Goal: Information Seeking & Learning: Check status

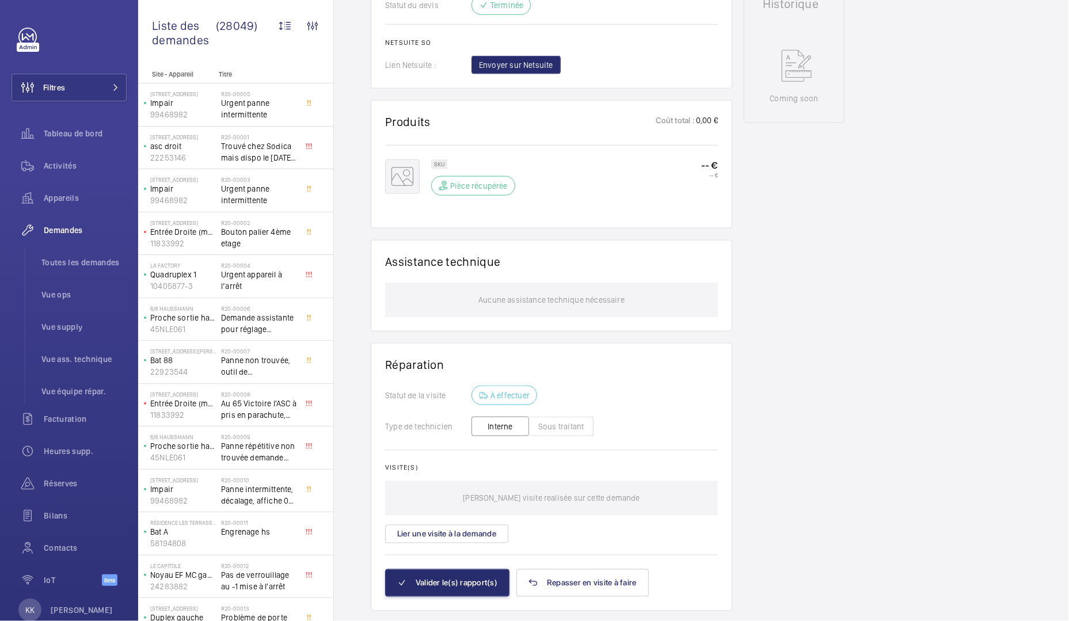
scroll to position [625, 0]
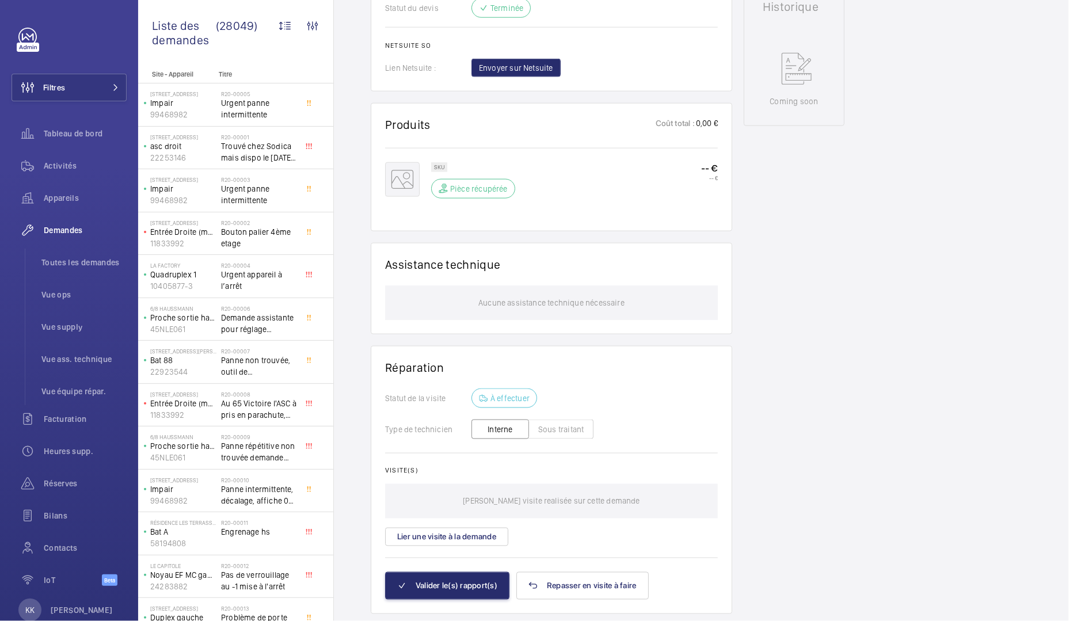
click at [409, 197] on mat-icon at bounding box center [402, 179] width 35 height 35
click at [438, 169] on p "SKU" at bounding box center [439, 167] width 10 height 4
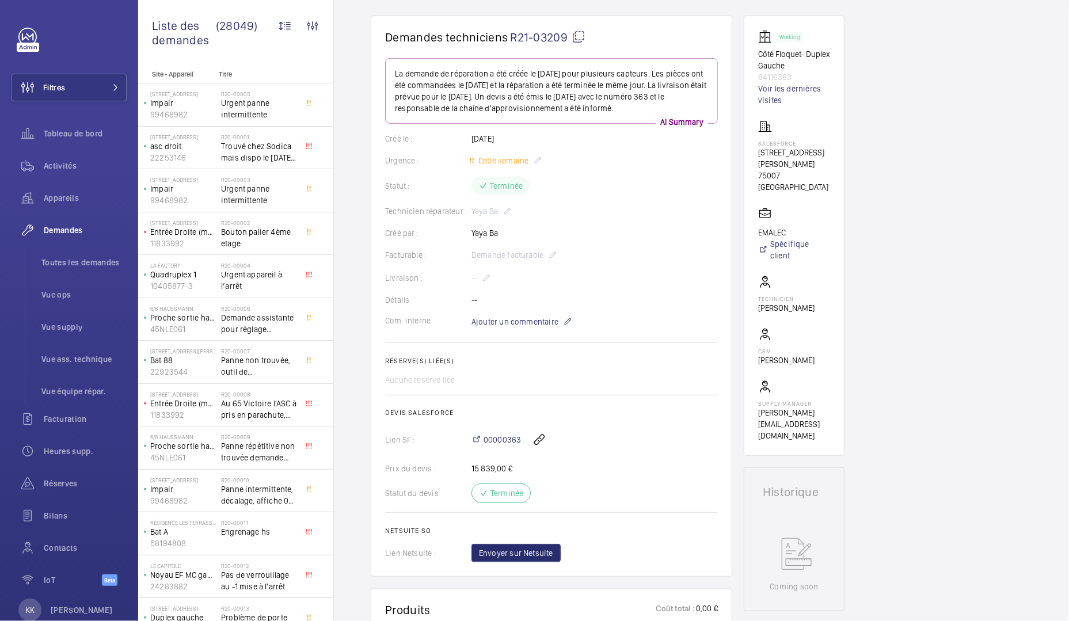
scroll to position [0, 0]
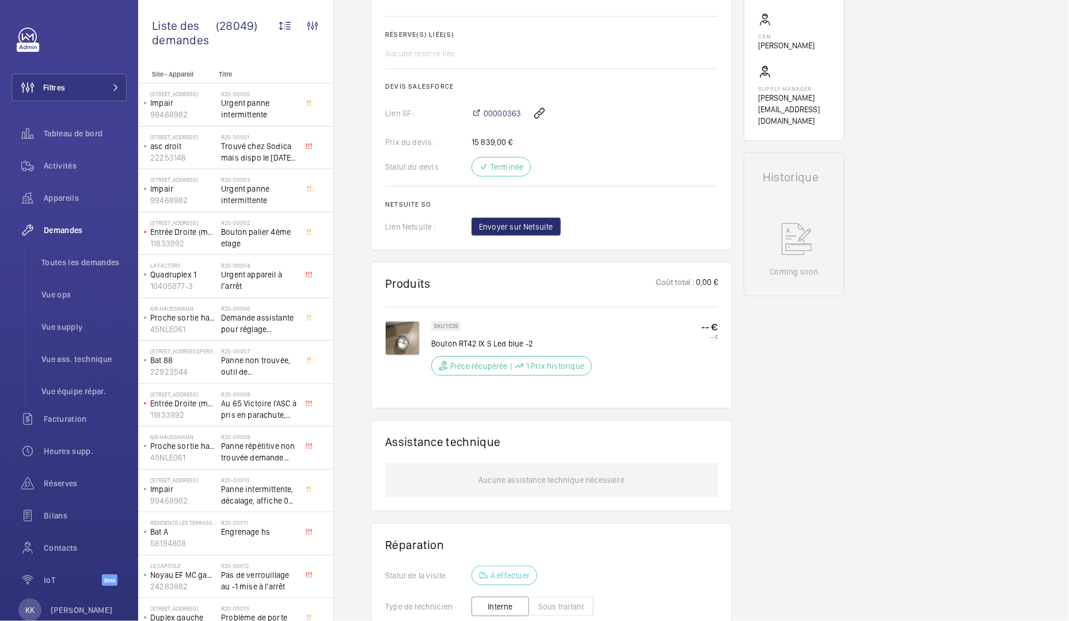
scroll to position [466, 0]
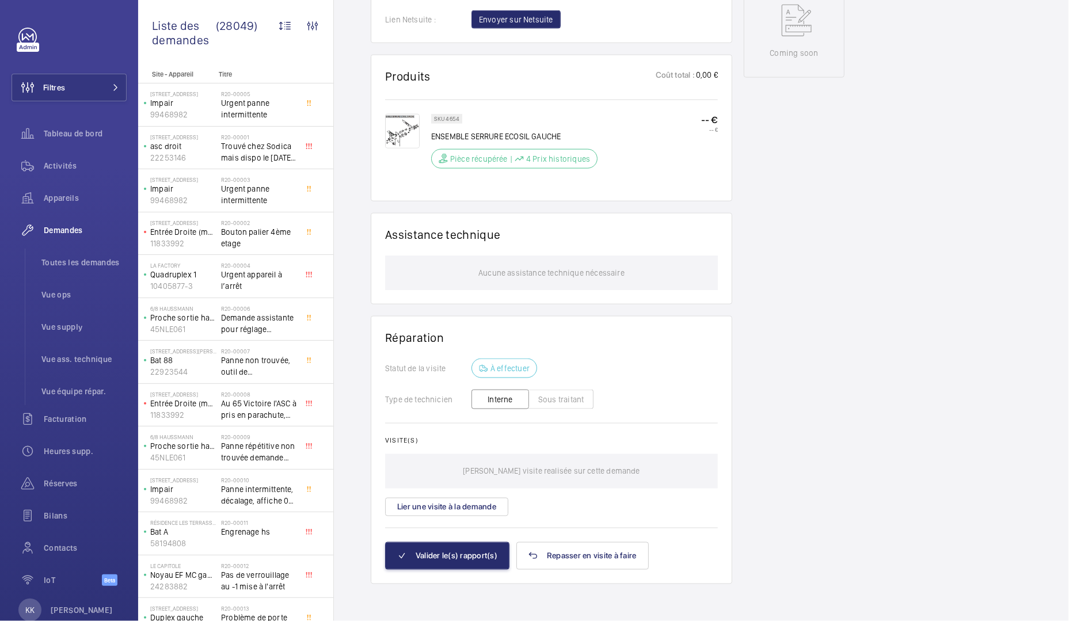
scroll to position [660, 0]
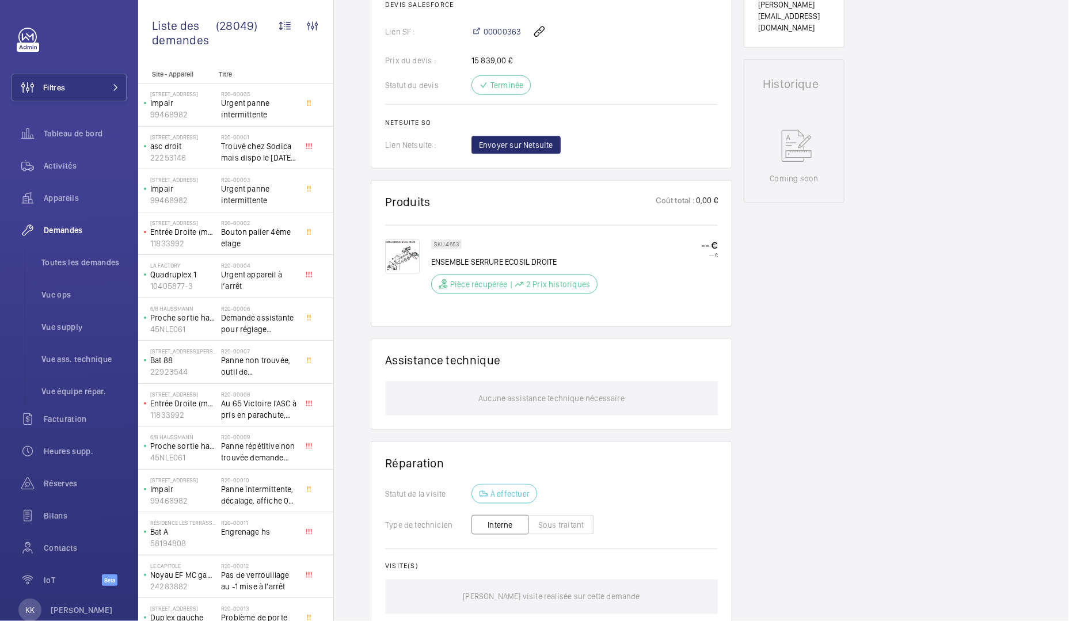
scroll to position [506, 0]
click at [412, 273] on img at bounding box center [402, 255] width 35 height 35
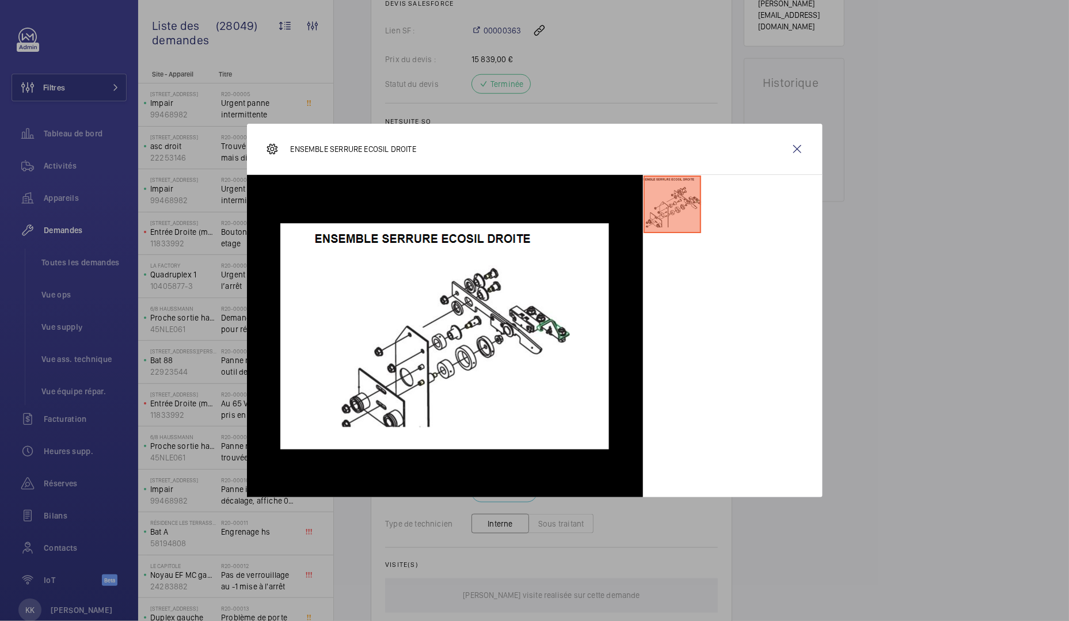
click at [140, 192] on div at bounding box center [534, 310] width 1069 height 621
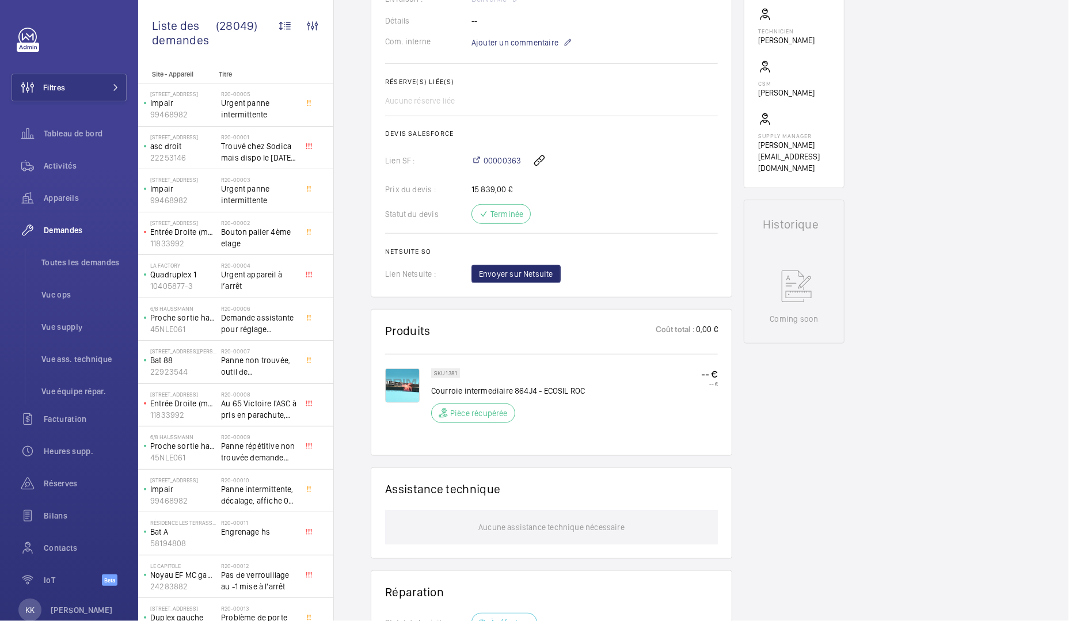
scroll to position [376, 0]
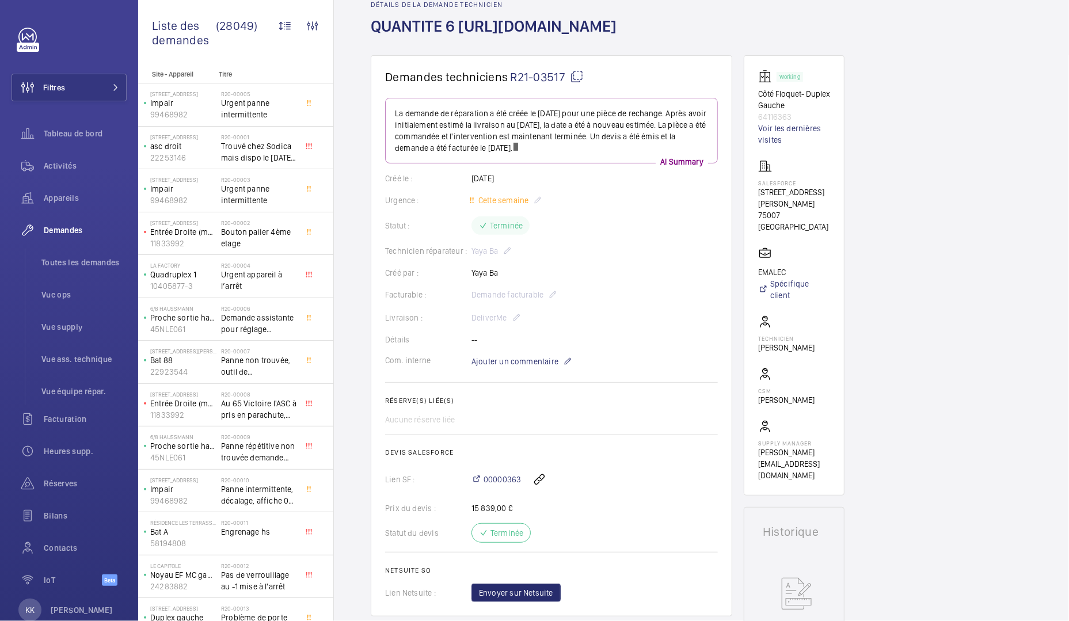
scroll to position [260, 0]
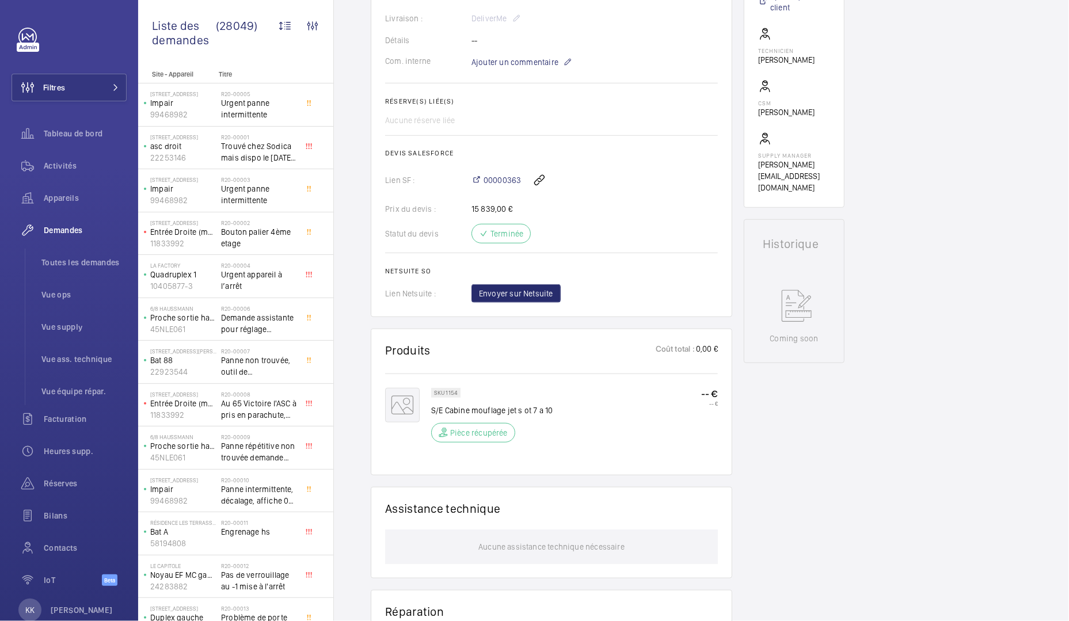
scroll to position [356, 0]
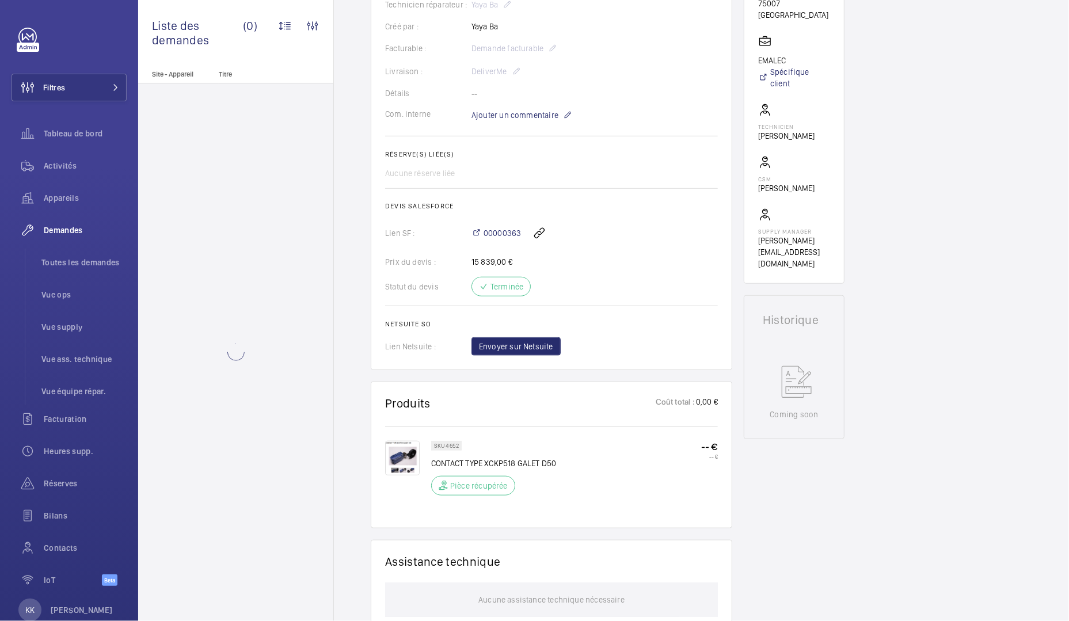
scroll to position [289, 0]
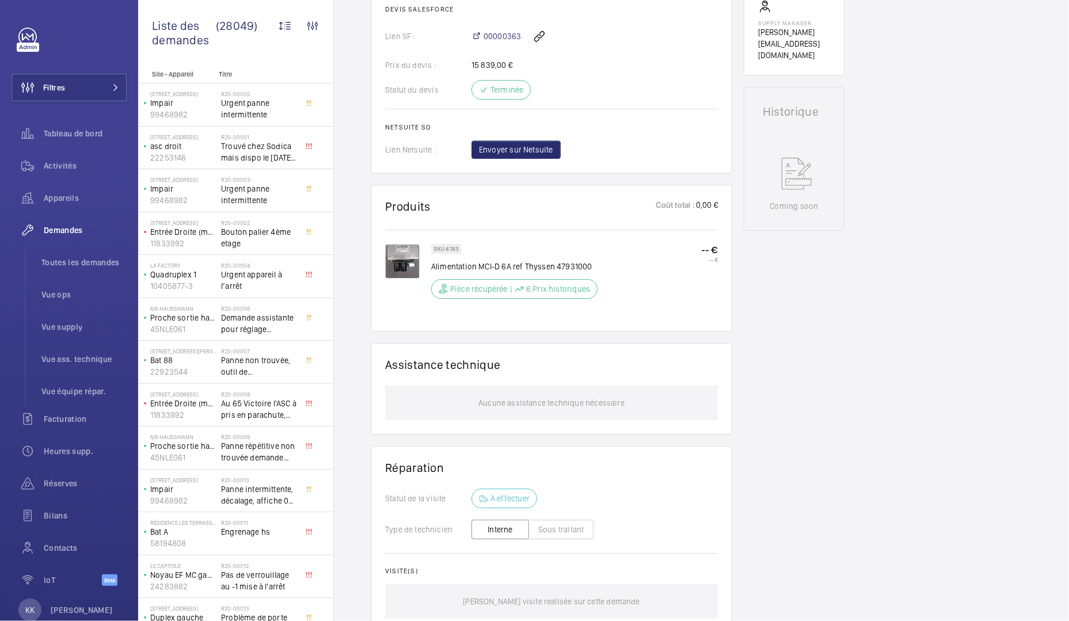
scroll to position [1682, 0]
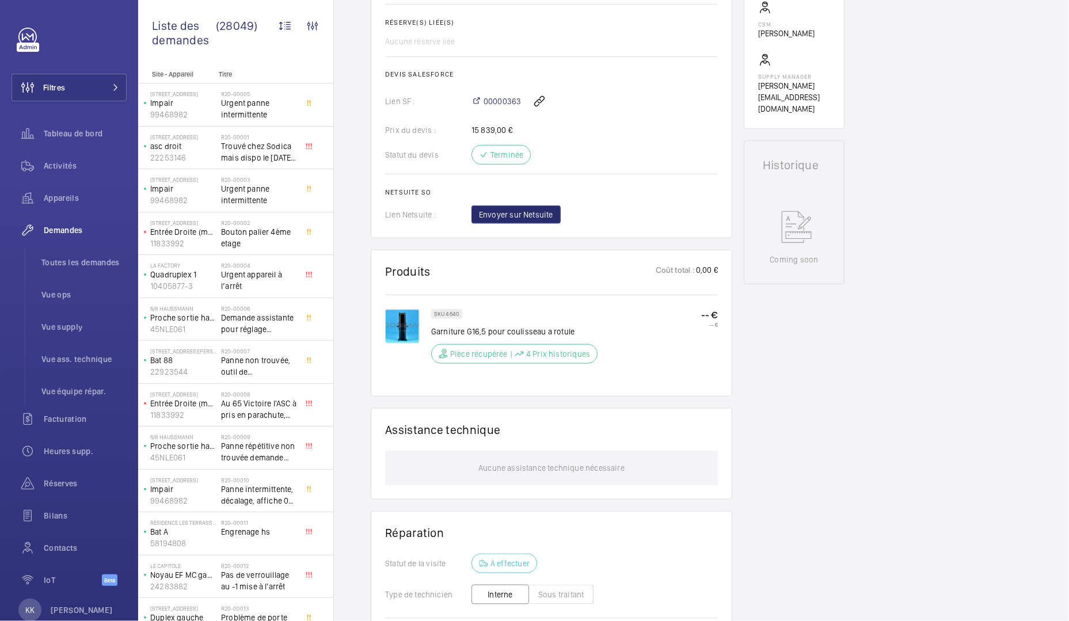
scroll to position [435, 0]
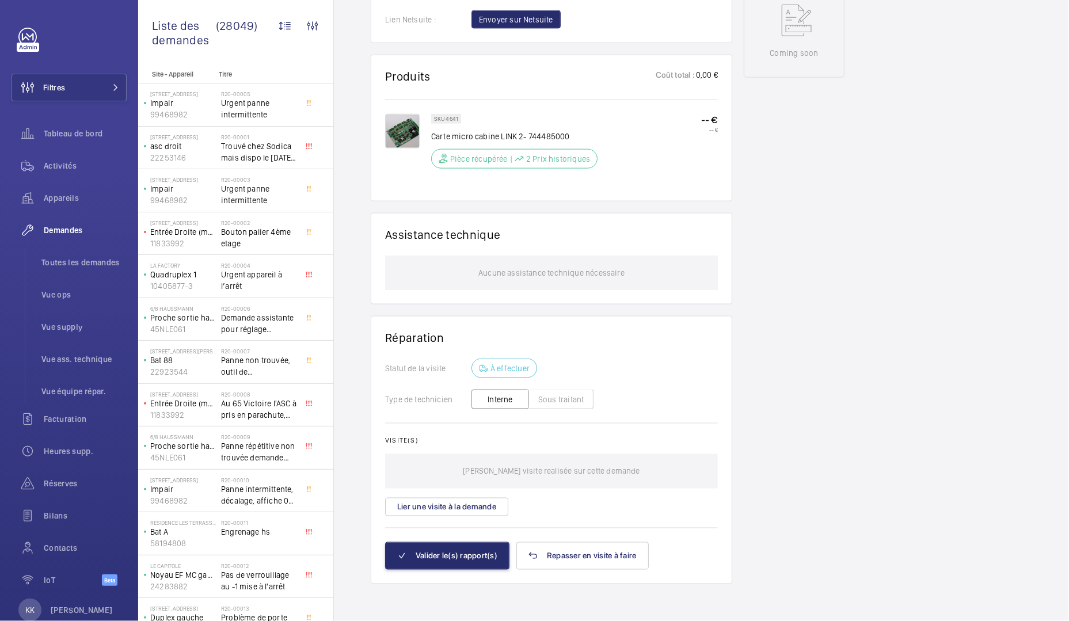
scroll to position [703, 0]
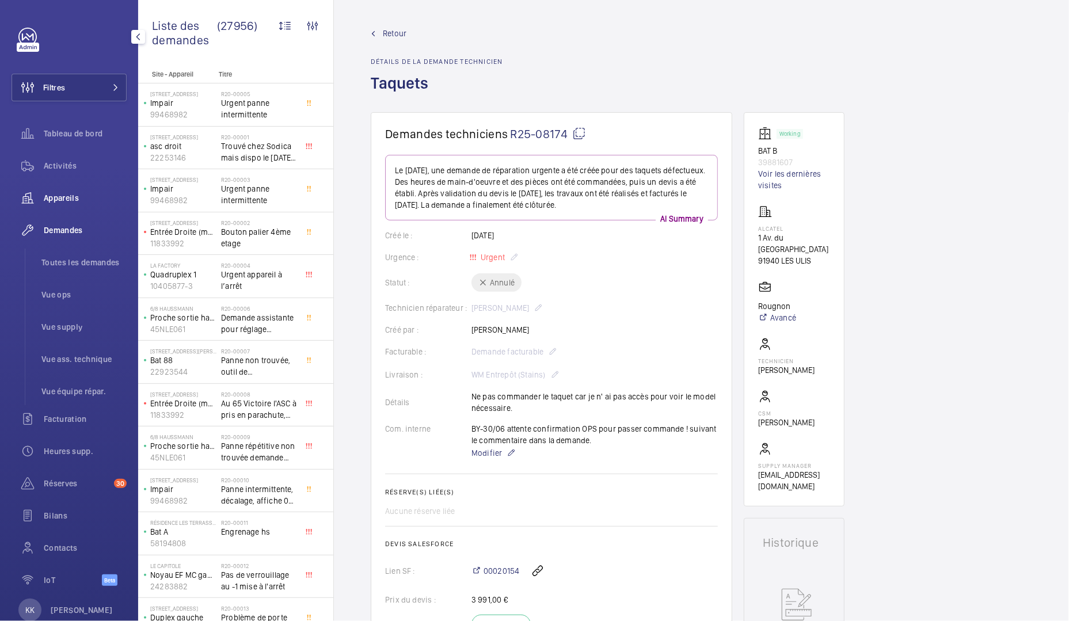
scroll to position [3, 0]
click at [75, 246] on li "Toutes les demandes" at bounding box center [79, 260] width 94 height 28
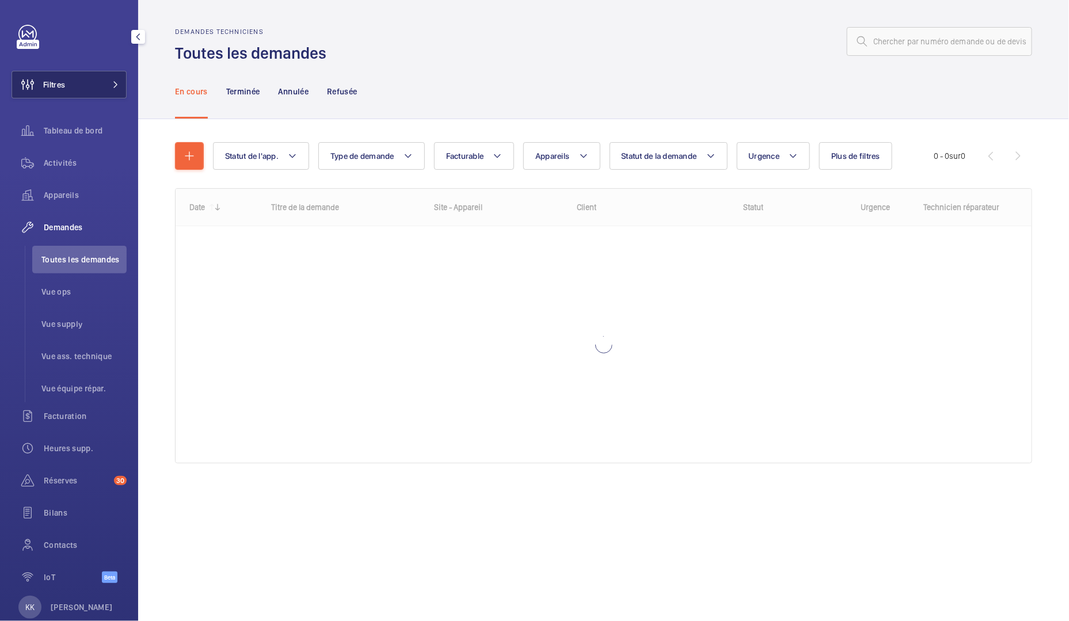
click at [100, 75] on button "Filtres" at bounding box center [69, 85] width 115 height 28
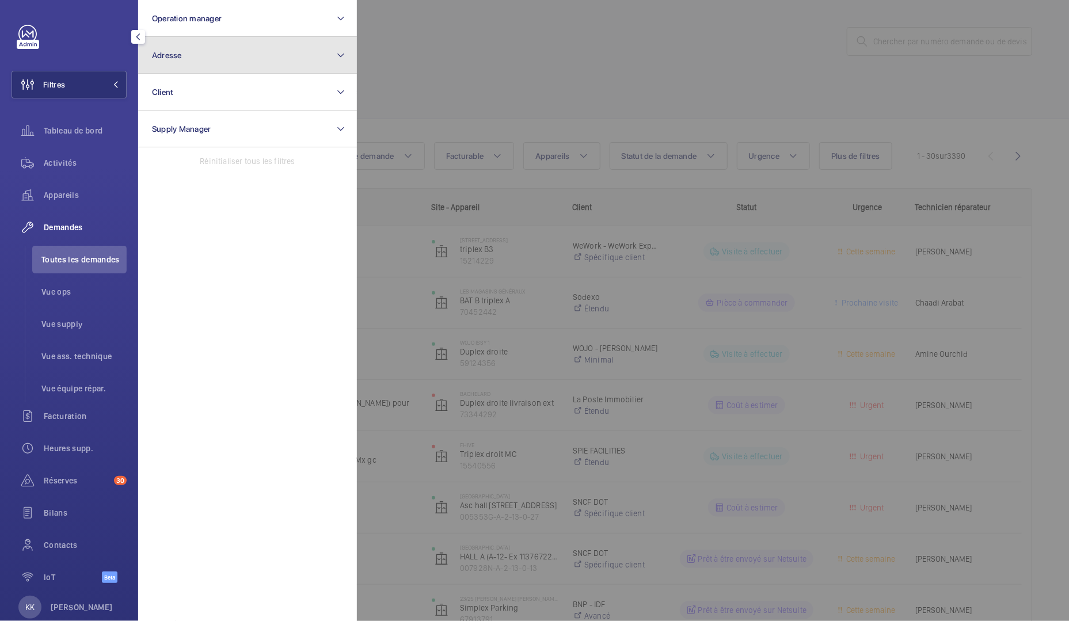
click at [234, 50] on button "Adresse" at bounding box center [247, 55] width 219 height 37
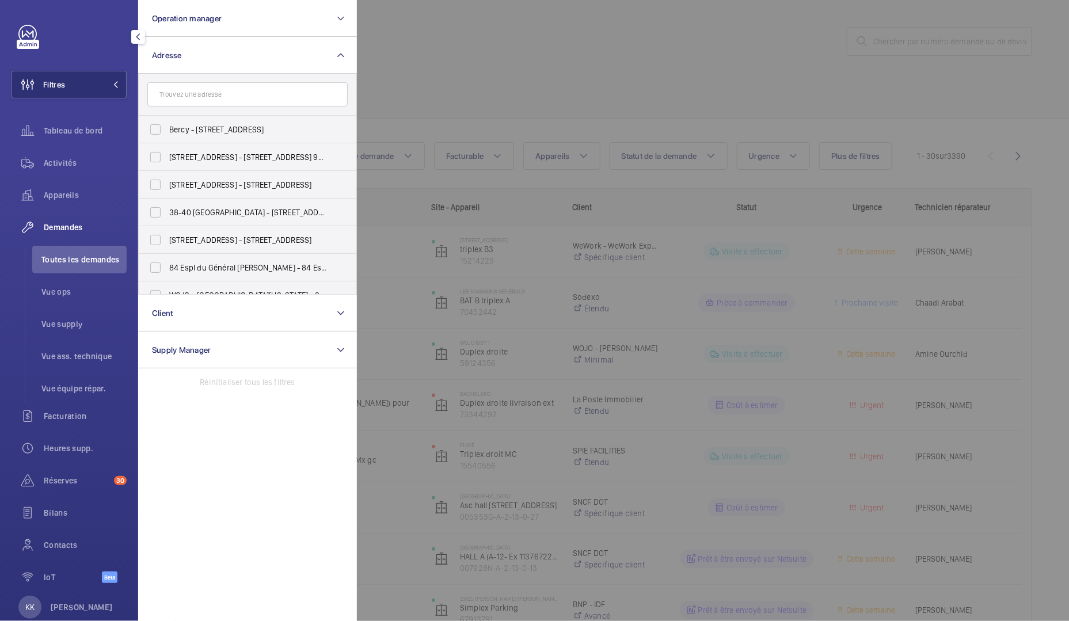
click at [225, 94] on input "text" at bounding box center [247, 94] width 200 height 24
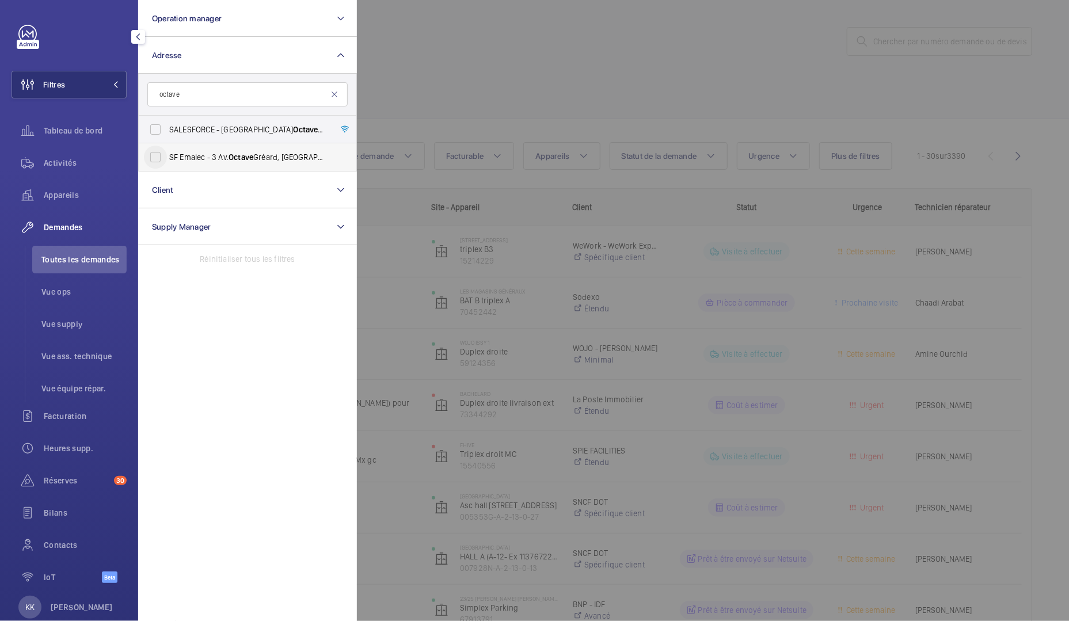
type input "octave"
click at [157, 162] on input "SF Emalec - 3 Av. Octave Gréard, PARIS 75007" at bounding box center [155, 157] width 23 height 23
checkbox input "true"
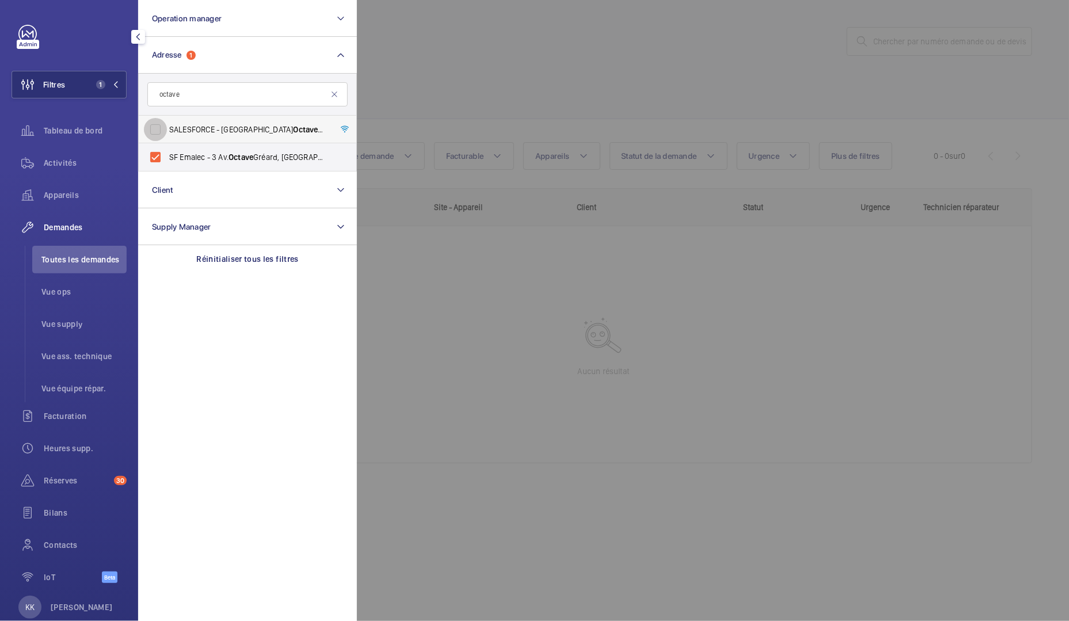
click at [158, 131] on input "SALESFORCE - 3 Avenue Octave Gréard, 75007 PARIS, PARIS 75007" at bounding box center [155, 129] width 23 height 23
checkbox input "true"
click at [394, 79] on div at bounding box center [891, 310] width 1069 height 621
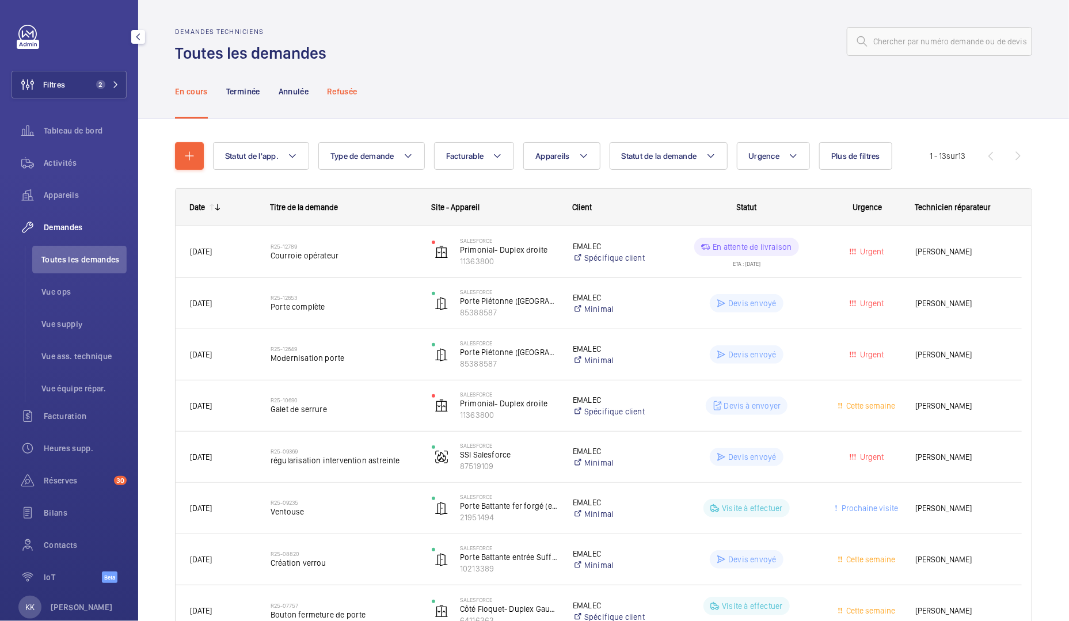
click at [357, 94] on p "Refusée" at bounding box center [342, 92] width 30 height 12
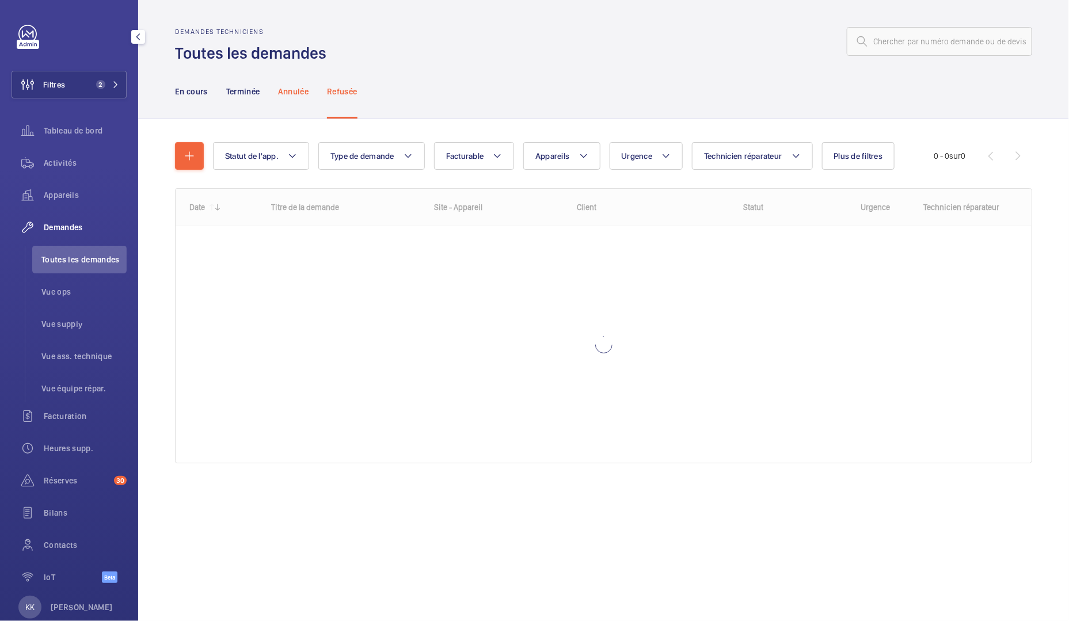
click at [302, 97] on p "Annulée" at bounding box center [294, 92] width 30 height 12
click at [249, 94] on p "Terminée" at bounding box center [243, 92] width 34 height 12
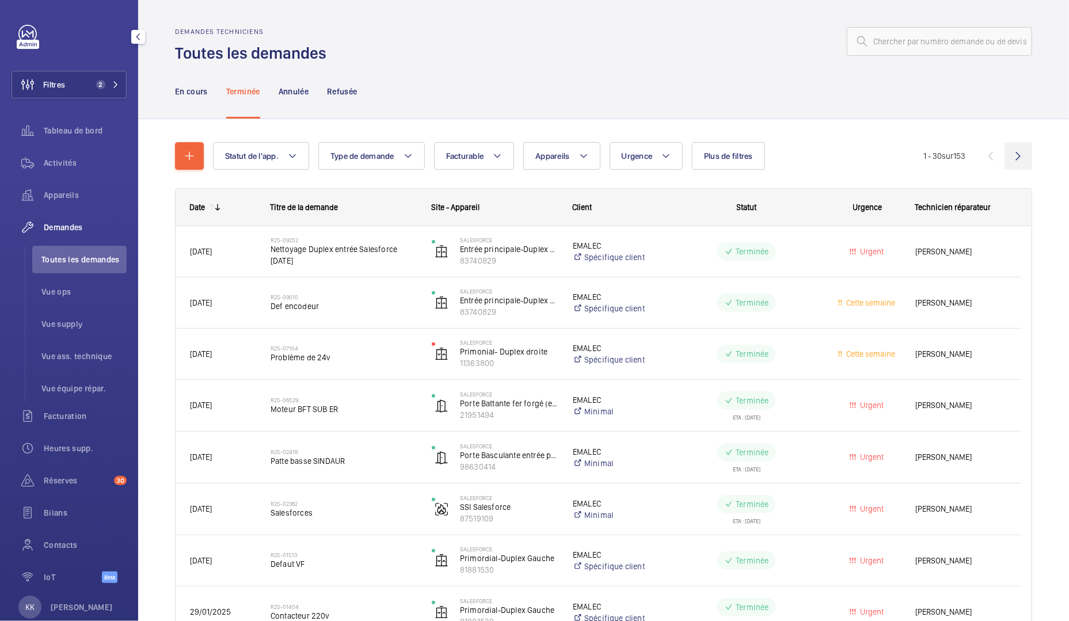
click at [1006, 162] on wm-front-icon-button at bounding box center [1019, 156] width 28 height 28
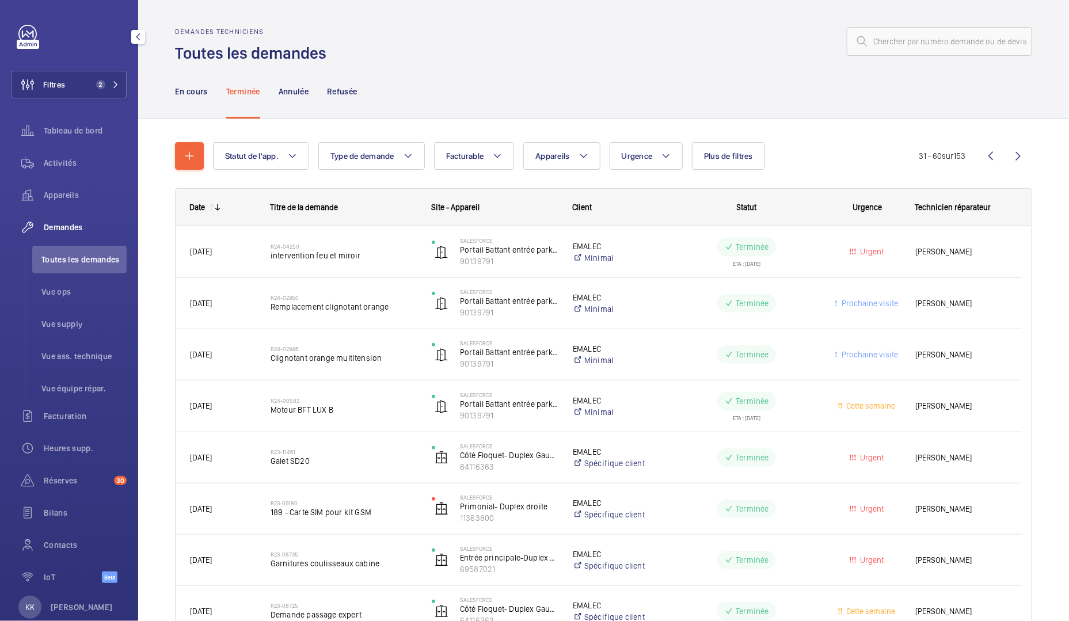
click at [568, 168] on button "Appareils" at bounding box center [561, 156] width 77 height 28
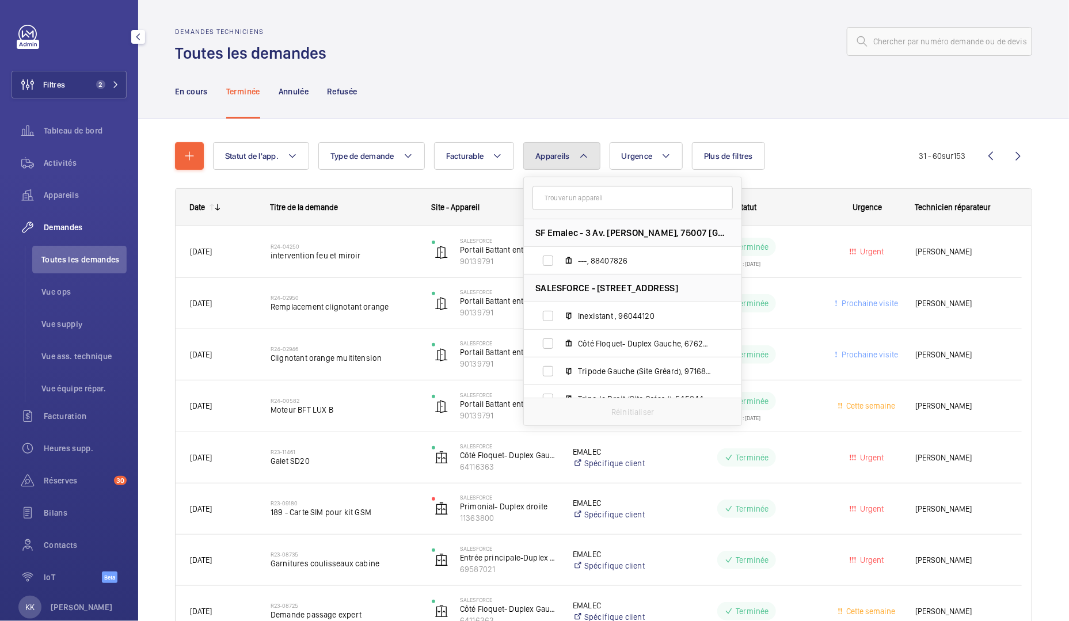
click at [567, 166] on button "Appareils" at bounding box center [561, 156] width 77 height 28
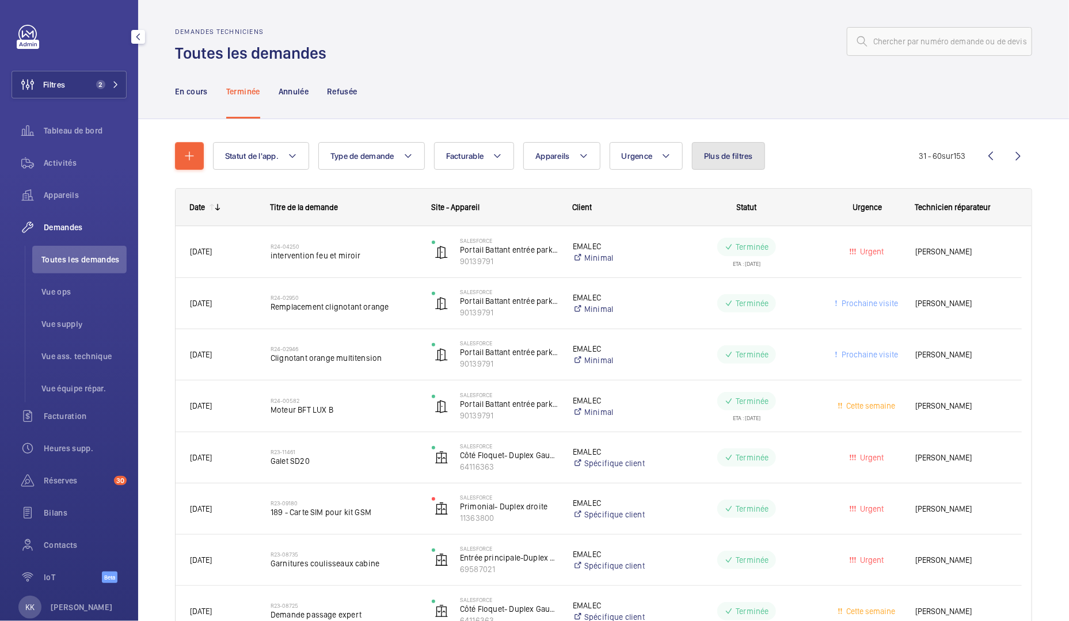
click at [710, 153] on span "Plus de filtres" at bounding box center [728, 155] width 49 height 9
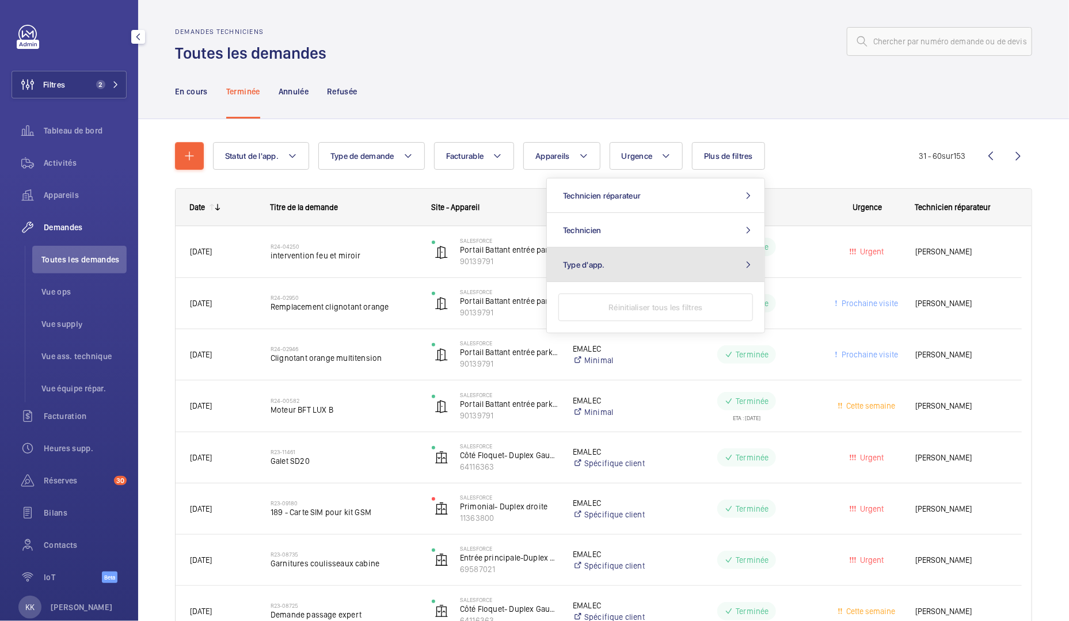
click at [643, 254] on button "Type d'app." at bounding box center [656, 265] width 218 height 35
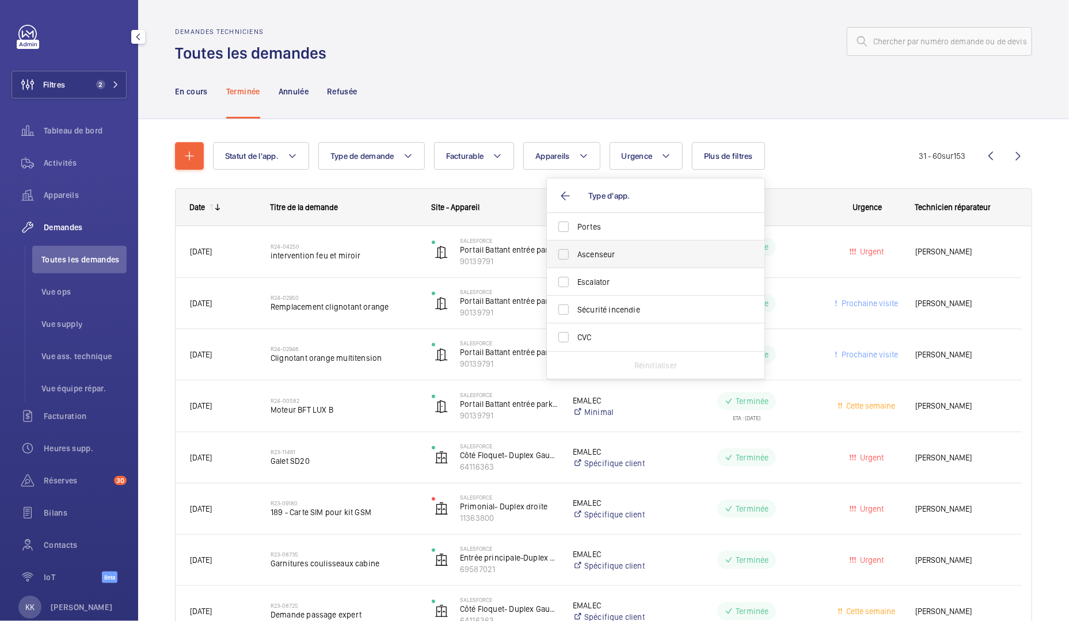
click at [593, 260] on span "Ascenseur" at bounding box center [656, 255] width 158 height 12
click at [575, 260] on input "Ascenseur" at bounding box center [563, 254] width 23 height 23
checkbox input "true"
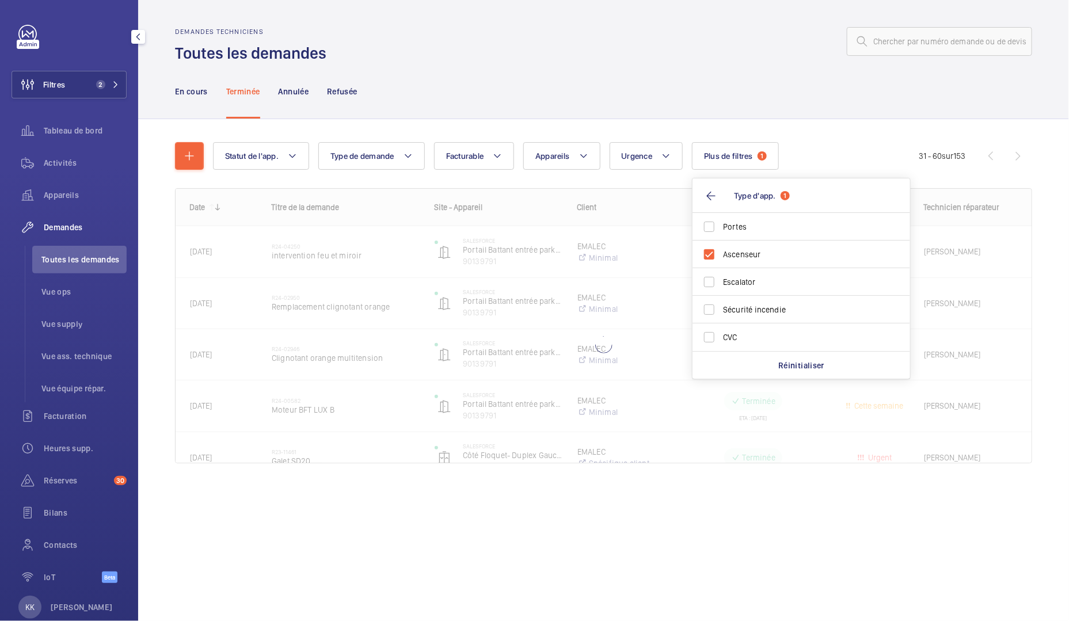
click at [874, 133] on div "Statut de l'app. Type de demande Facturable Appareils Urgence Plus de filtres 1…" at bounding box center [603, 307] width 857 height 367
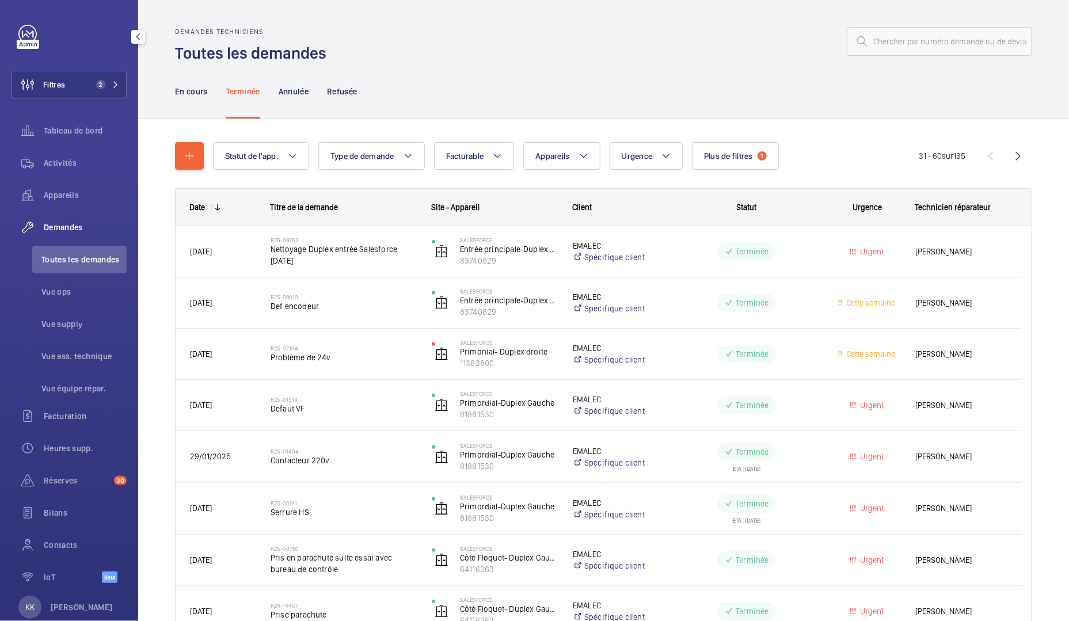
click at [1005, 150] on wm-front-icon-button at bounding box center [1019, 156] width 28 height 28
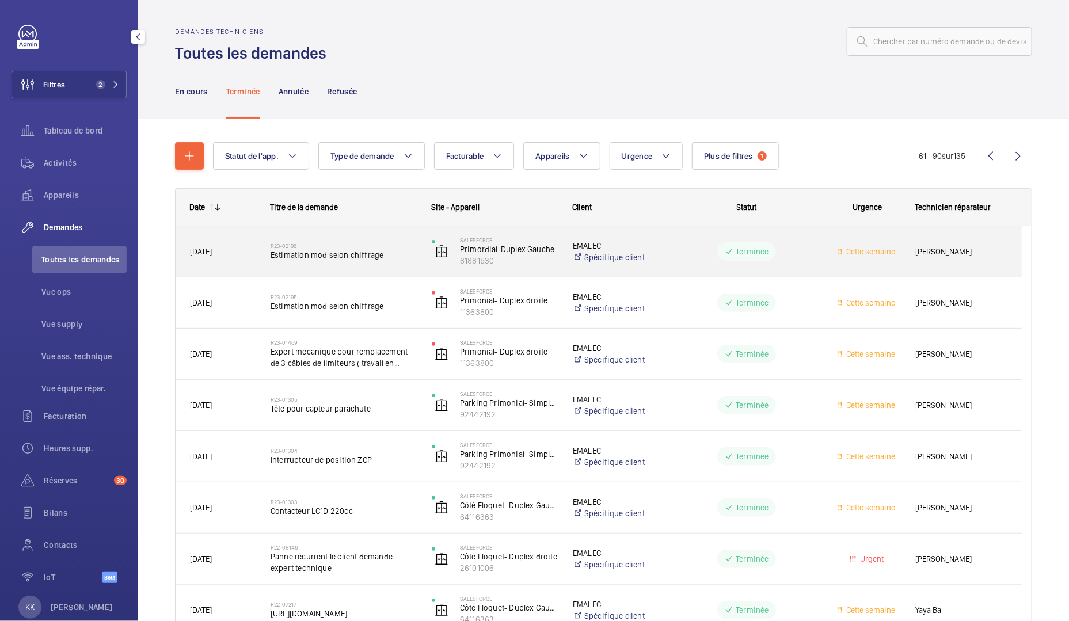
click at [309, 253] on span "Estimation mod selon chiffrage" at bounding box center [344, 255] width 146 height 12
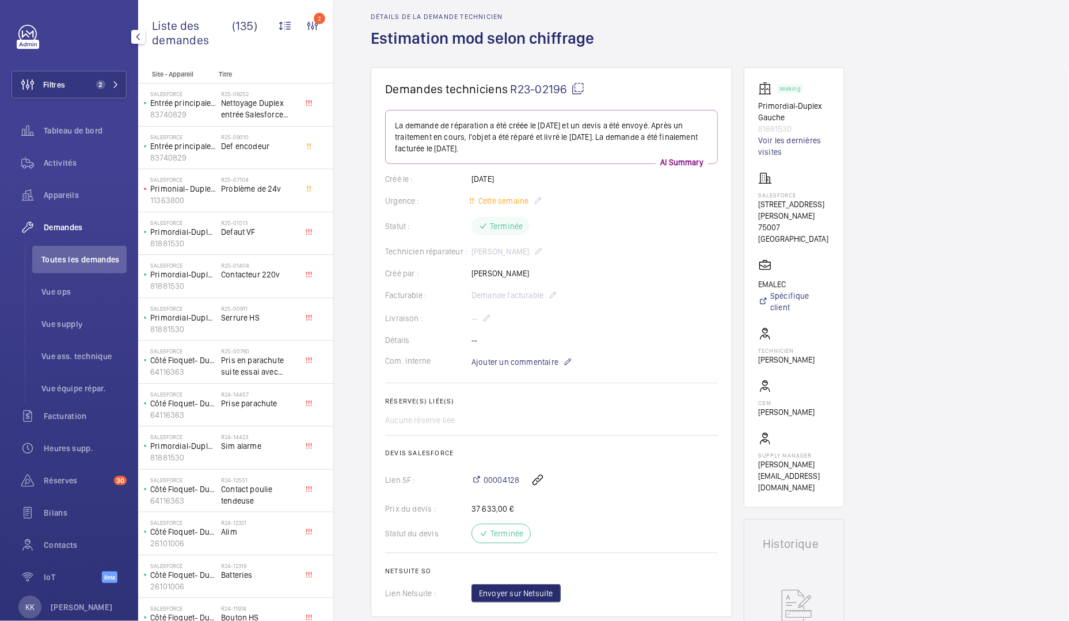
scroll to position [277, 0]
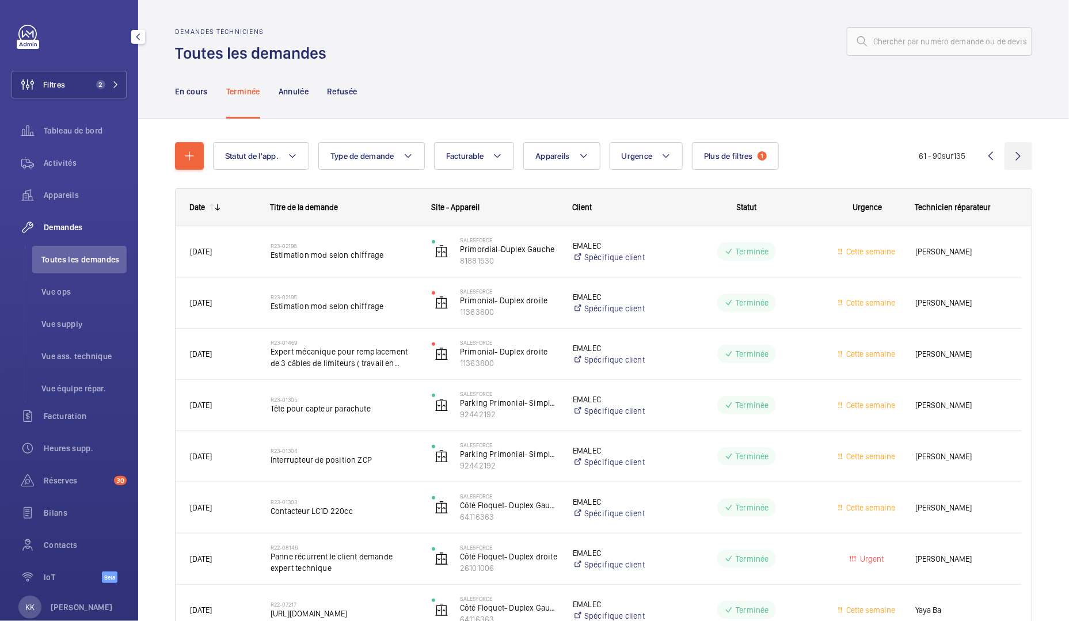
click at [1014, 157] on wm-front-icon-button at bounding box center [1019, 156] width 28 height 28
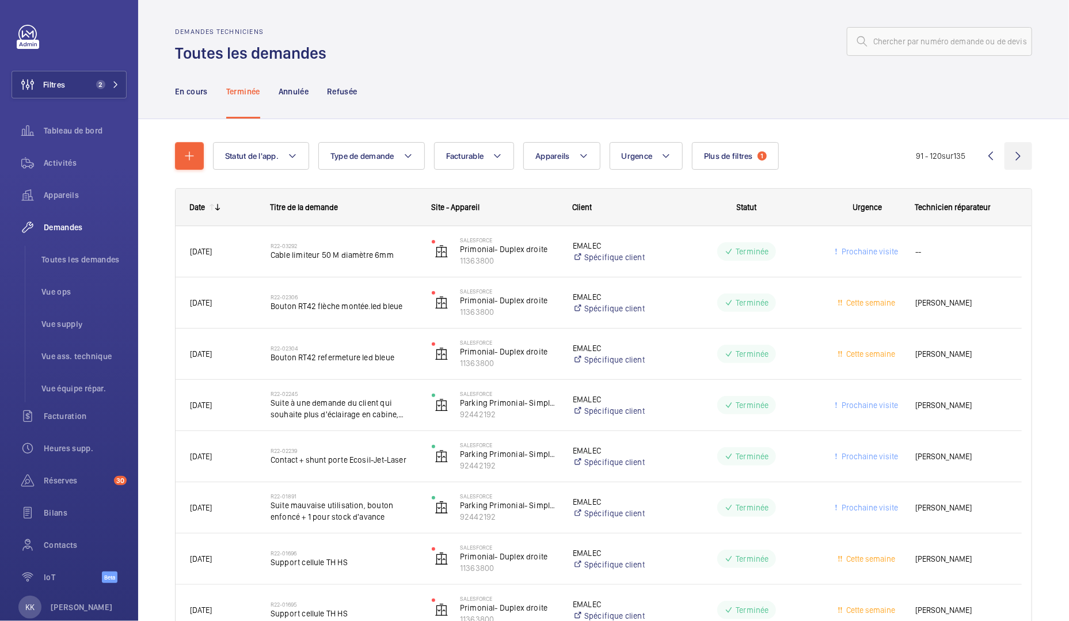
click at [1005, 154] on wm-front-icon-button at bounding box center [1019, 156] width 28 height 28
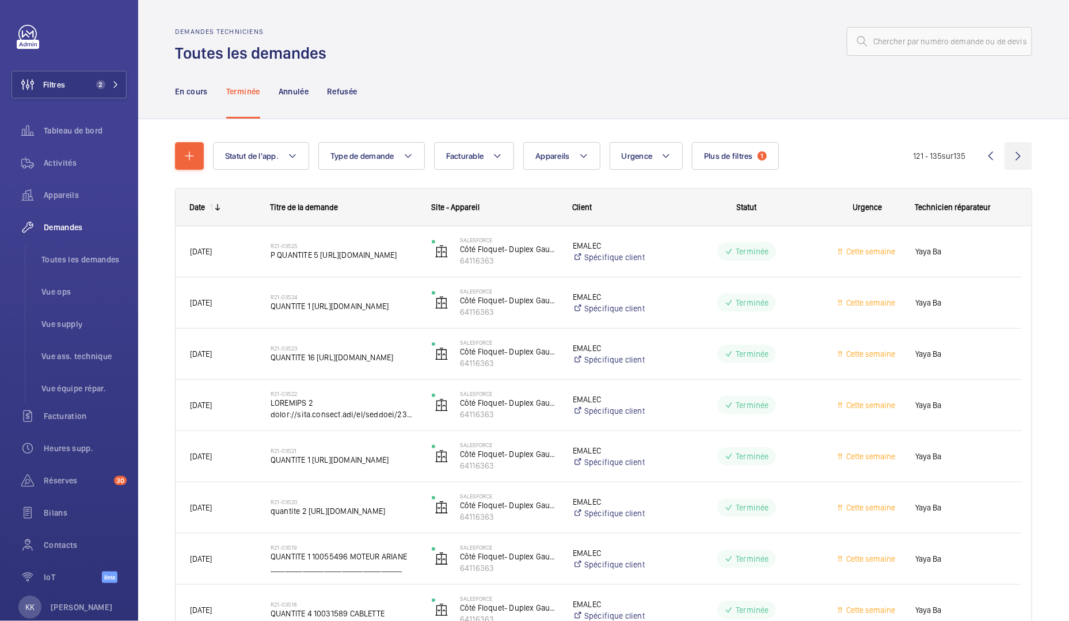
click at [1010, 157] on wm-front-icon-button at bounding box center [1019, 156] width 28 height 28
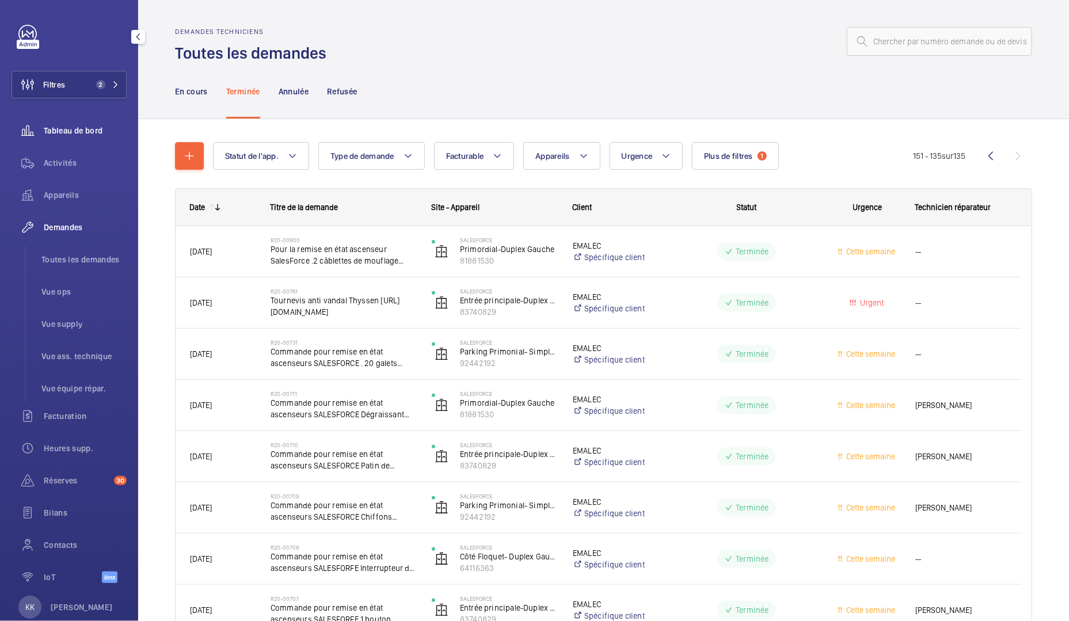
click at [54, 133] on span "Tableau de bord" at bounding box center [85, 131] width 83 height 12
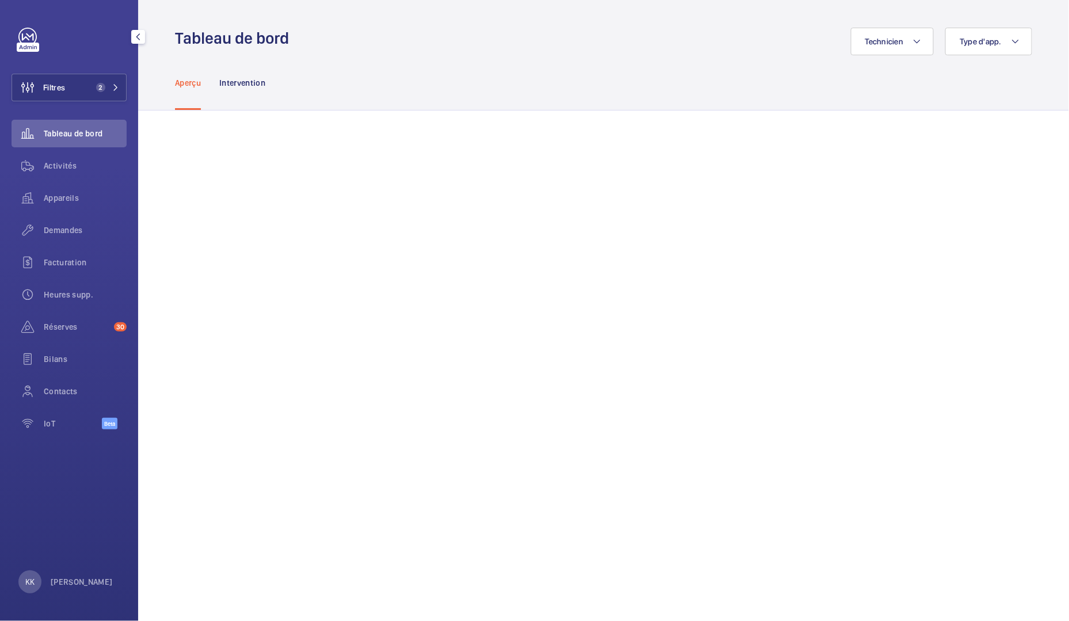
click at [67, 102] on div "Filtres 2 Tableau de bord Activités Appareils Demandes Facturation Heures supp.…" at bounding box center [69, 235] width 115 height 414
click at [74, 96] on button "Filtres 2" at bounding box center [69, 88] width 115 height 28
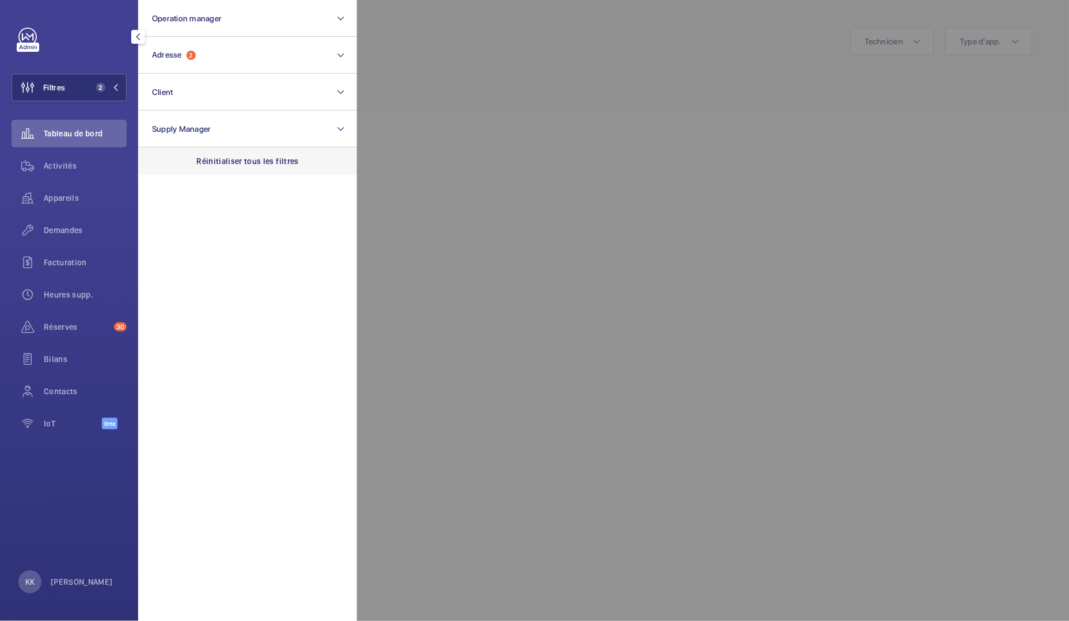
click at [214, 165] on p "Réinitialiser tous les filtres" at bounding box center [247, 161] width 102 height 12
click at [53, 172] on div "Activités" at bounding box center [69, 166] width 115 height 28
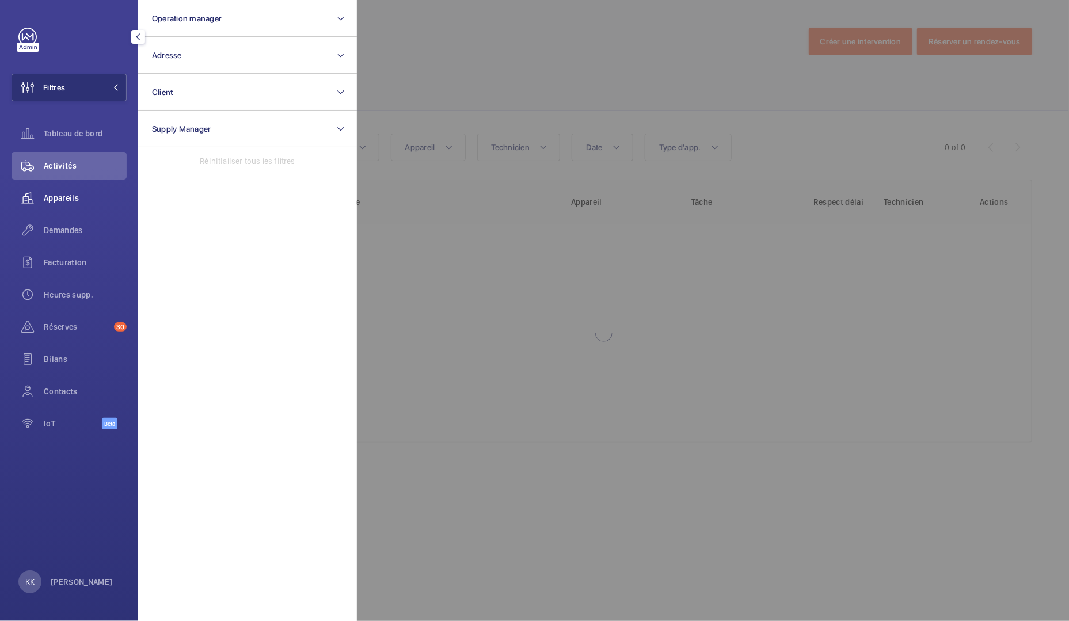
click at [55, 205] on div "Appareils" at bounding box center [69, 198] width 115 height 28
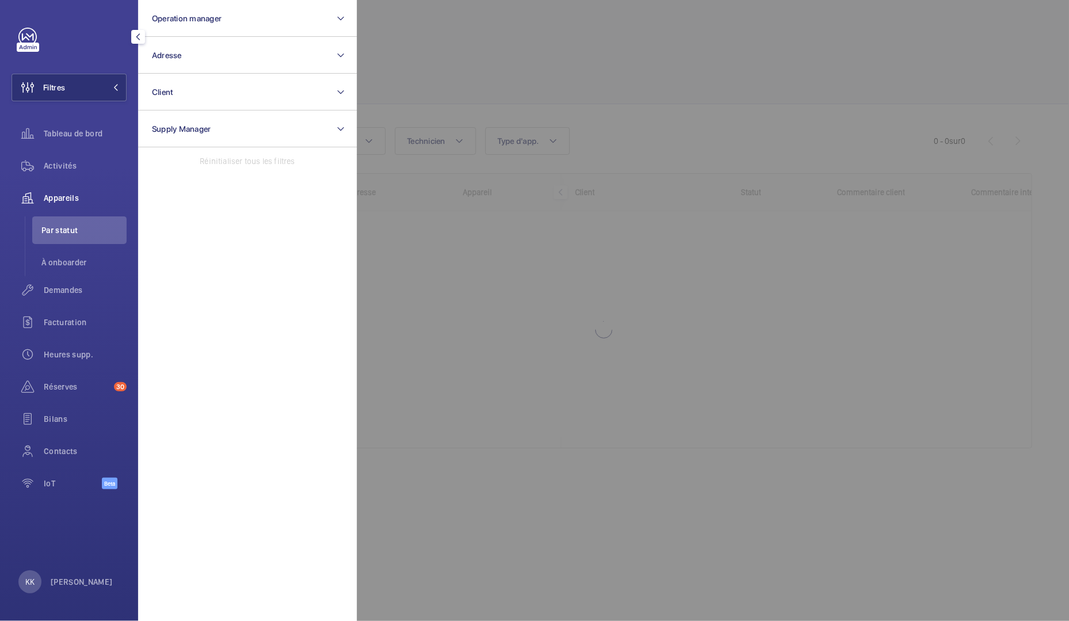
click at [501, 109] on div at bounding box center [891, 310] width 1069 height 621
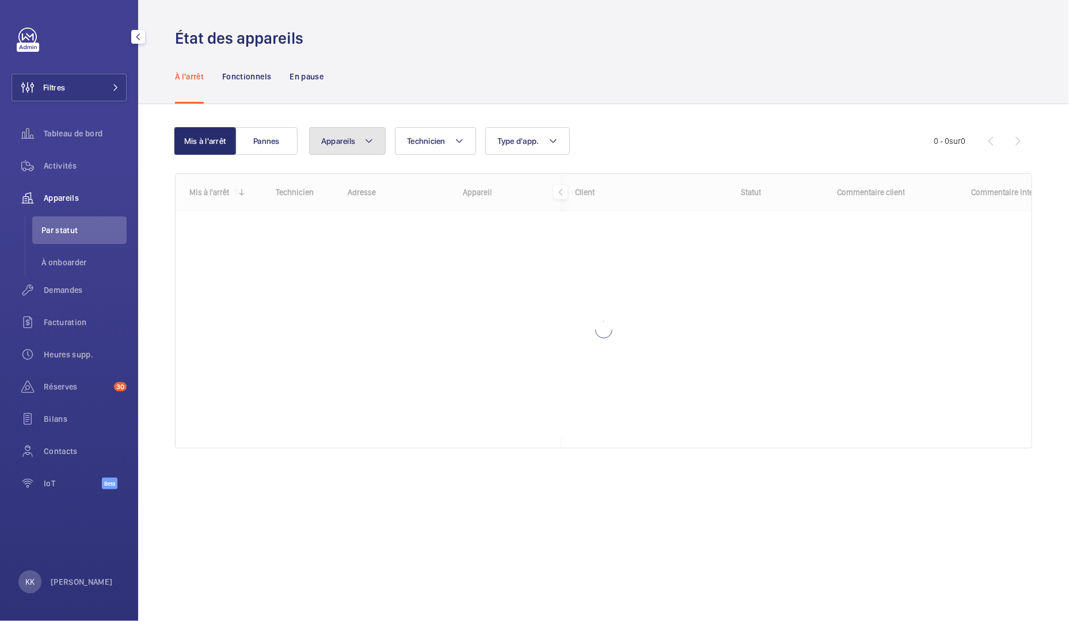
click at [368, 152] on button "Appareils" at bounding box center [347, 141] width 77 height 28
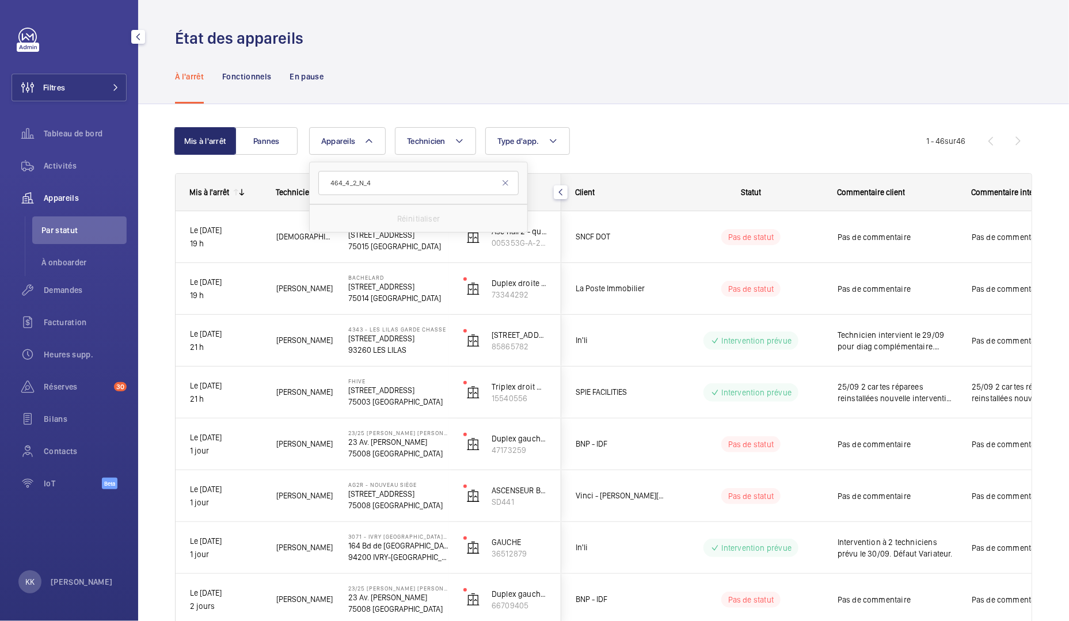
click at [327, 184] on input "464_4_2_N_4" at bounding box center [418, 183] width 200 height 24
click at [381, 182] on input "464_4_2_N_4" at bounding box center [418, 183] width 200 height 24
click at [386, 185] on input "464_4_2_N_4" at bounding box center [418, 183] width 200 height 24
click at [512, 184] on input "464_4_2_N_4" at bounding box center [418, 183] width 200 height 24
type input "464_4_2_N_4"
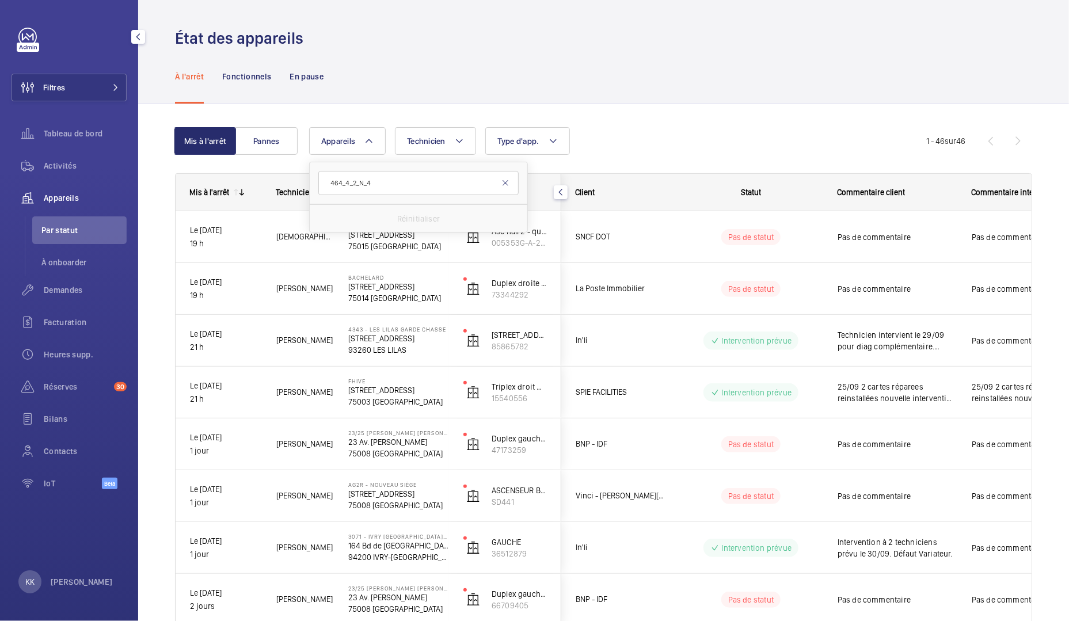
click at [508, 185] on mat-icon at bounding box center [505, 182] width 9 height 9
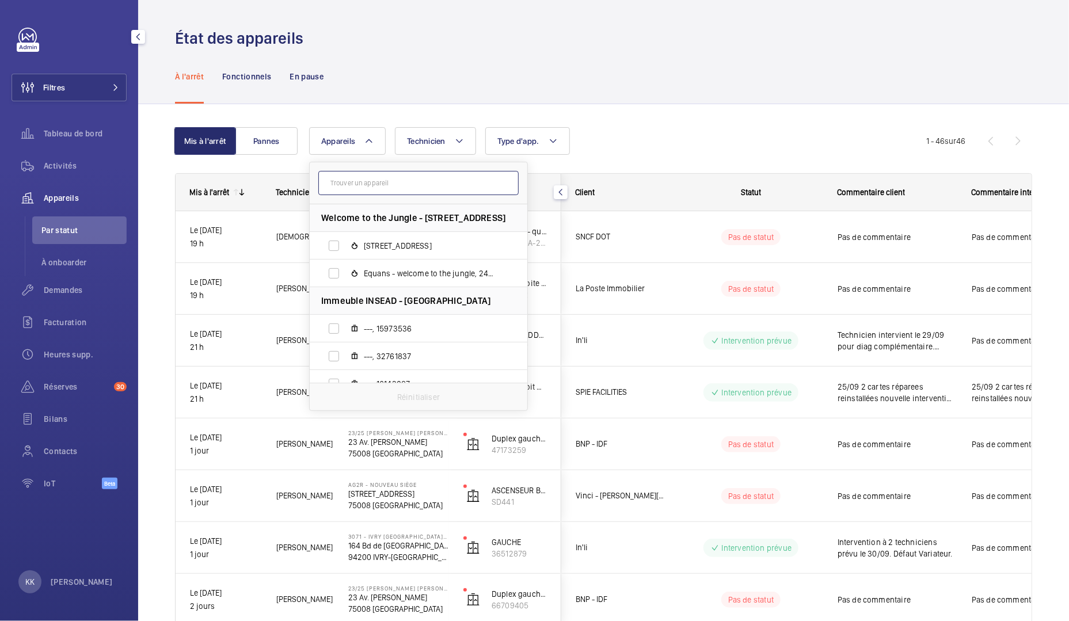
paste input "464_4_2_N_4"
type input "464_4_2_N_4"
drag, startPoint x: 398, startPoint y: 180, endPoint x: 200, endPoint y: 183, distance: 198.1
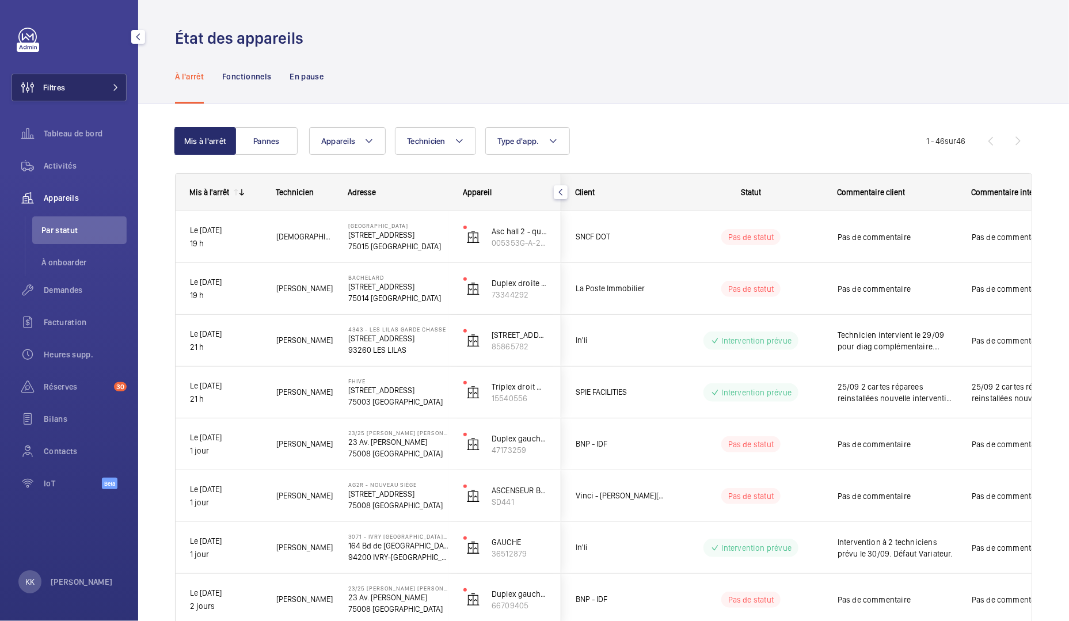
click at [70, 89] on button "Filtres" at bounding box center [69, 88] width 115 height 28
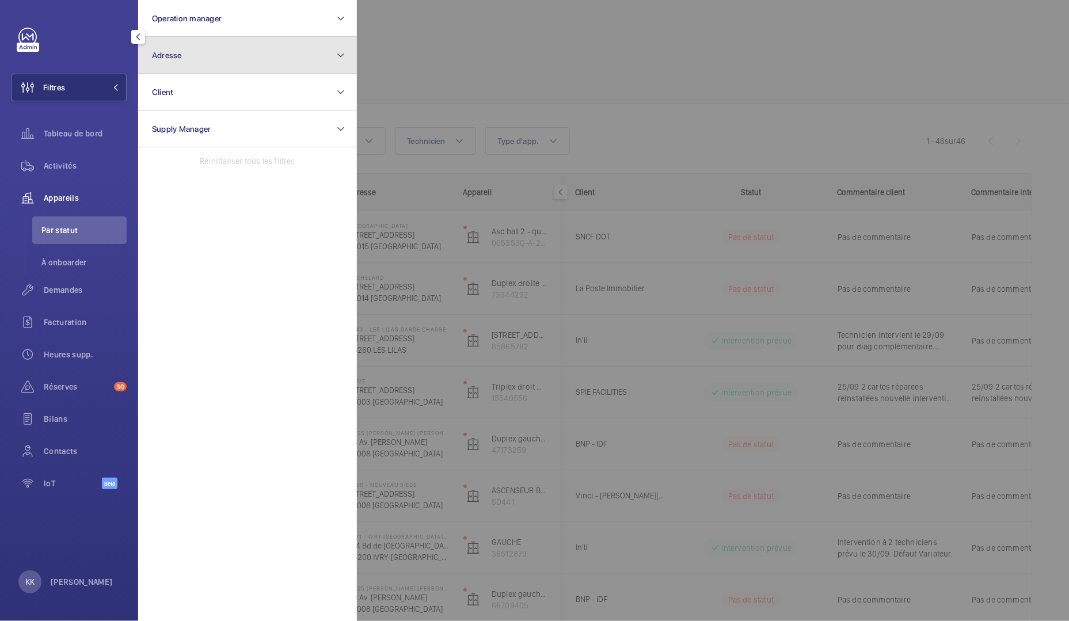
click at [215, 71] on button "Adresse" at bounding box center [247, 55] width 219 height 37
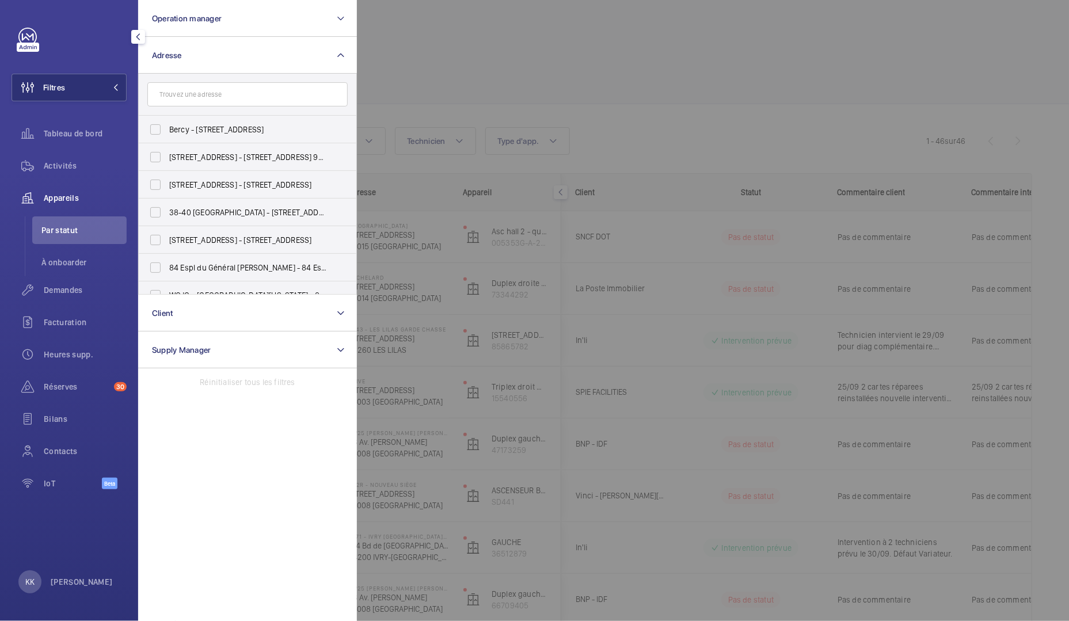
type input "464_4_2_N"
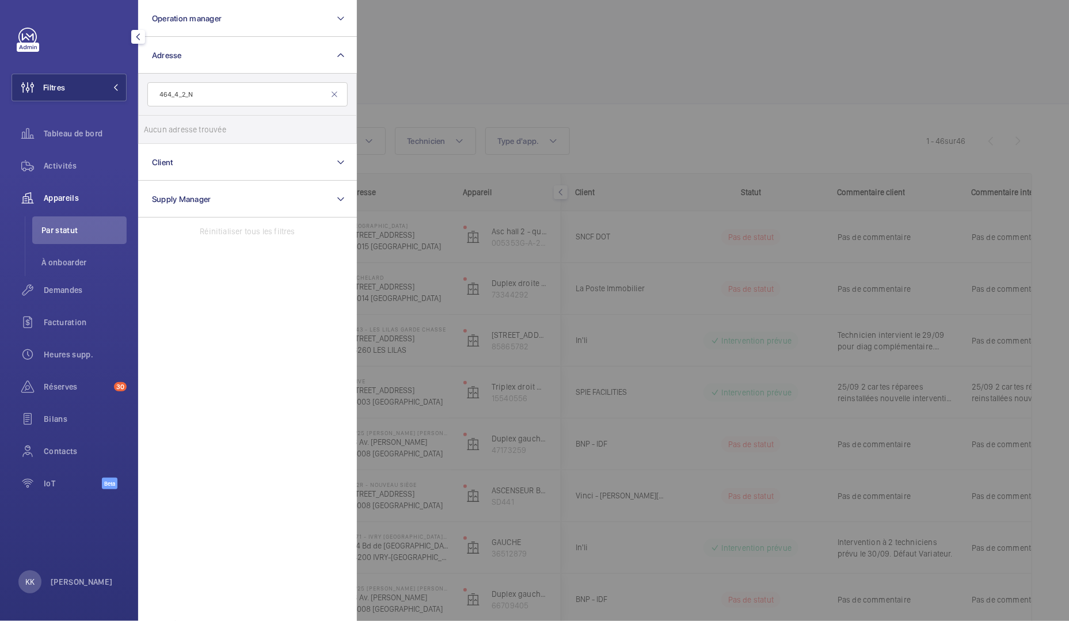
drag, startPoint x: 226, startPoint y: 86, endPoint x: 51, endPoint y: 69, distance: 175.9
click at [51, 69] on div "Filtres Operation manager Adresse 464_4_2_N Aucun adresse trouvée Réinitialiser…" at bounding box center [69, 265] width 115 height 474
click at [95, 166] on span "Activités" at bounding box center [85, 166] width 83 height 12
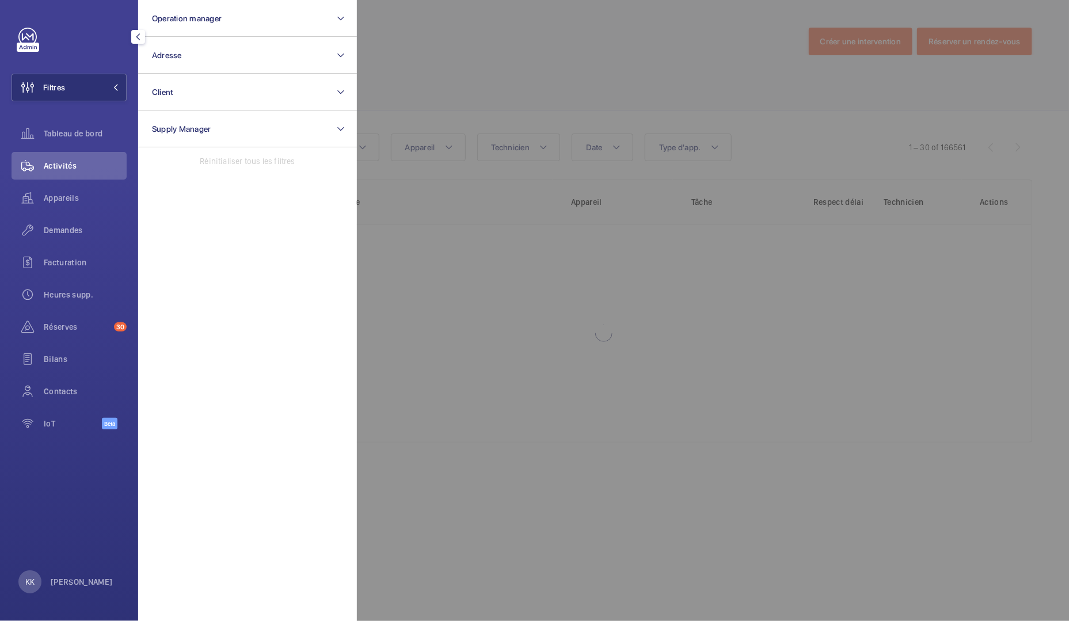
click at [465, 73] on div at bounding box center [891, 310] width 1069 height 621
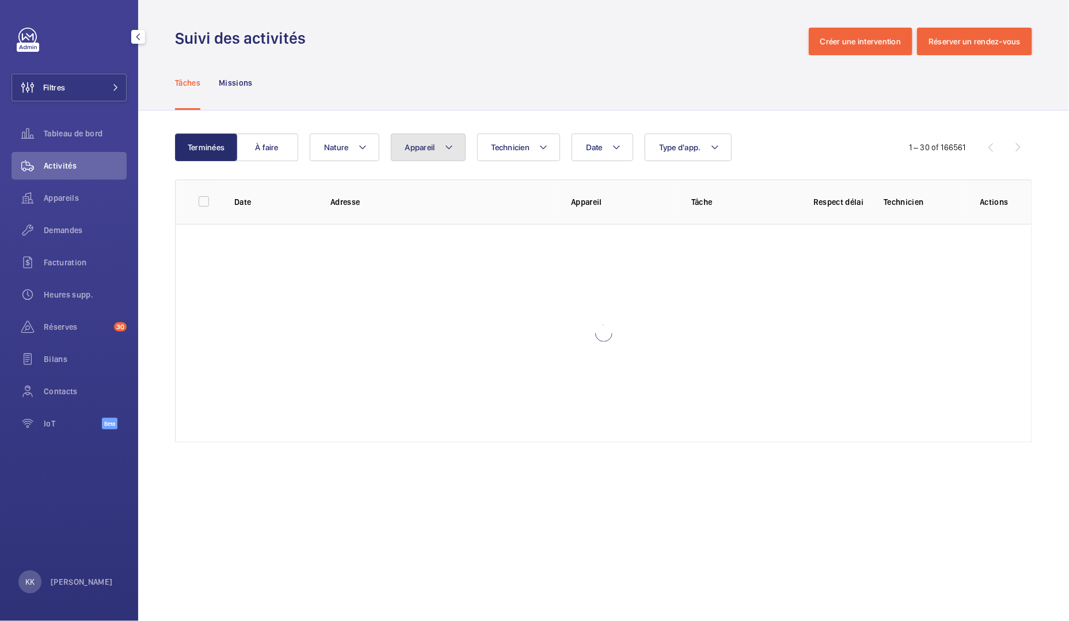
click at [446, 134] on button "Appareil" at bounding box center [428, 148] width 75 height 28
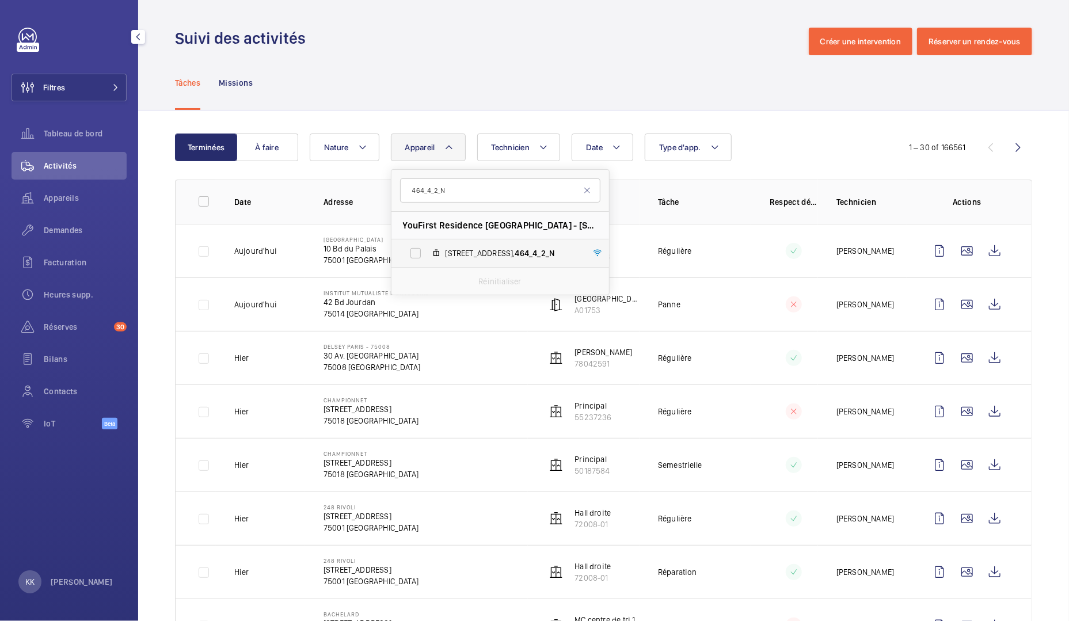
type input "464_4_2_N"
drag, startPoint x: 448, startPoint y: 249, endPoint x: 477, endPoint y: 157, distance: 96.1
click at [447, 249] on span "4 impasse du château de la solitude, 464_4_2_N" at bounding box center [513, 254] width 134 height 12
click at [427, 249] on input "4 impasse du château de la solitude, 464_4_2_N" at bounding box center [415, 253] width 23 height 23
checkbox input "true"
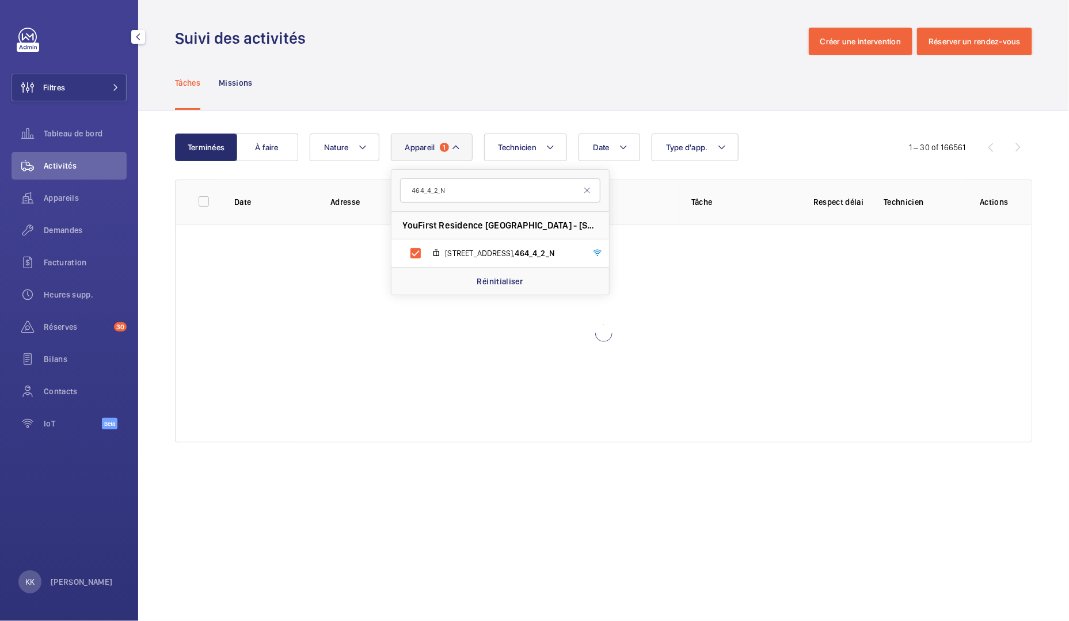
click at [500, 97] on div "Tâches Missions" at bounding box center [603, 82] width 857 height 55
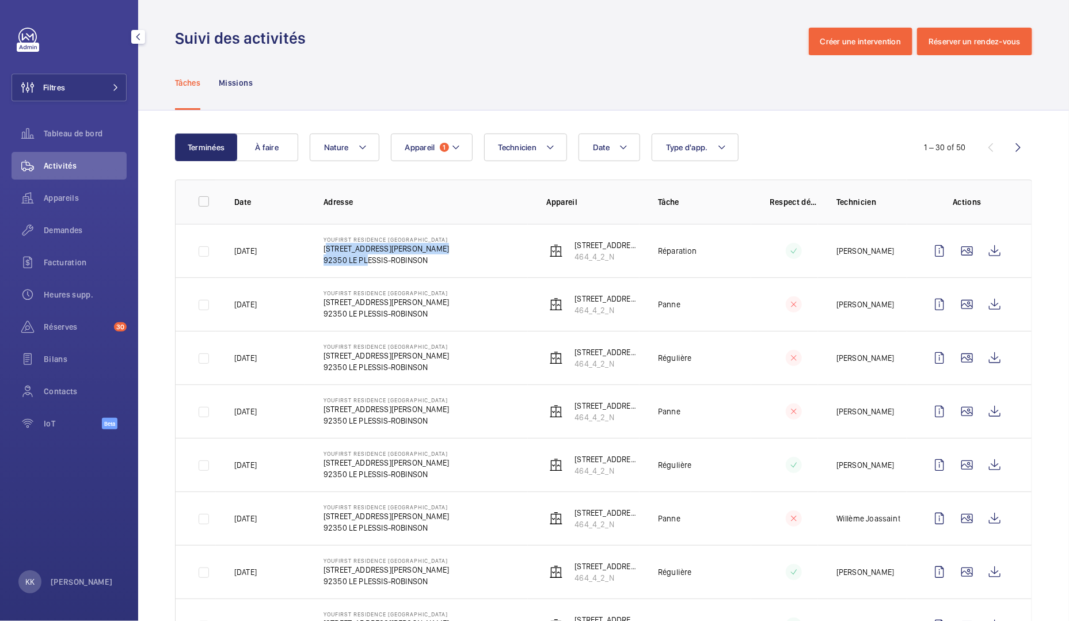
drag, startPoint x: 312, startPoint y: 249, endPoint x: 360, endPoint y: 254, distance: 48.6
click at [360, 254] on td "YouFirst Residence Le Plessis-Robinson 23 Rue Paul Rivet 92350 LE PLESSIS-ROBIN…" at bounding box center [416, 251] width 223 height 54
click at [404, 251] on p "23 Rue Paul Rivet" at bounding box center [386, 249] width 125 height 12
click at [988, 243] on wm-front-icon-button at bounding box center [995, 251] width 28 height 28
click at [76, 195] on span "Appareils" at bounding box center [85, 198] width 83 height 12
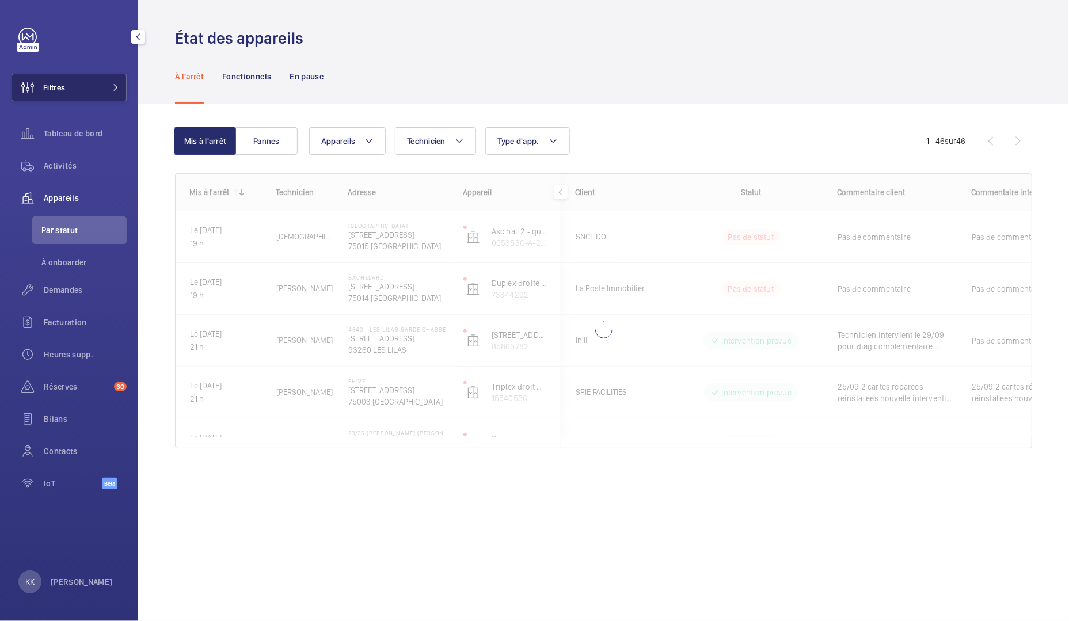
click at [67, 96] on button "Filtres" at bounding box center [69, 88] width 115 height 28
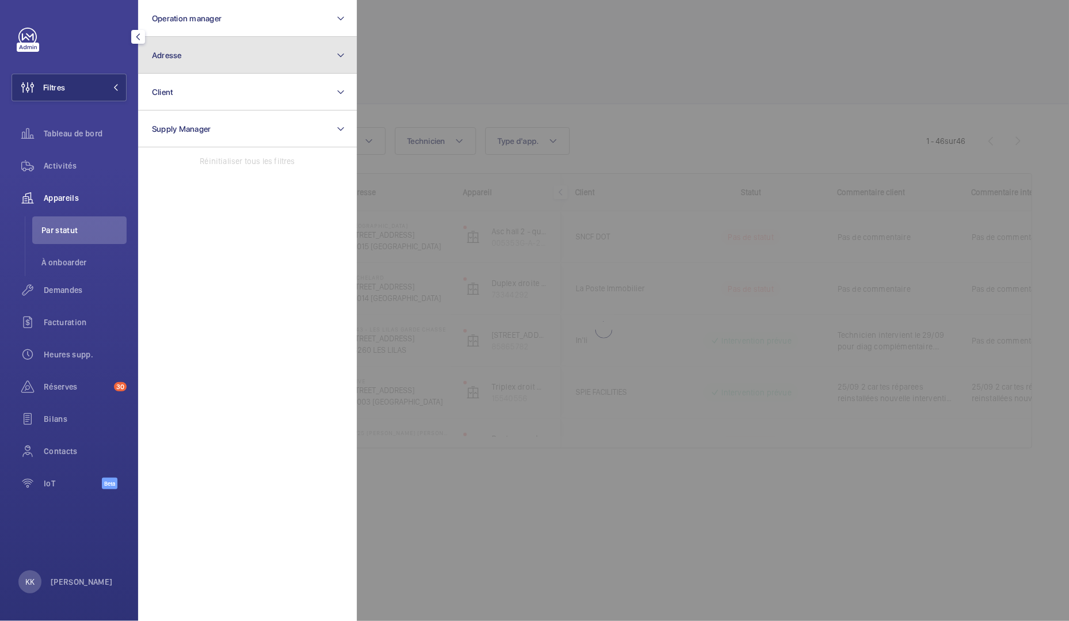
click at [188, 41] on button "Adresse" at bounding box center [247, 55] width 219 height 37
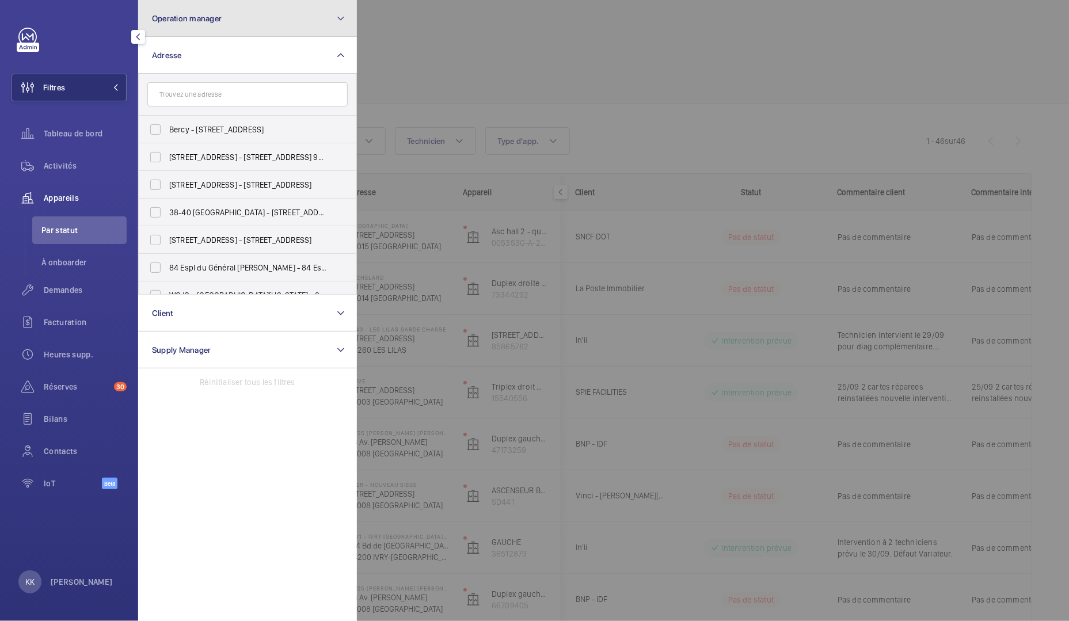
click at [222, 19] on button "Operation manager" at bounding box center [247, 18] width 219 height 37
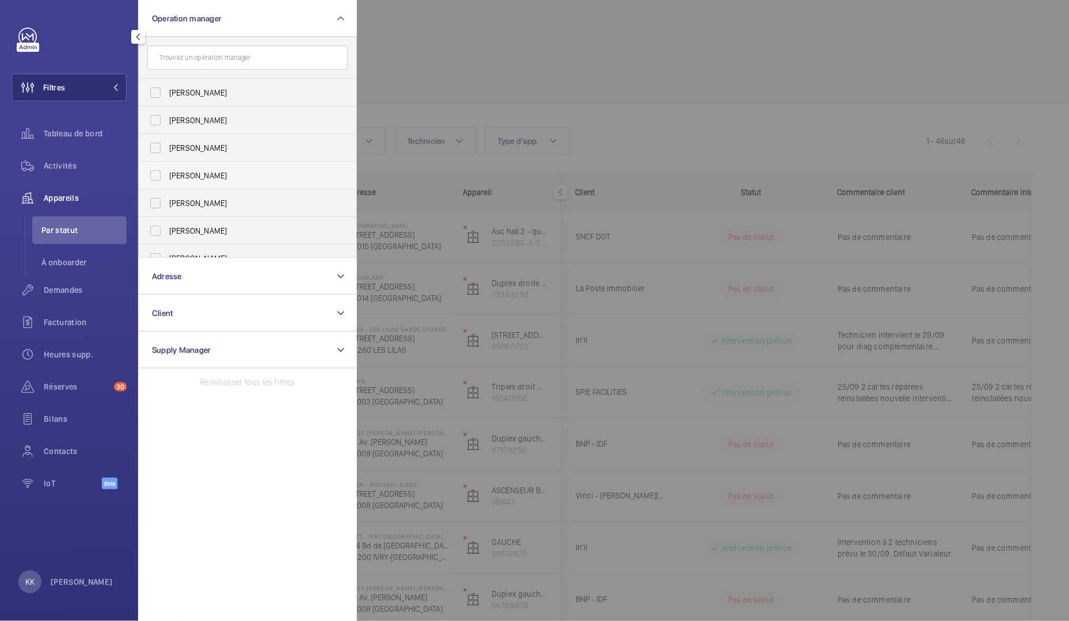
click at [187, 176] on span "[PERSON_NAME]" at bounding box center [248, 176] width 158 height 12
click at [167, 176] on input "[PERSON_NAME]" at bounding box center [155, 175] width 23 height 23
checkbox input "true"
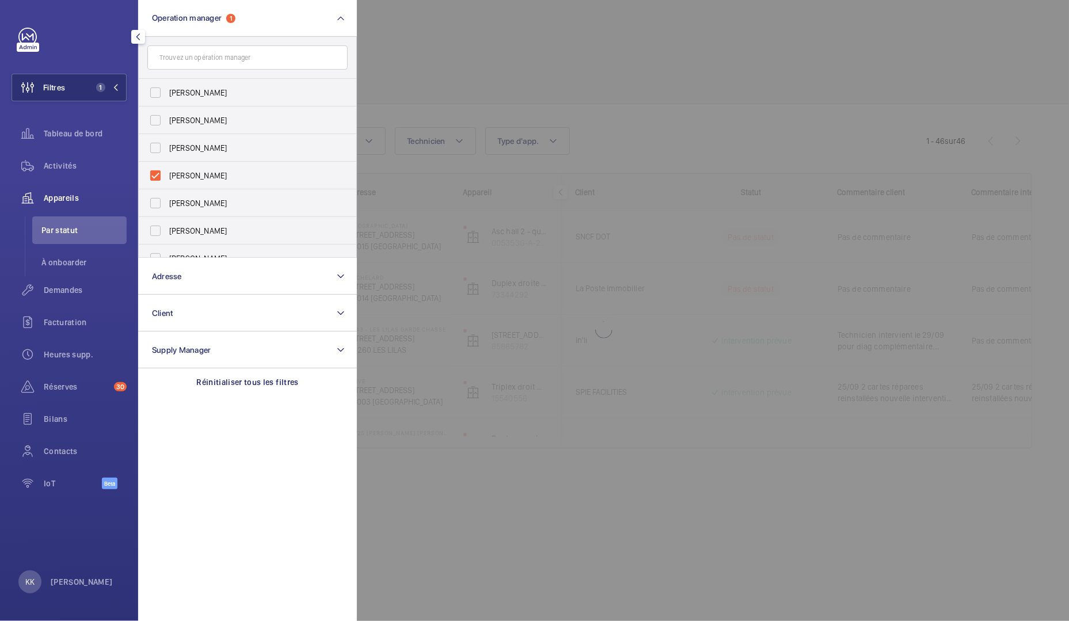
click at [585, 80] on div at bounding box center [891, 310] width 1069 height 621
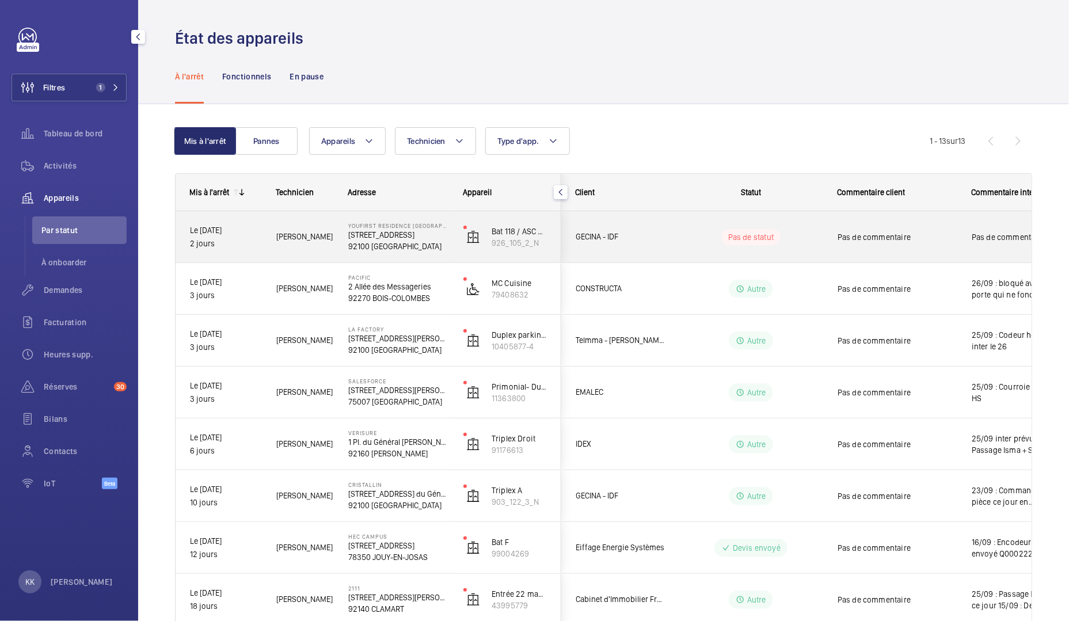
click at [317, 248] on div "Jamal H." at bounding box center [298, 237] width 71 height 36
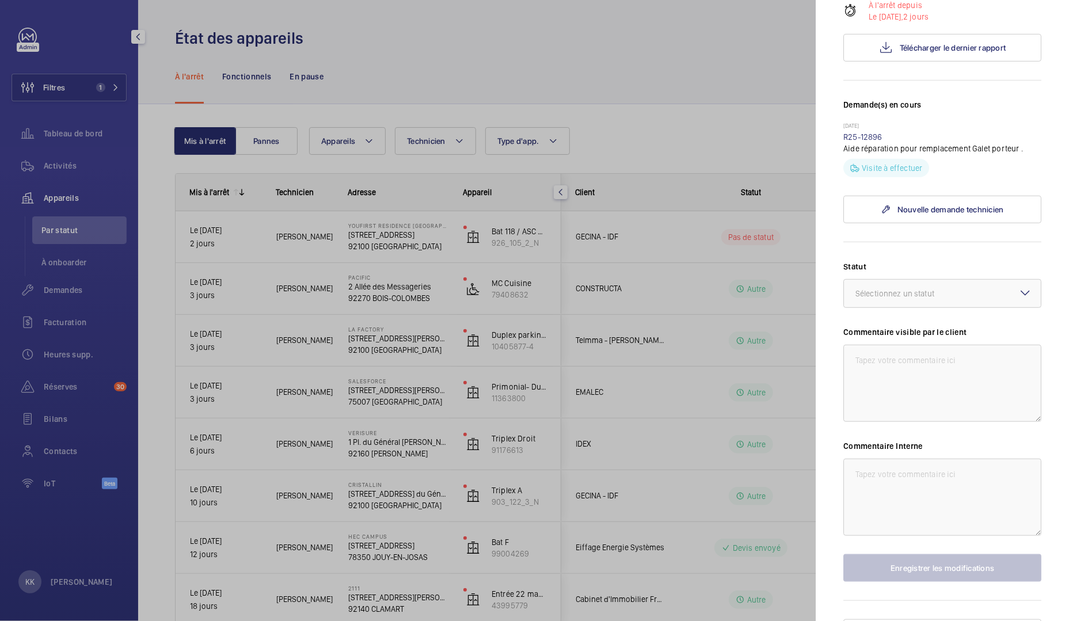
scroll to position [237, 0]
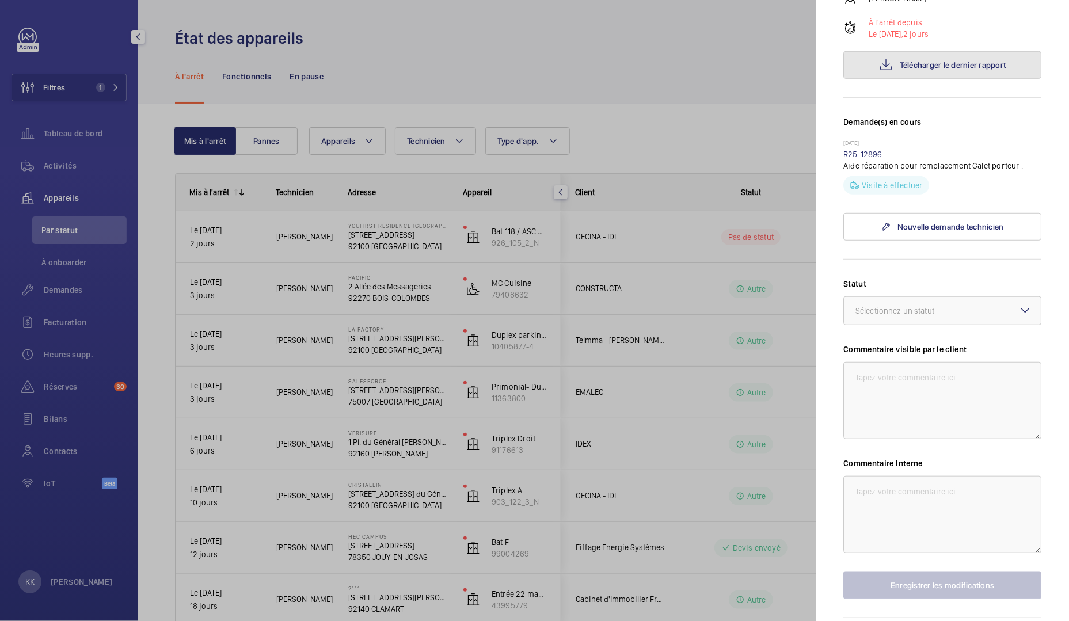
click at [898, 77] on button "Télécharger le dernier rapport" at bounding box center [942, 65] width 198 height 28
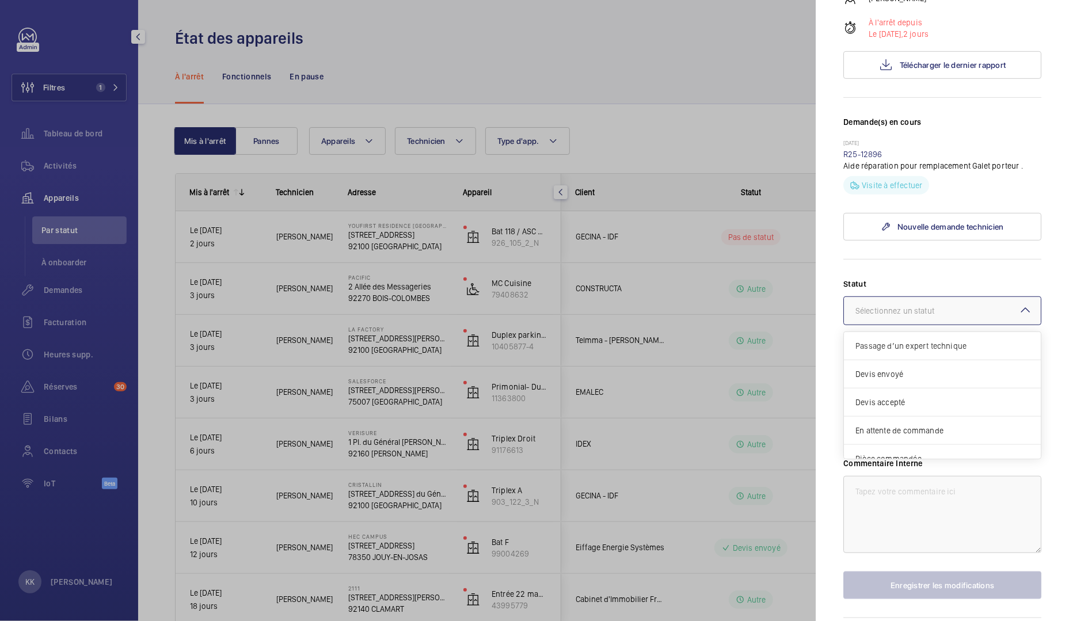
click at [892, 325] on div at bounding box center [942, 311] width 197 height 28
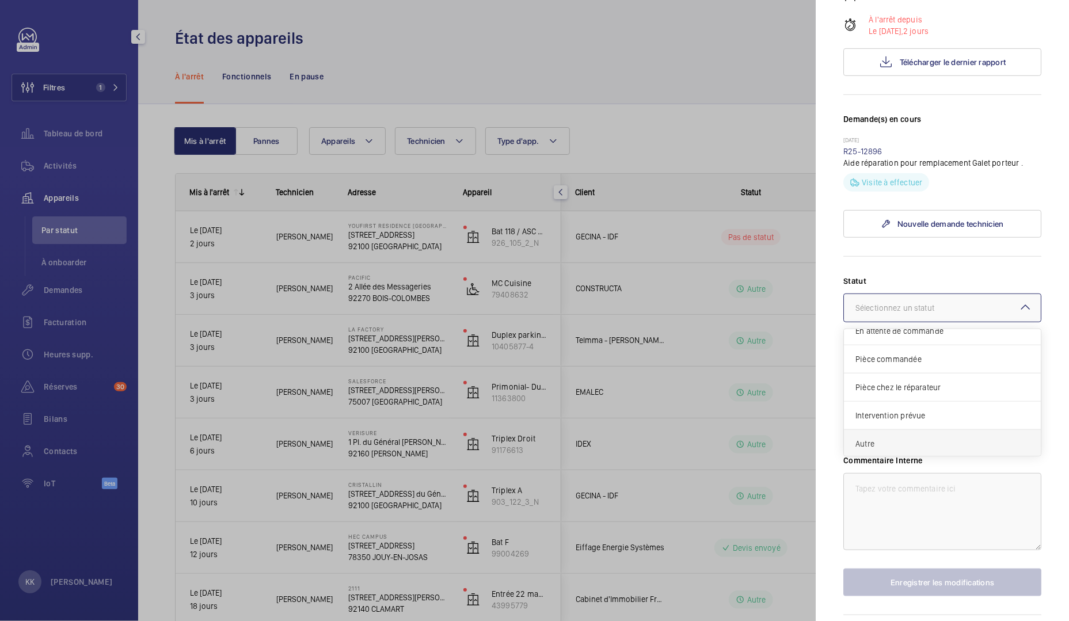
scroll to position [239, 0]
click at [878, 450] on span "Autre" at bounding box center [942, 444] width 174 height 12
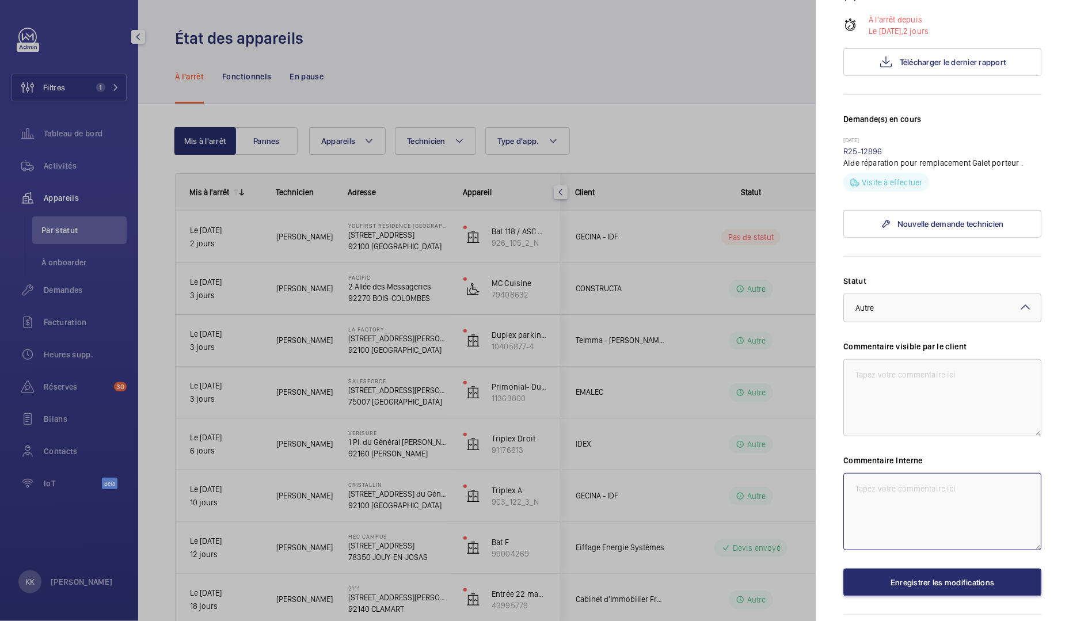
click at [876, 494] on textarea at bounding box center [942, 511] width 198 height 77
type textarea "Intervention équipe repair demandé"
click at [895, 595] on button "Enregistrer les modifications" at bounding box center [942, 583] width 198 height 28
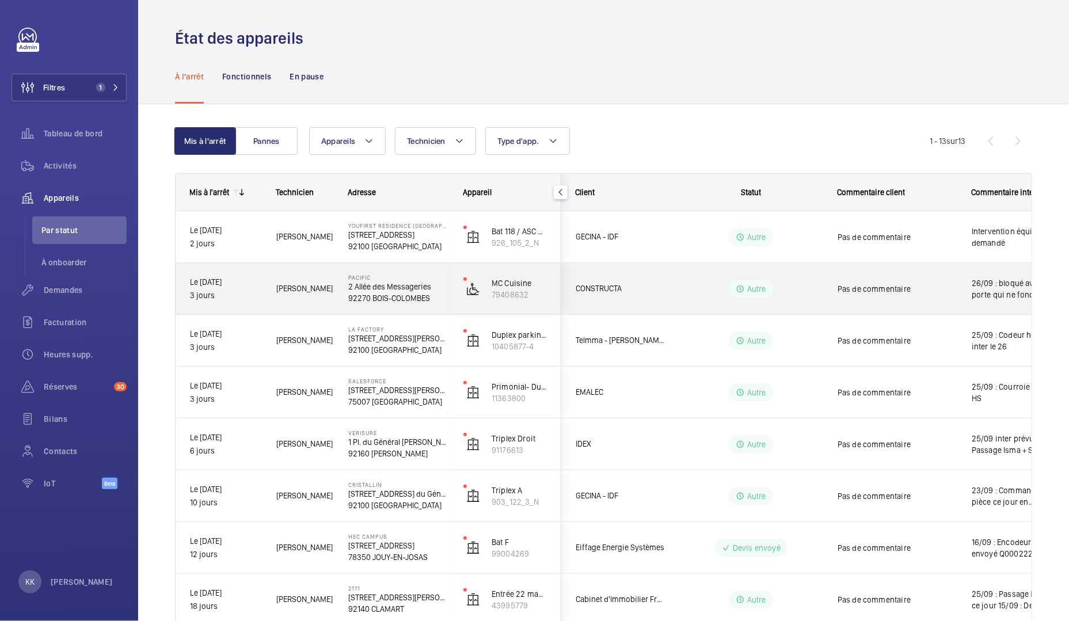
click at [386, 295] on p "92270 BOIS-COLOMBES" at bounding box center [398, 298] width 100 height 12
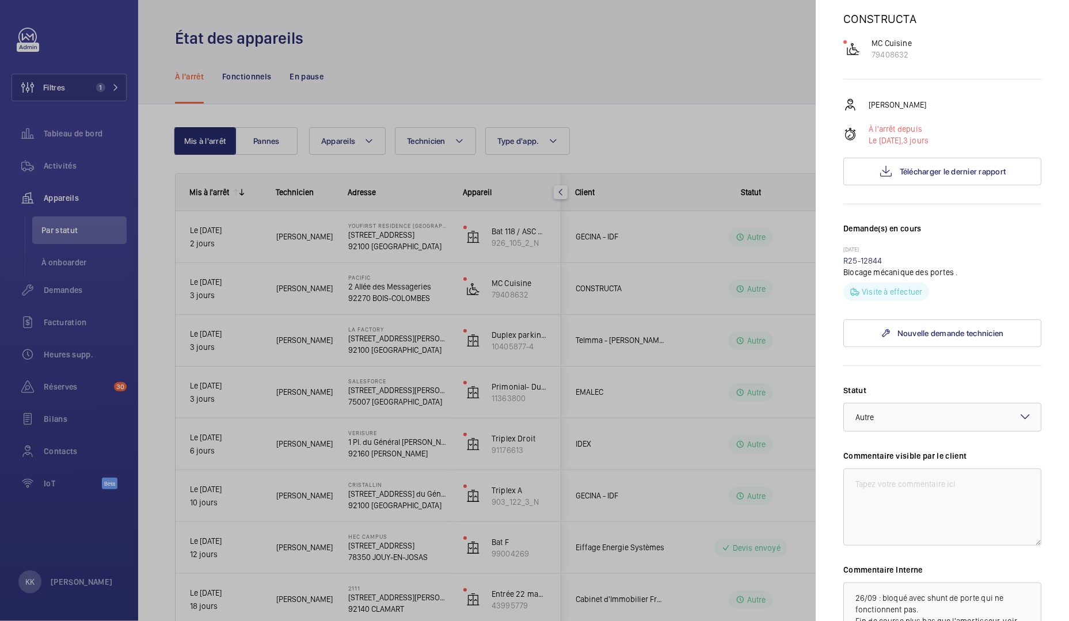
scroll to position [257, 0]
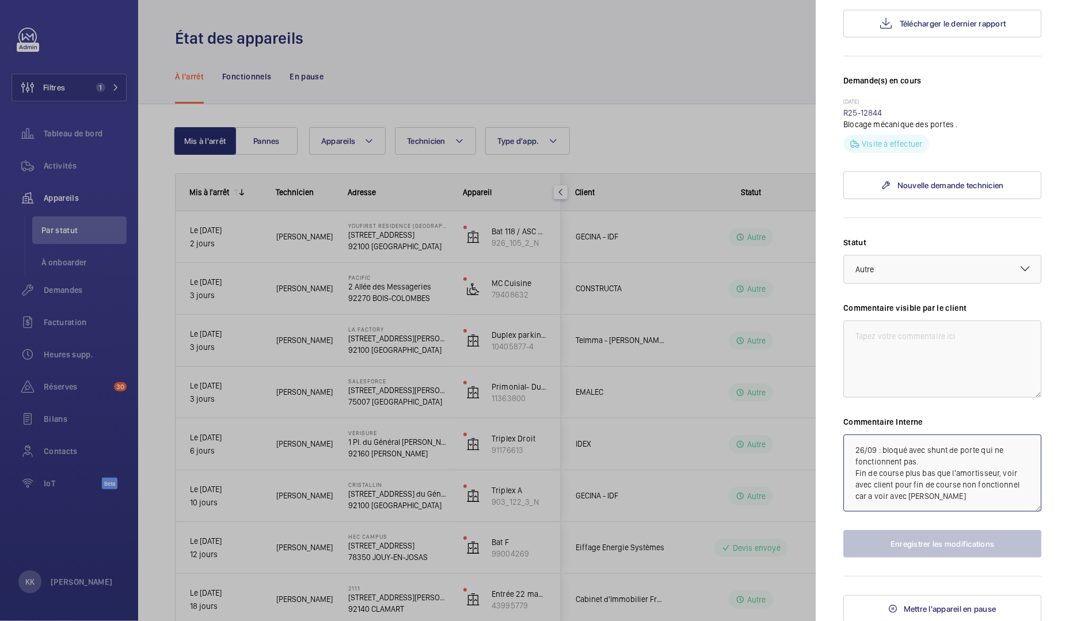
drag, startPoint x: 898, startPoint y: 446, endPoint x: 976, endPoint y: 499, distance: 94.8
click at [976, 499] on textarea "26/09 : bloqué avec shunt de porte qui ne fonctionnent pas. Fin de course plus …" at bounding box center [942, 473] width 198 height 77
drag, startPoint x: 965, startPoint y: 502, endPoint x: 852, endPoint y: 447, distance: 125.9
click at [852, 447] on textarea "26/09 : bloqué avec shunt de porte qui ne fonctionnent pas. Fin de course plus …" at bounding box center [942, 473] width 198 height 77
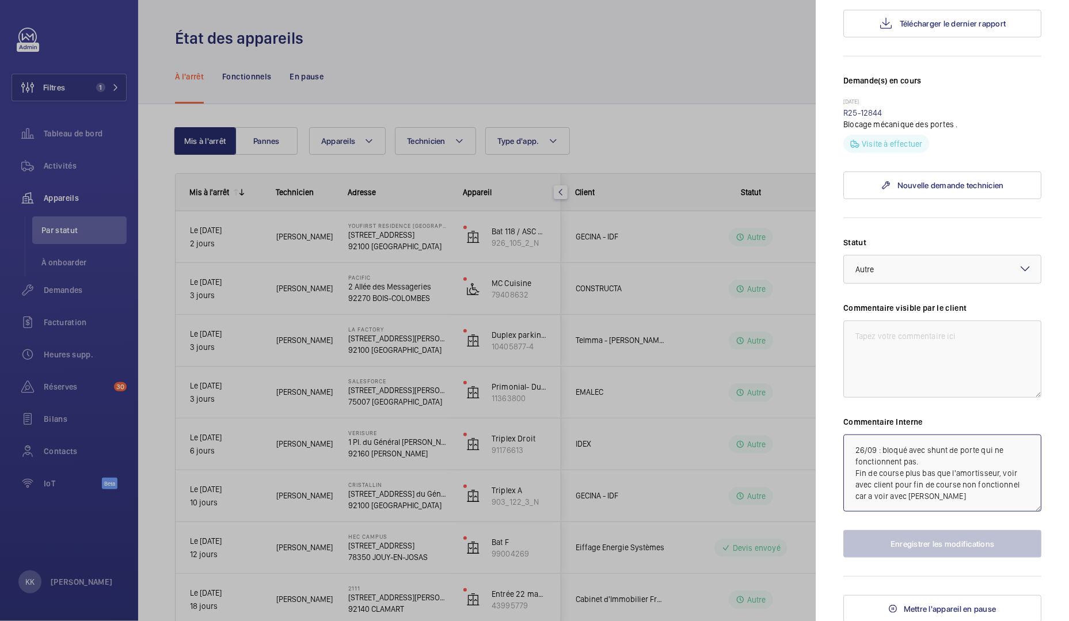
click at [996, 499] on textarea "26/09 : bloqué avec shunt de porte qui ne fonctionnent pas. Fin de course plus …" at bounding box center [942, 473] width 198 height 77
drag, startPoint x: 909, startPoint y: 486, endPoint x: 841, endPoint y: 446, distance: 79.0
click at [841, 446] on mat-sidenav "Appareil à l'arrêt Pacific 2 Allée des Messageries 92270 BOIS-COLOMBES CONSTRUC…" at bounding box center [942, 310] width 253 height 621
click at [932, 476] on textarea "26/09 : bloqué avec shunt de porte qui ne fonctionnent pas. Fin de course plus …" at bounding box center [942, 473] width 198 height 77
click at [589, 305] on div at bounding box center [534, 310] width 1069 height 621
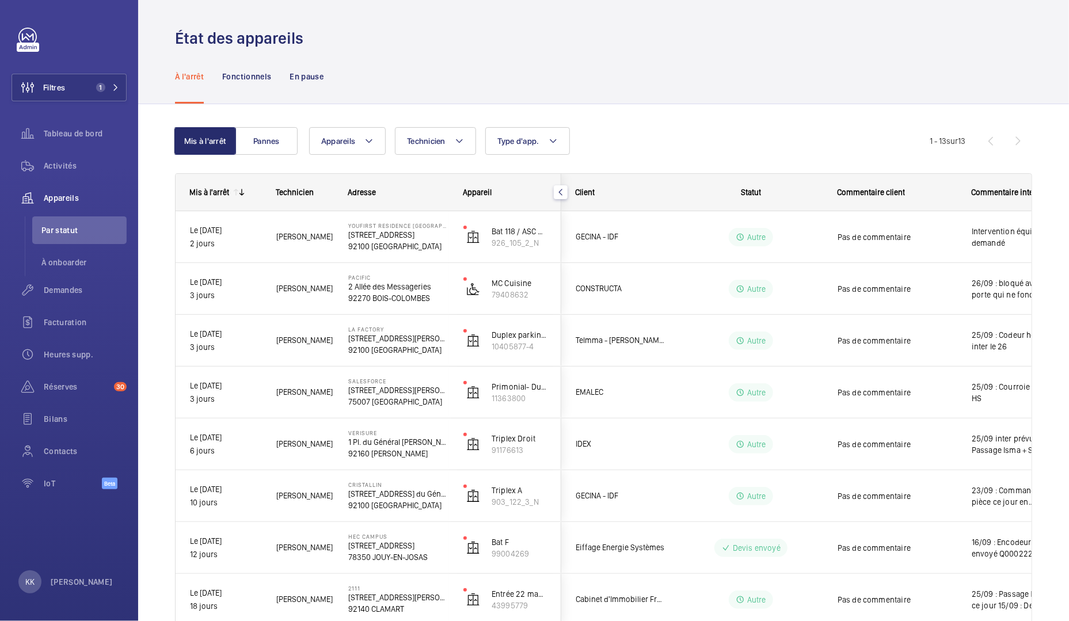
scroll to position [0, 0]
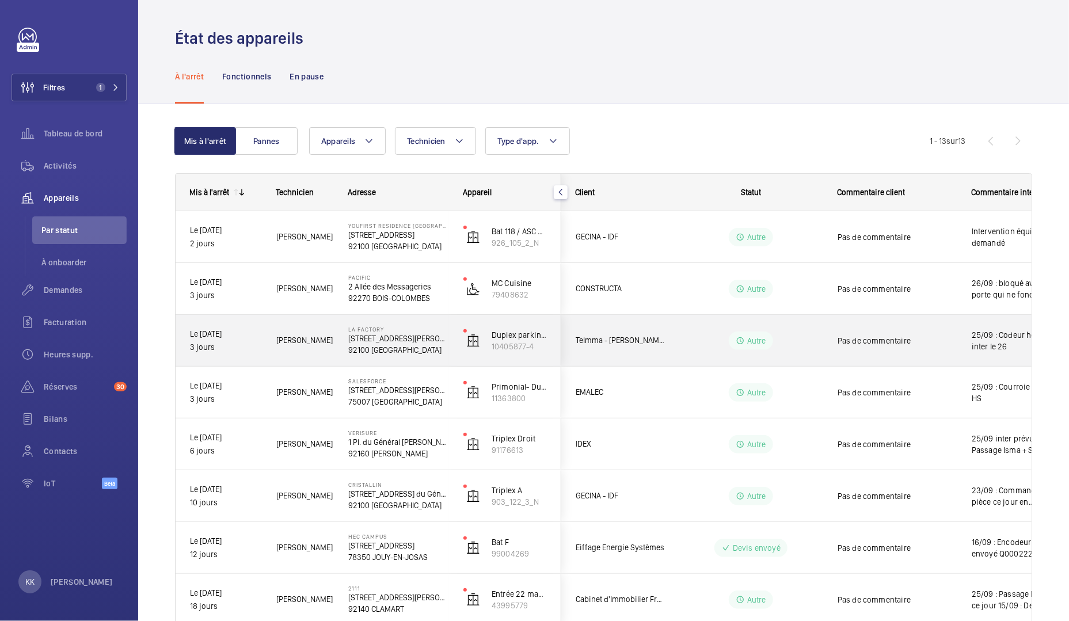
click at [323, 341] on span "Grégory R." at bounding box center [304, 340] width 57 height 13
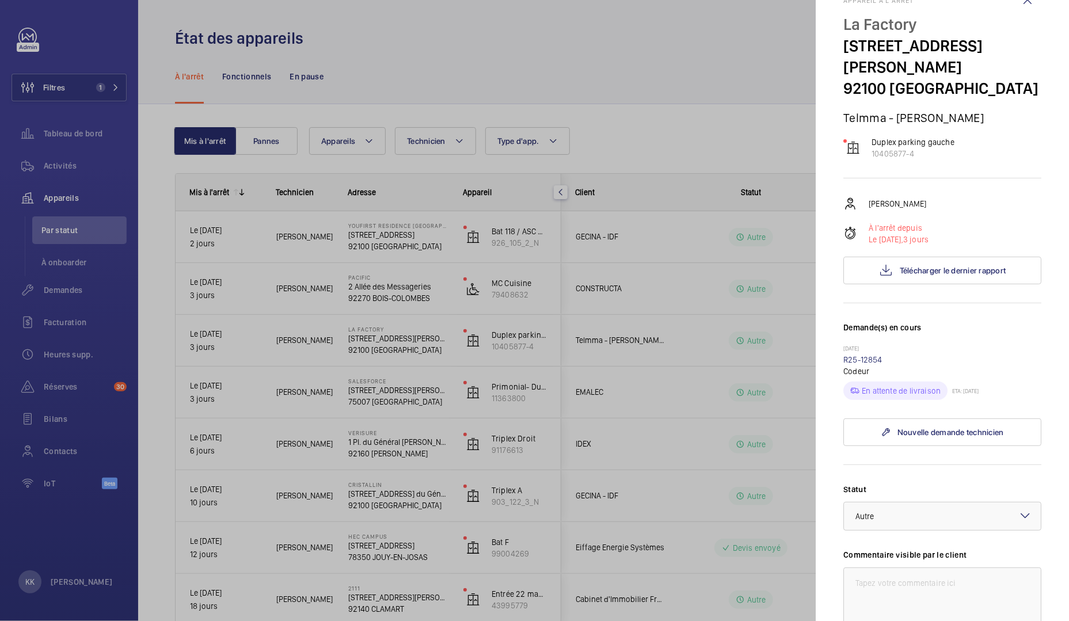
scroll to position [59, 0]
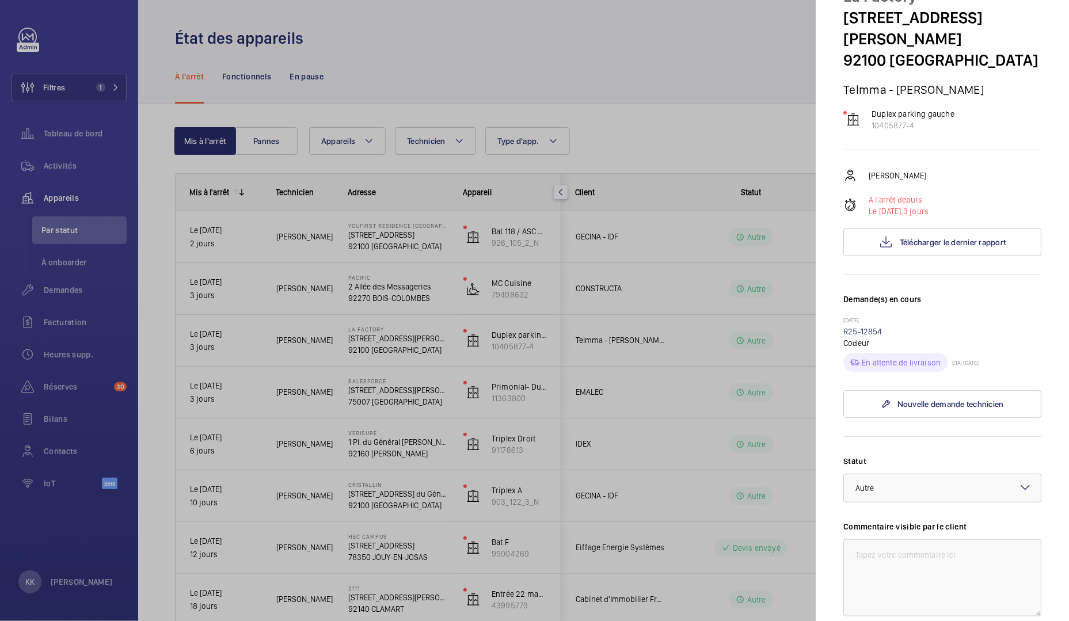
click at [638, 348] on div at bounding box center [534, 310] width 1069 height 621
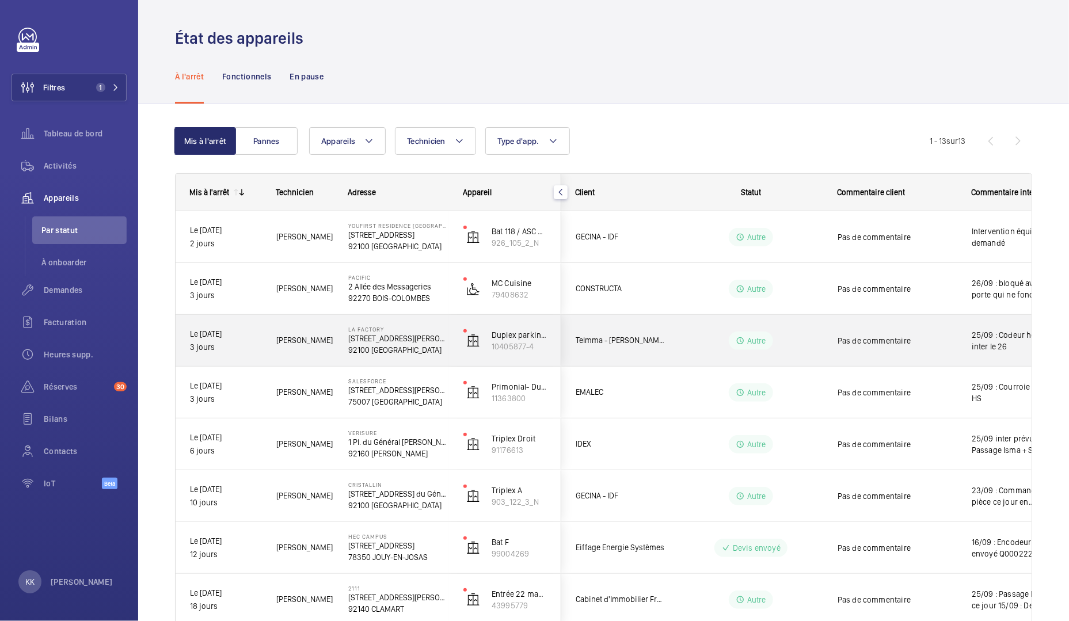
click at [280, 330] on div "Grégory R." at bounding box center [298, 340] width 71 height 36
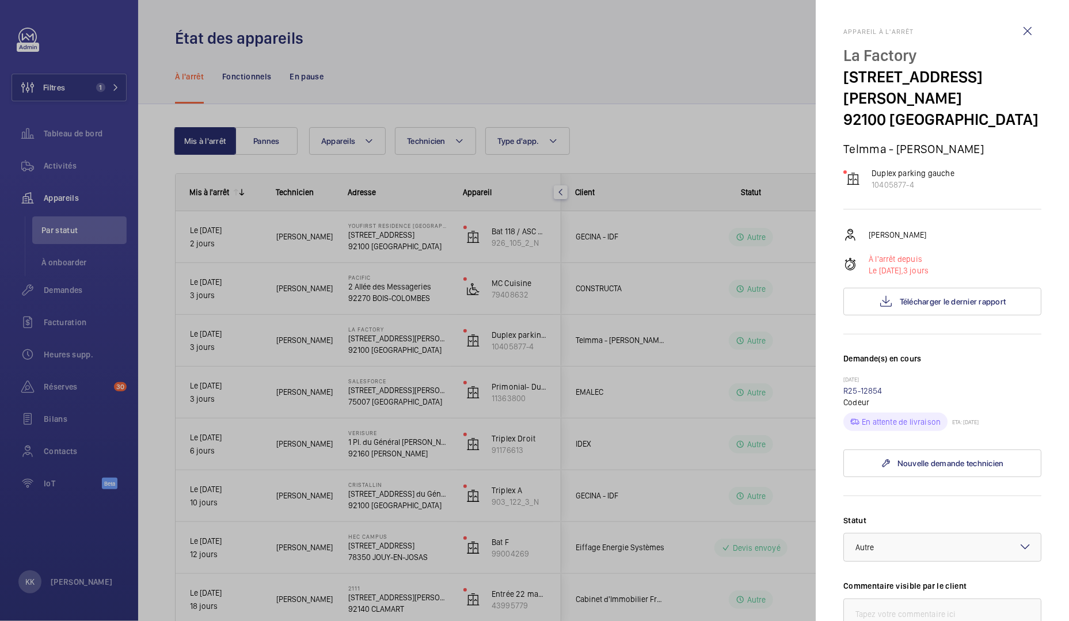
scroll to position [321, 0]
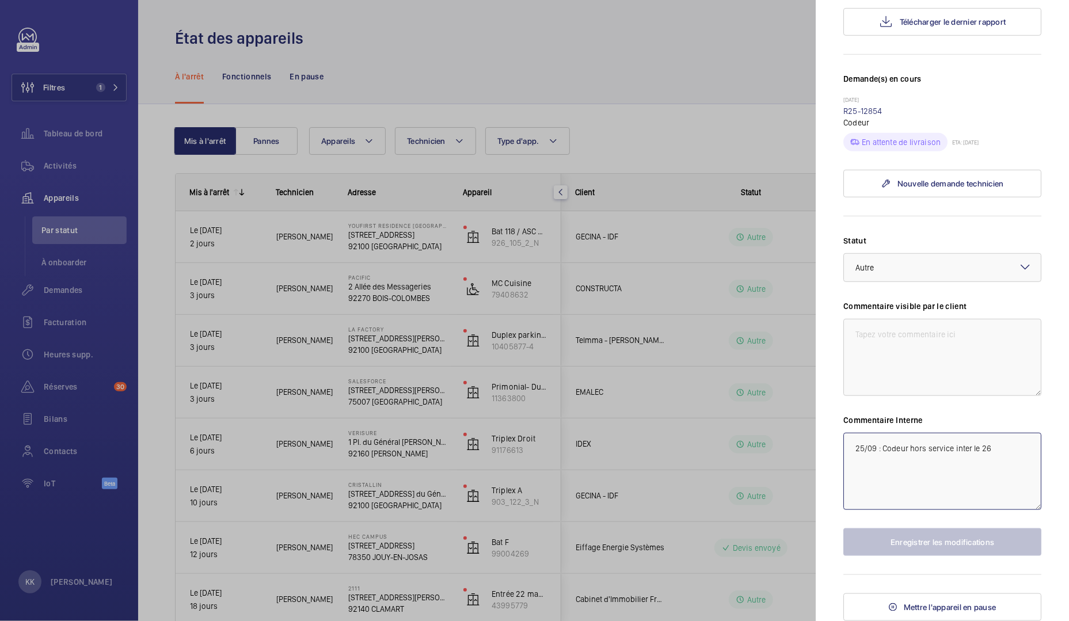
click at [855, 449] on textarea "25/09 : Codeur hors service inter le 26" at bounding box center [942, 471] width 198 height 77
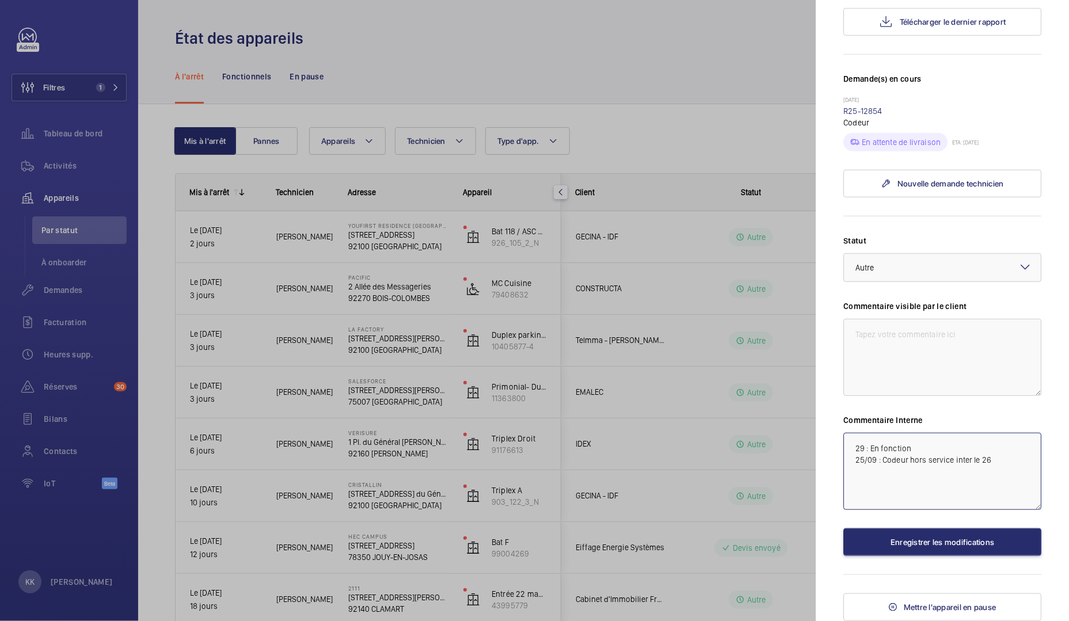
click at [865, 457] on textarea "29 : En fonction 25/09 : Codeur hors service inter le 26" at bounding box center [942, 471] width 198 height 77
click at [866, 446] on textarea "29 : En fonction 25/09 : Codeur hors service inter le 26" at bounding box center [942, 471] width 198 height 77
type textarea "29/09 : En fonction 25/09 : Codeur hors service inter le 26"
click at [953, 543] on button "Enregistrer les modifications" at bounding box center [942, 542] width 198 height 28
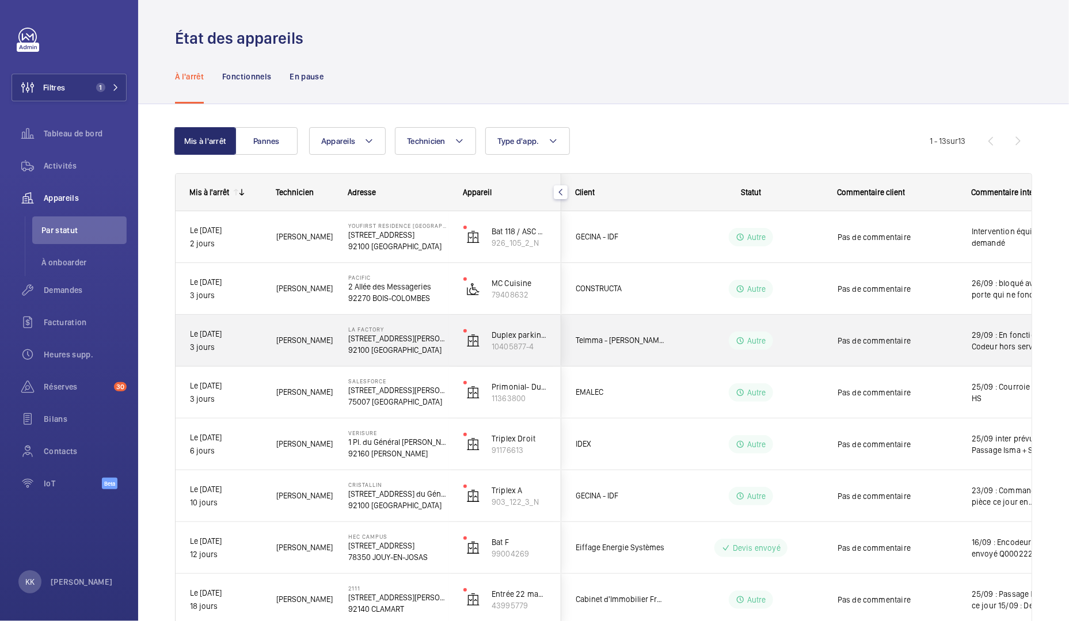
click at [338, 360] on div "La Factory 53, avenue Emile Zola, 92100 BOULOGNE-BILLANCOURT 92100 BOULOGNE-BIL…" at bounding box center [391, 341] width 114 height 52
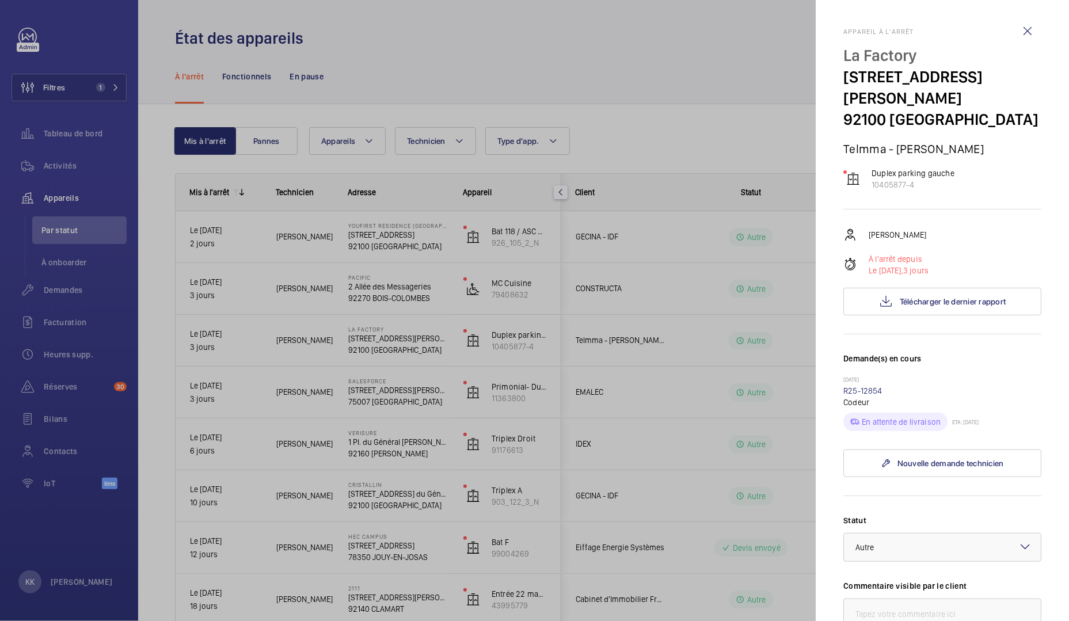
click at [397, 388] on div at bounding box center [534, 310] width 1069 height 621
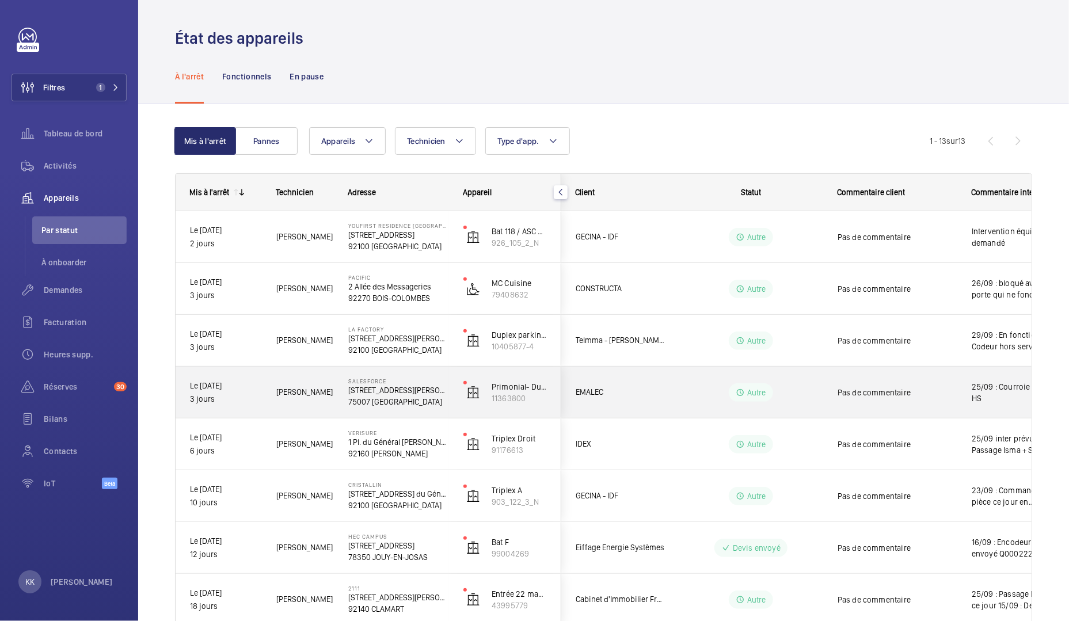
click at [343, 398] on div "SALESFORCE 3 Avenue Octave Gréard, 75007 PARIS 75007 PARIS" at bounding box center [391, 393] width 114 height 52
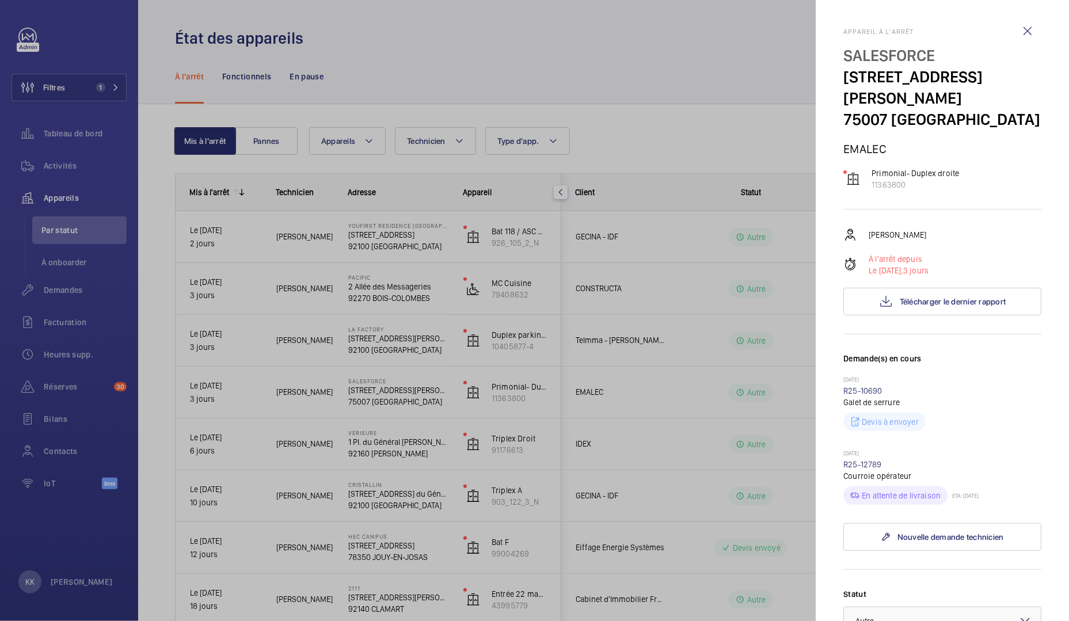
click at [338, 455] on div at bounding box center [534, 310] width 1069 height 621
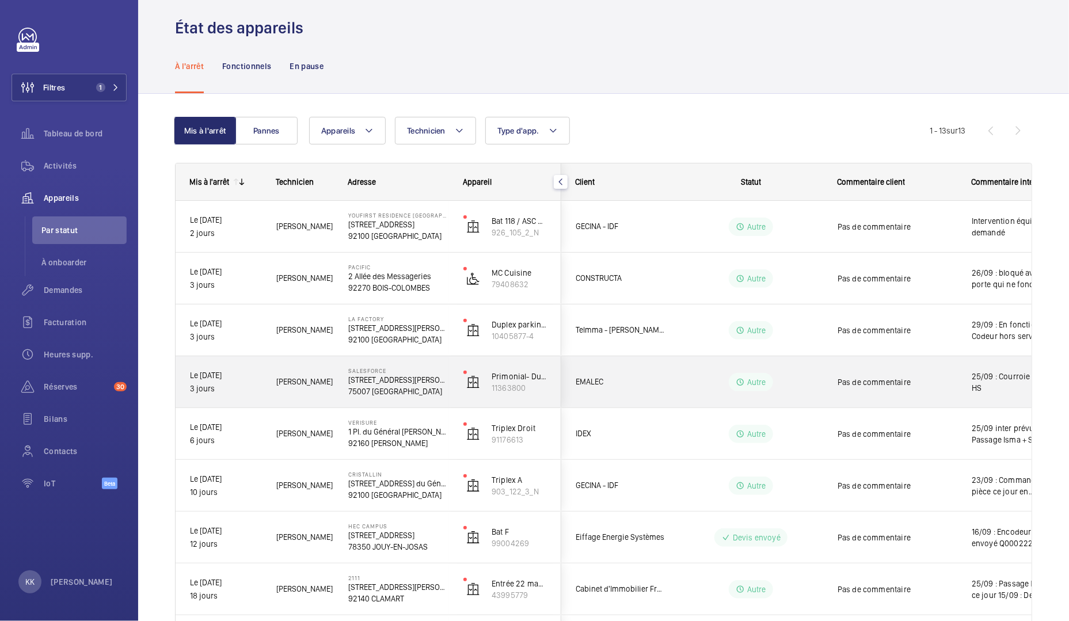
scroll to position [35, 0]
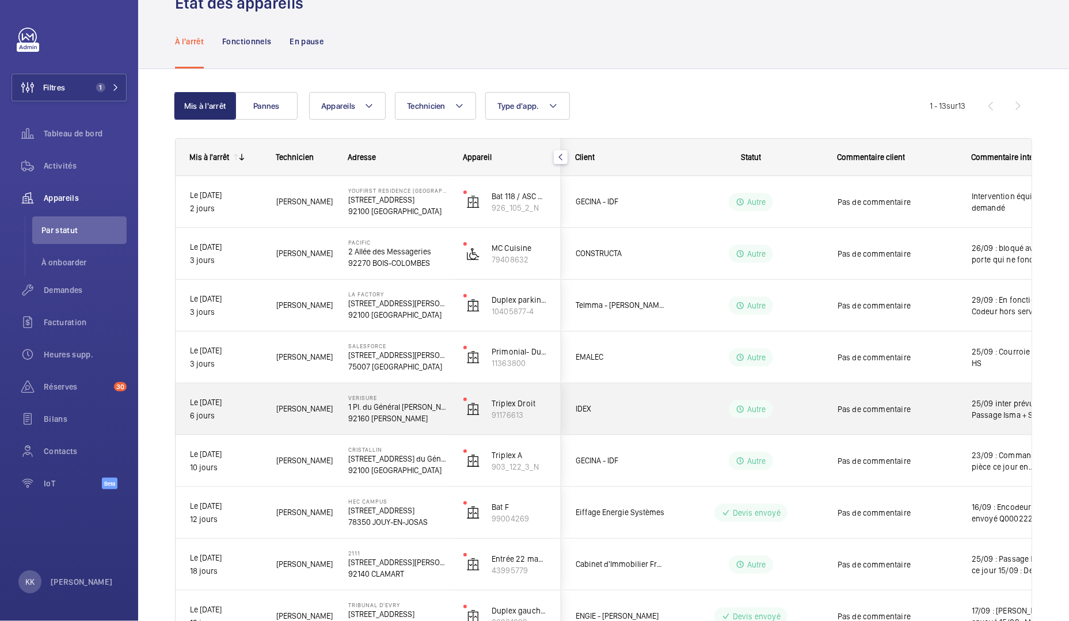
click at [386, 419] on p "92160 ANTONY" at bounding box center [398, 419] width 100 height 12
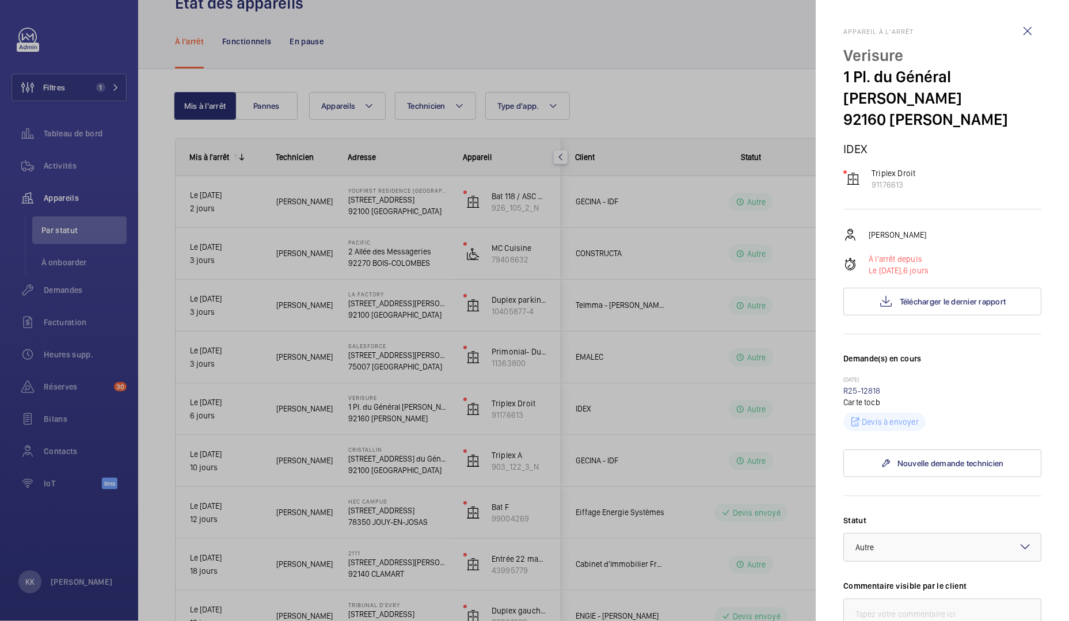
scroll to position [257, 0]
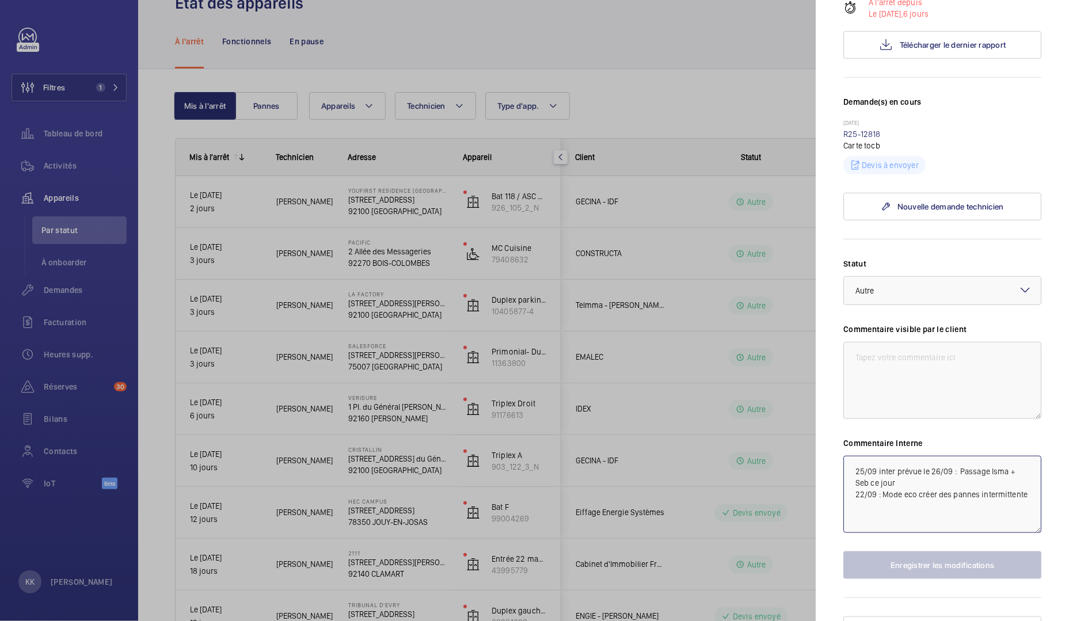
click at [877, 456] on textarea "25/09 inter prévue le 26/09 : Passage Isma + Seb ce jour 22/09 : Mode eco créer…" at bounding box center [942, 494] width 198 height 77
click at [838, 449] on mat-sidenav "Appareil à l'arrêt Verisure 1 Pl. du Général de Gaulle 92160 ANTONY IDEX Triple…" at bounding box center [942, 310] width 253 height 621
click at [857, 456] on textarea "25/09 inter prévue le 26/09 : Passage Isma + Seb ce jour 22/09 : Mode eco créer…" at bounding box center [942, 494] width 198 height 77
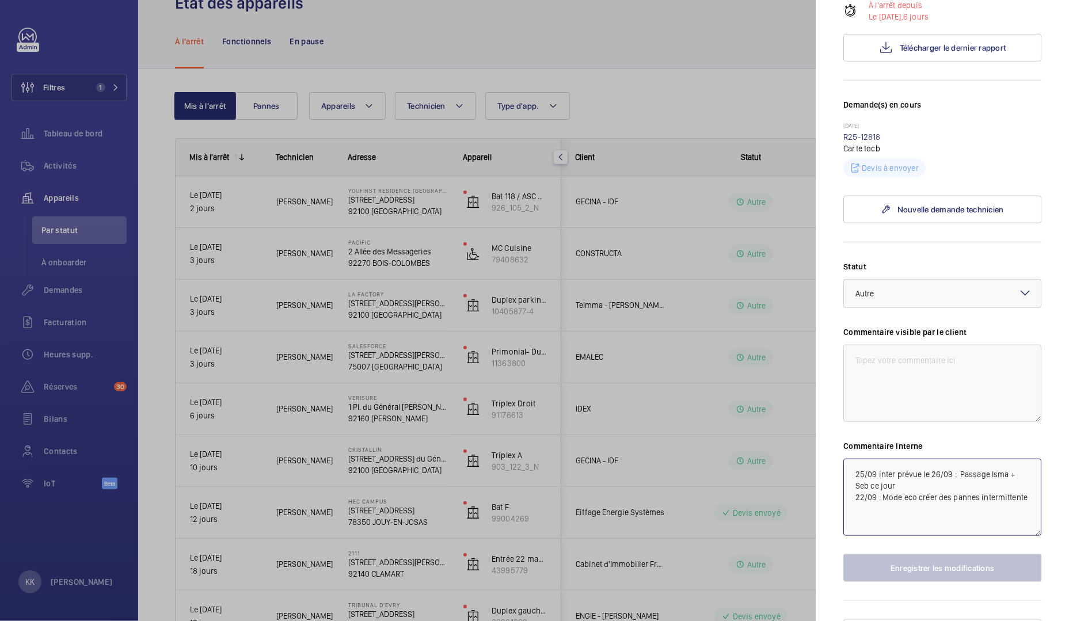
scroll to position [254, 0]
click at [864, 132] on link "R25-12818" at bounding box center [861, 136] width 37 height 9
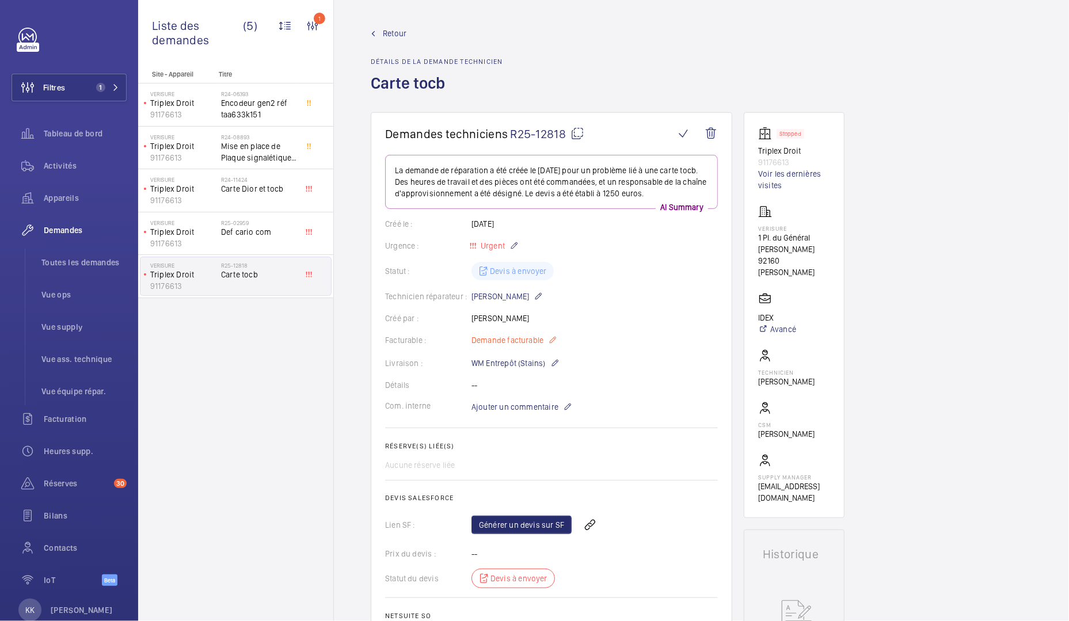
scroll to position [372, 0]
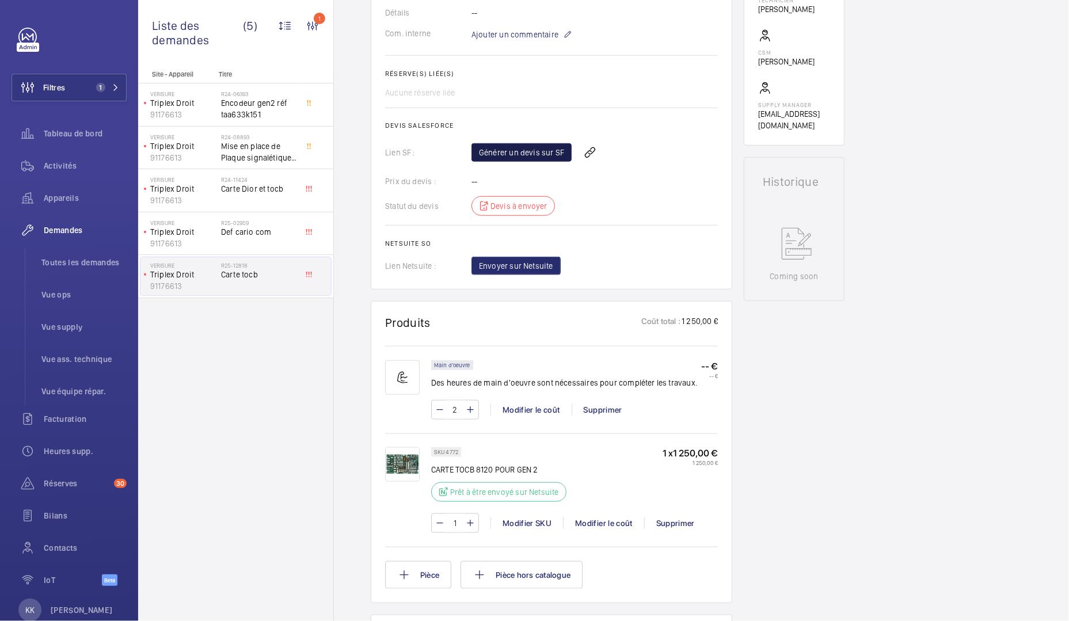
click at [498, 151] on link "Générer un devis sur SF" at bounding box center [521, 152] width 100 height 18
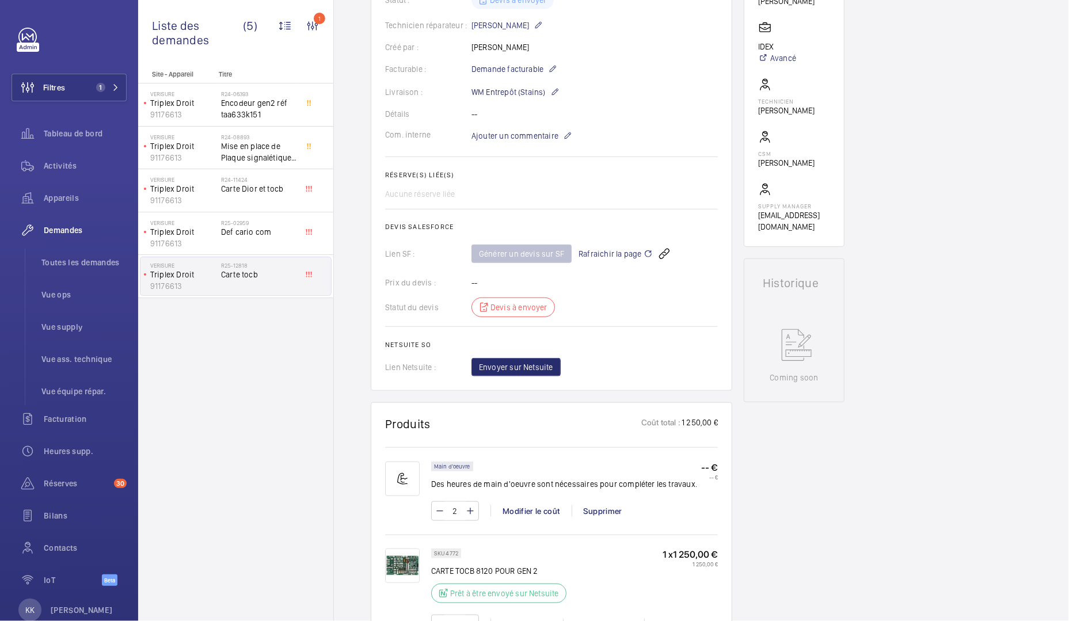
scroll to position [0, 0]
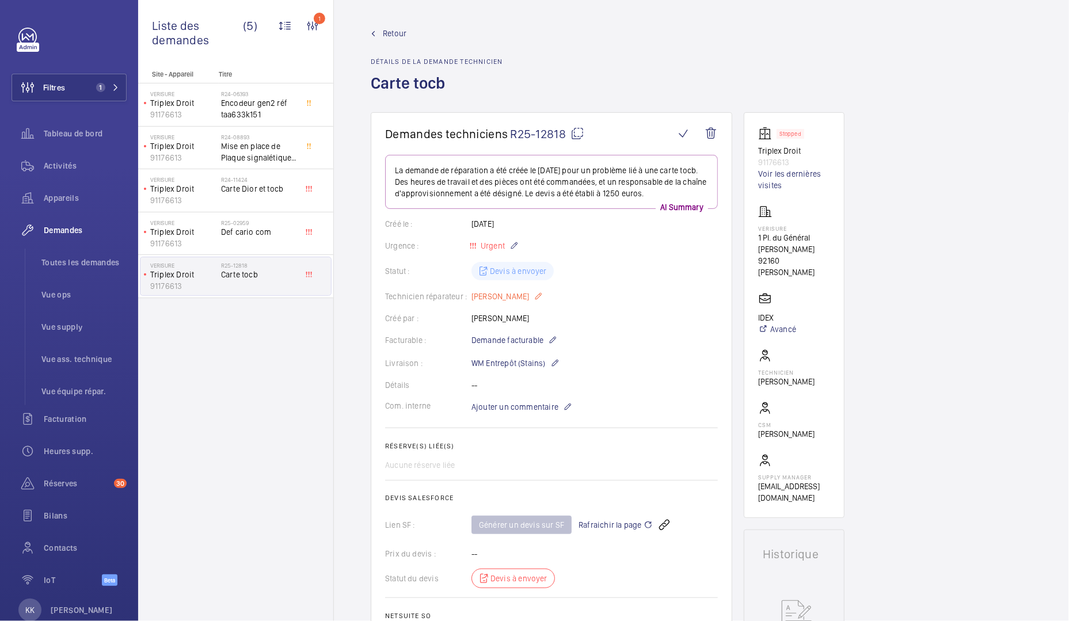
click at [501, 296] on p "Ismail Tokpinar" at bounding box center [506, 297] width 71 height 14
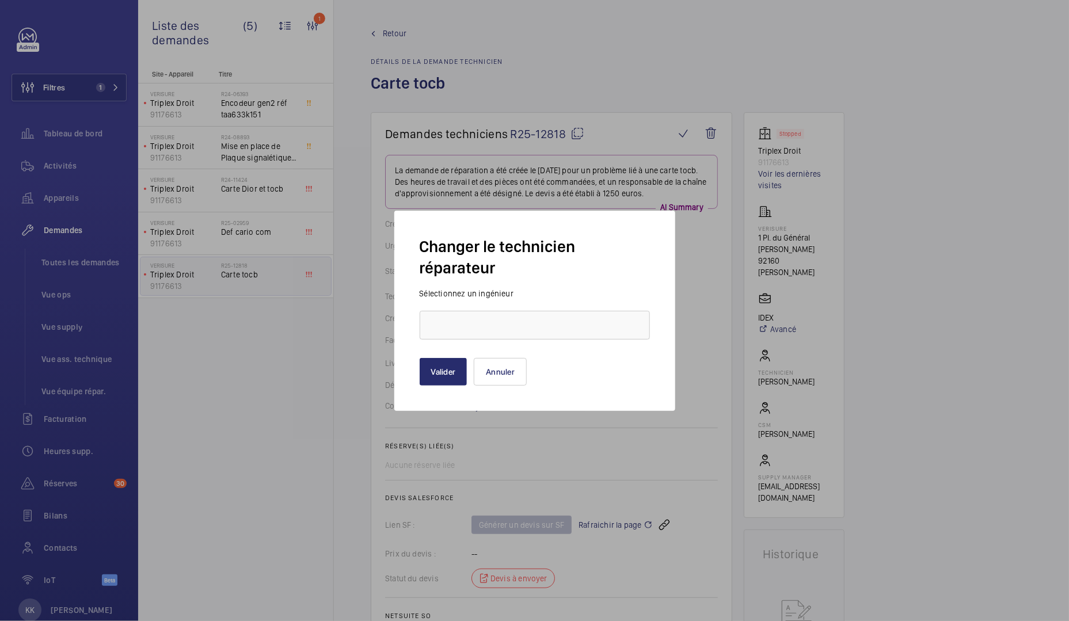
type input "Ismail Tokpinar"
click at [664, 177] on div at bounding box center [534, 310] width 1069 height 621
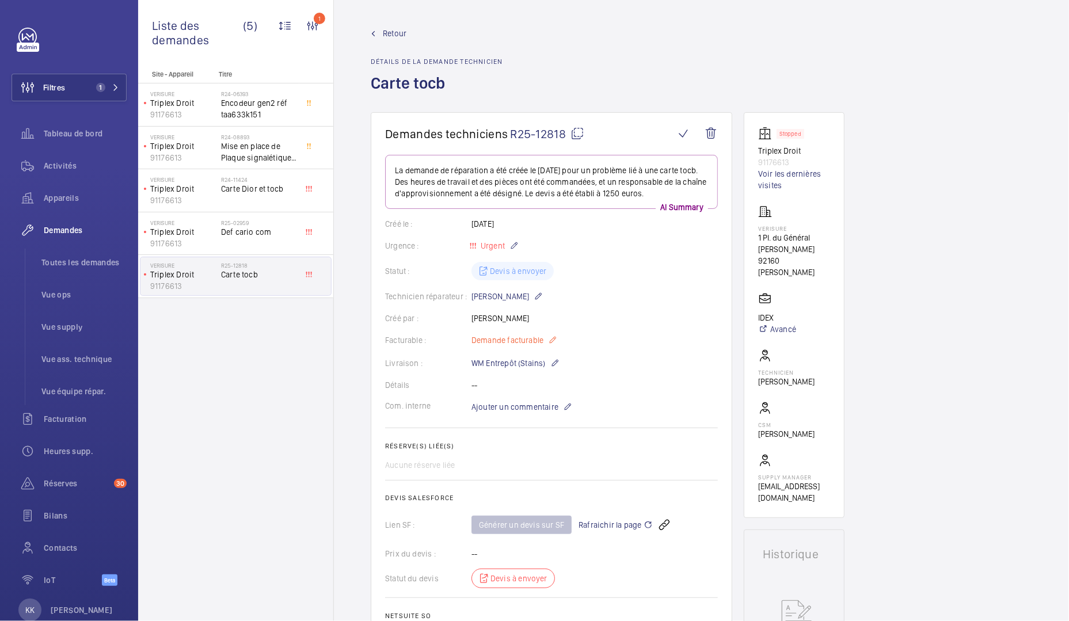
click at [522, 340] on span "Demande facturable" at bounding box center [507, 340] width 72 height 12
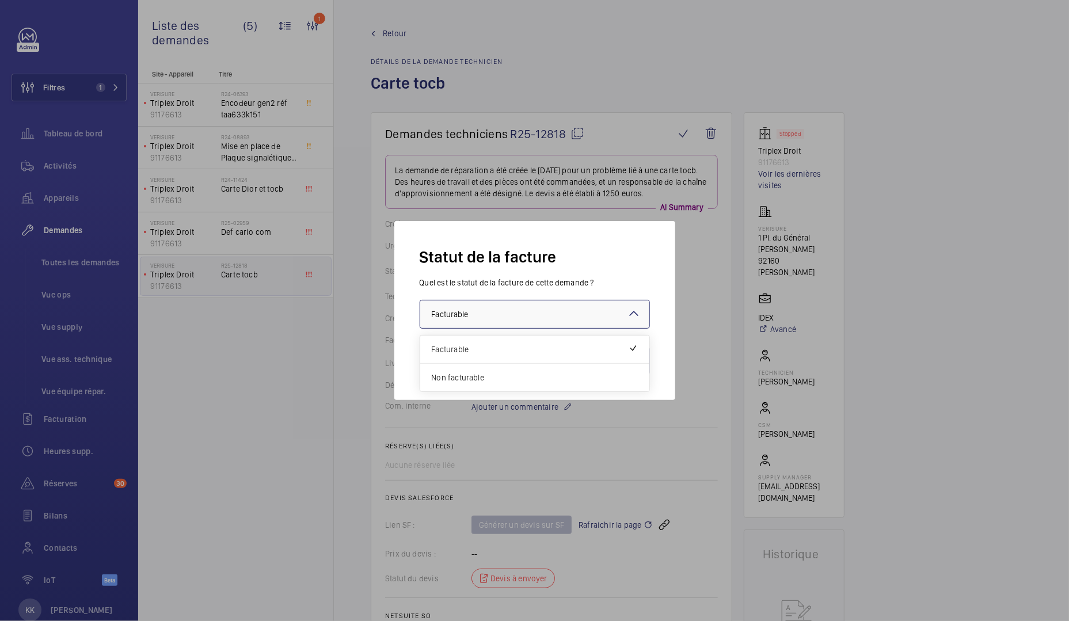
click at [504, 315] on div at bounding box center [534, 314] width 229 height 28
click at [471, 382] on span "Non facturable" at bounding box center [535, 378] width 206 height 12
click at [612, 366] on button "Valider" at bounding box center [626, 361] width 48 height 28
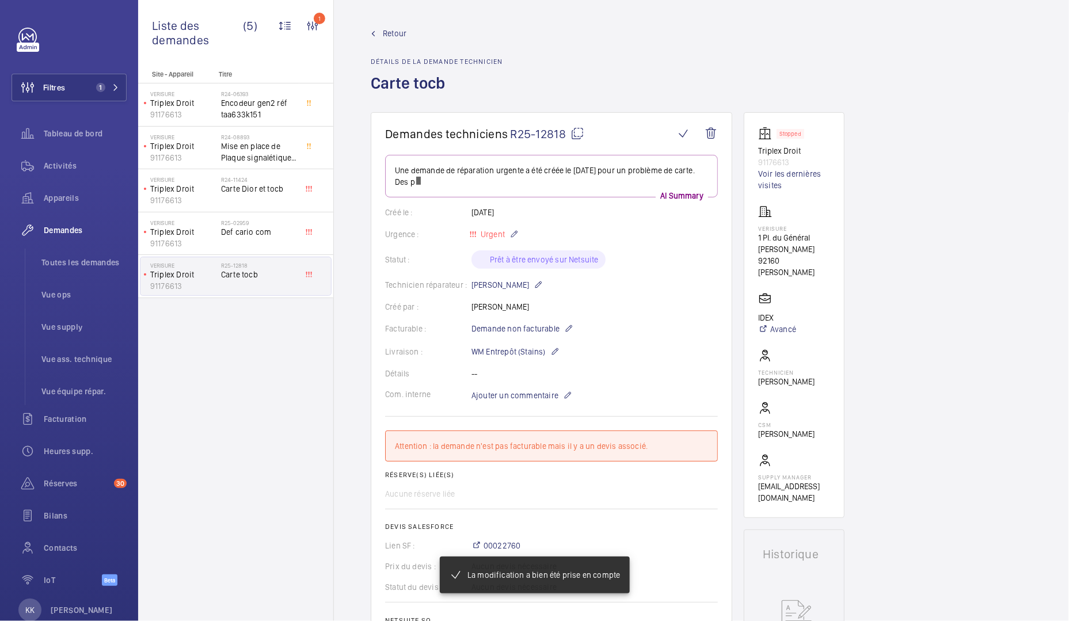
click at [540, 385] on wm-front-card-body "Une demande de réparation urgente a été créée le 25 septembre 2025 pour un prob…" at bounding box center [551, 403] width 333 height 497
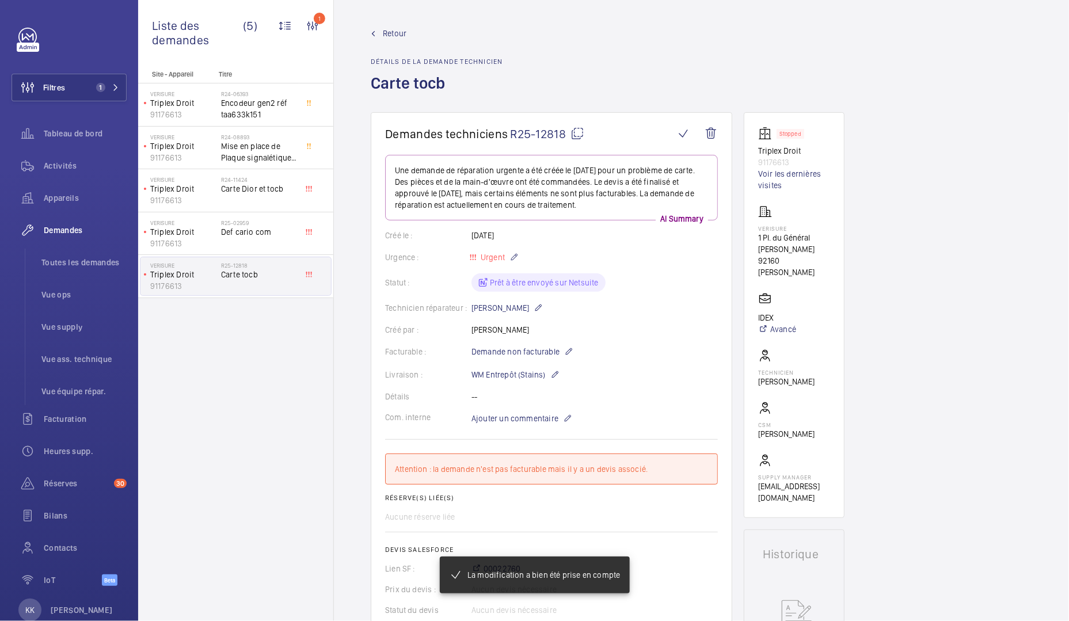
scroll to position [3, 0]
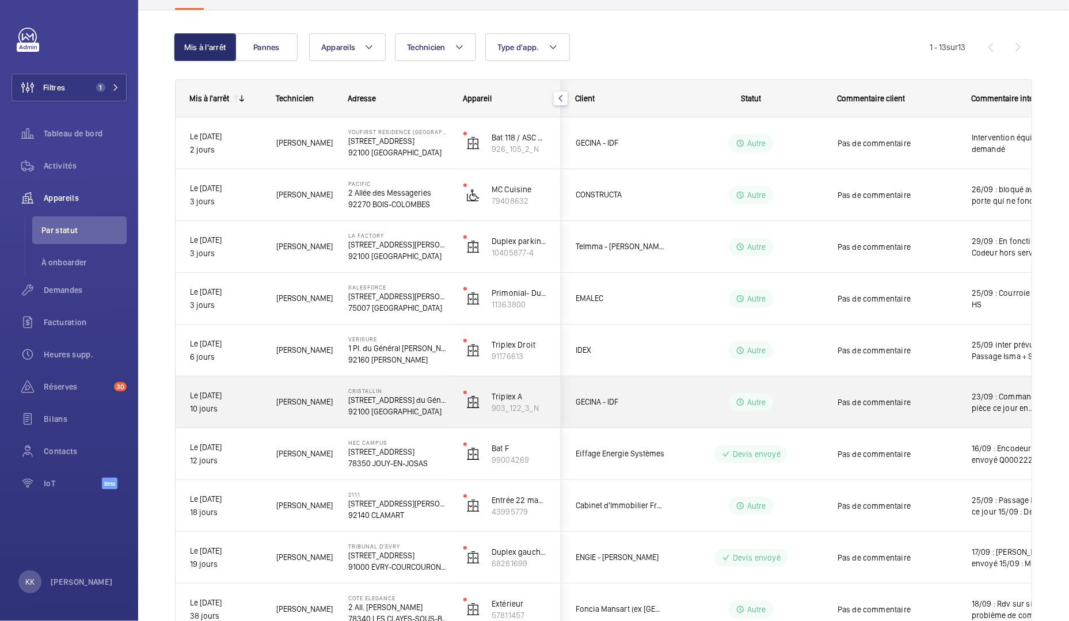
scroll to position [124, 0]
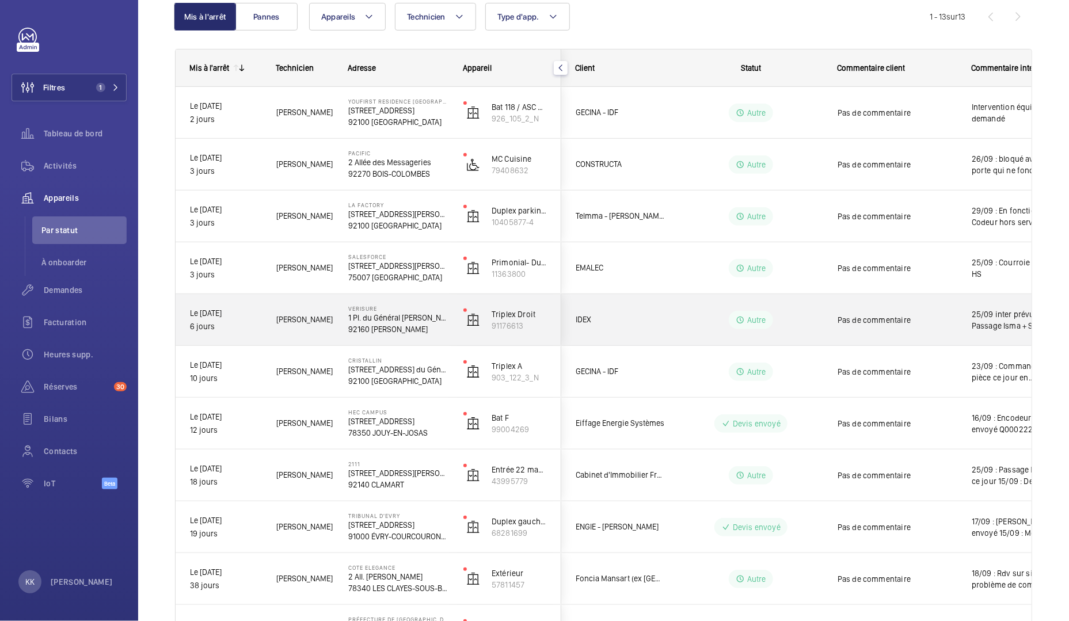
click at [640, 330] on div "IDEX" at bounding box center [613, 320] width 102 height 36
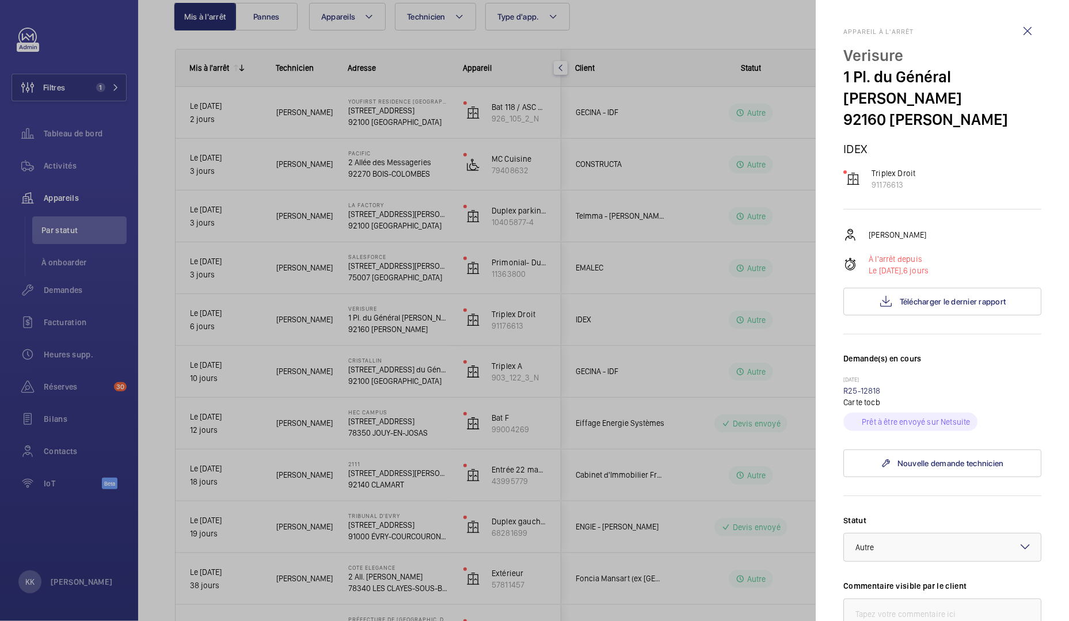
scroll to position [257, 0]
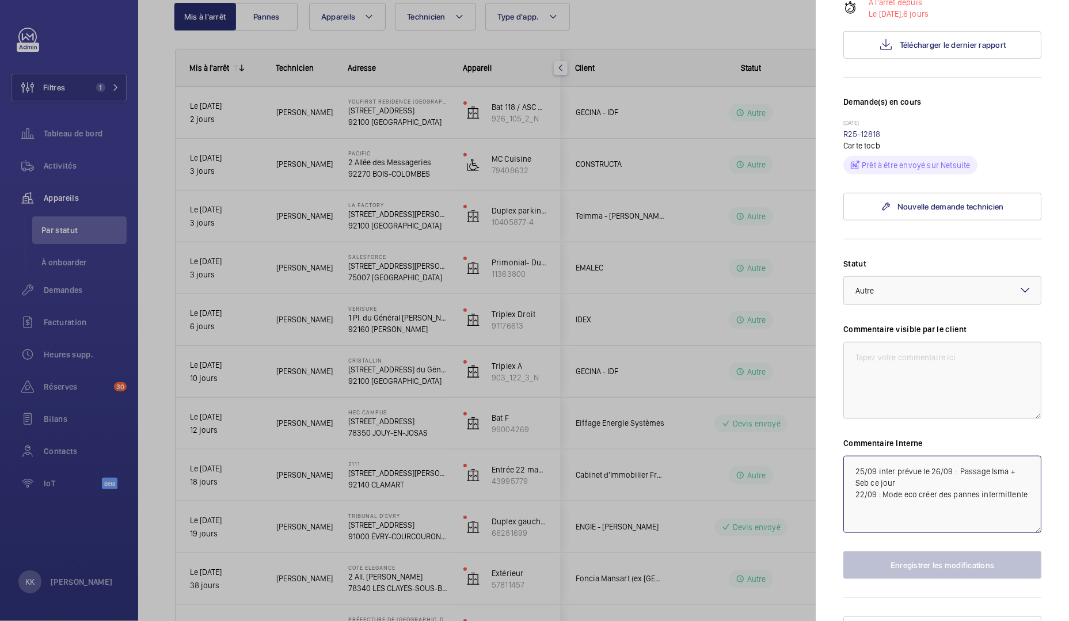
click at [849, 456] on textarea "25/09 inter prévue le 26/09 : Passage Isma + Seb ce jour 22/09 : Mode eco créer…" at bounding box center [942, 494] width 198 height 77
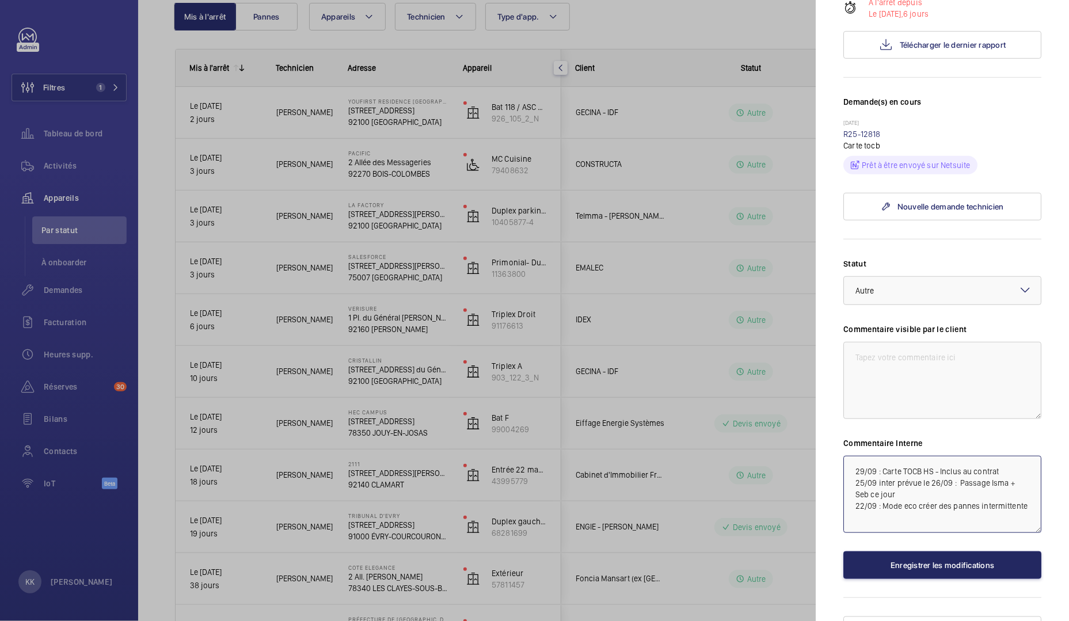
type textarea "29/09 : Carte TOCB HS - Inclus au contrat 25/09 inter prévue le 26/09 : Passage…"
click at [896, 554] on button "Enregistrer les modifications" at bounding box center [942, 565] width 198 height 28
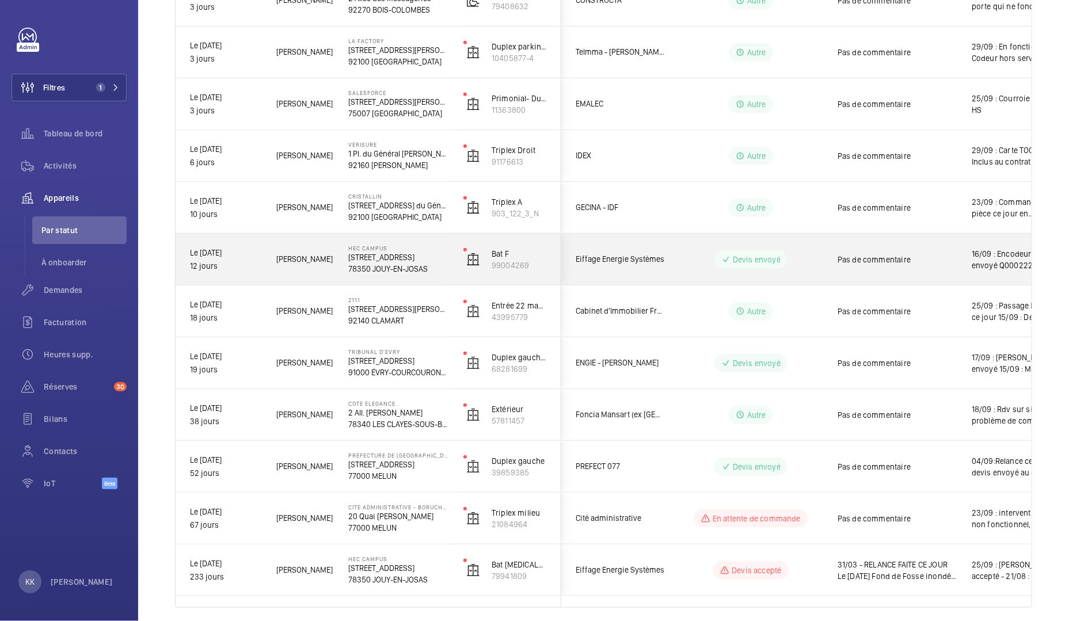
scroll to position [330, 0]
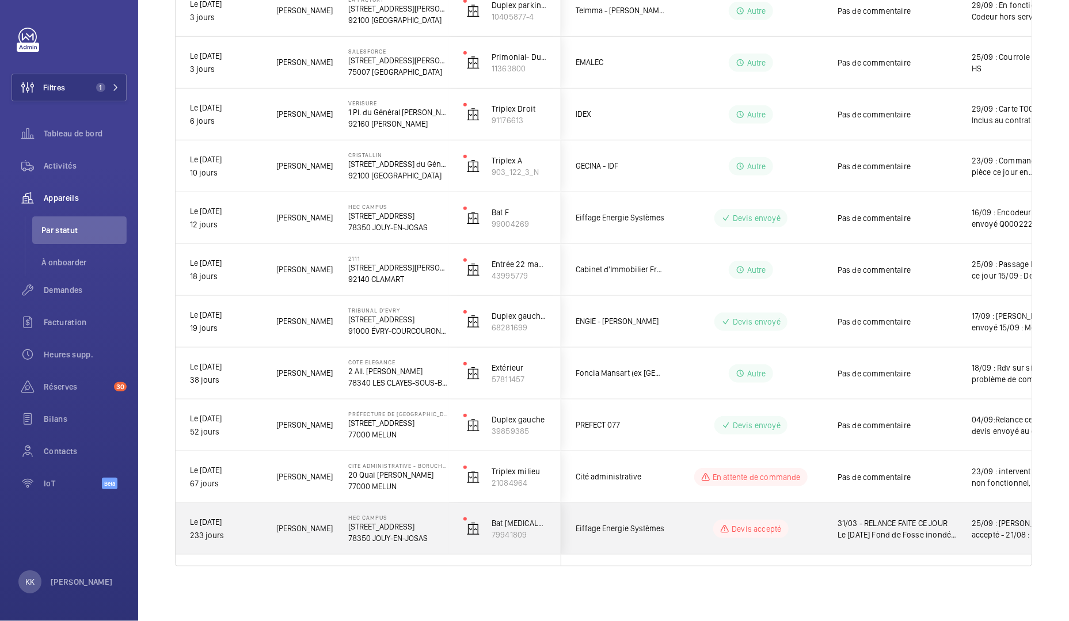
click at [358, 512] on div "HEC CAMPUS 1 Rue de la Libération 78350 JOUY-EN-JOSAS" at bounding box center [391, 529] width 114 height 52
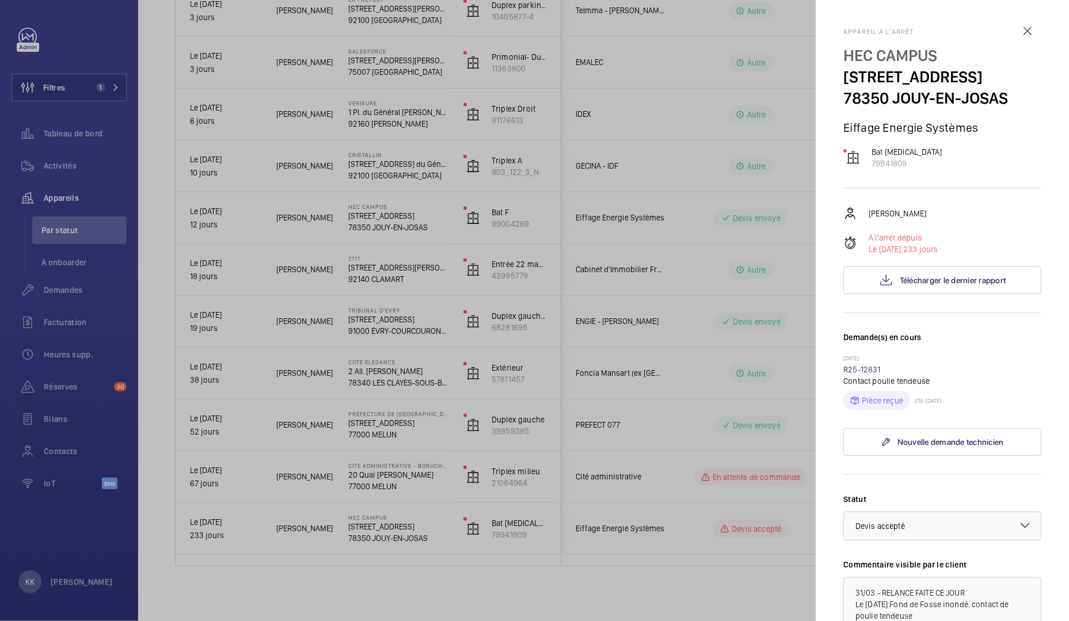
click at [487, 287] on div at bounding box center [534, 310] width 1069 height 621
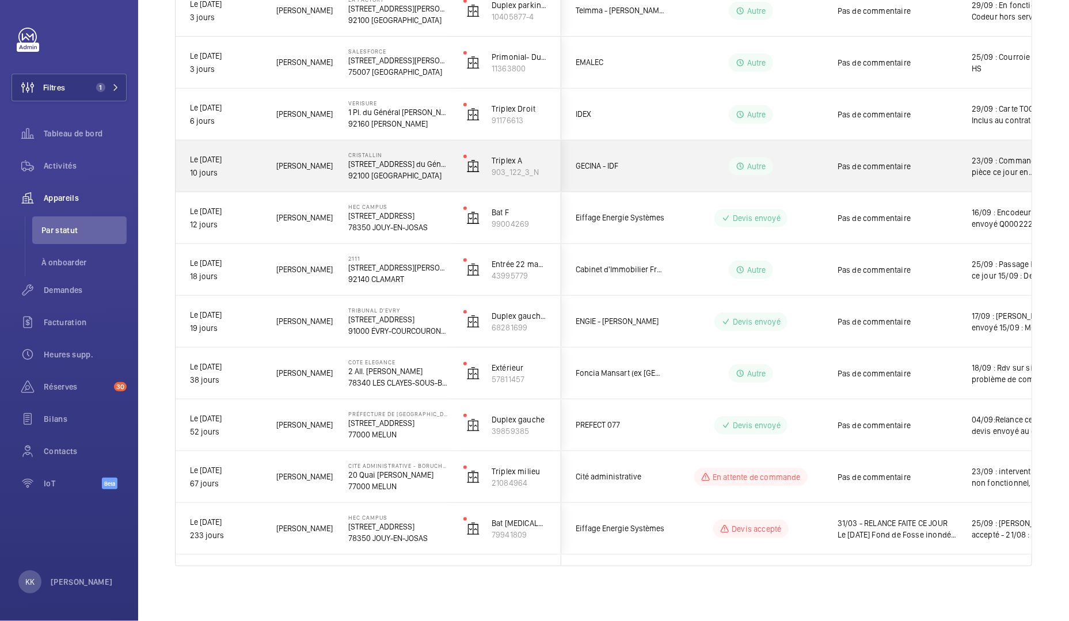
click at [597, 171] on span "GECINA - IDF" at bounding box center [620, 165] width 89 height 13
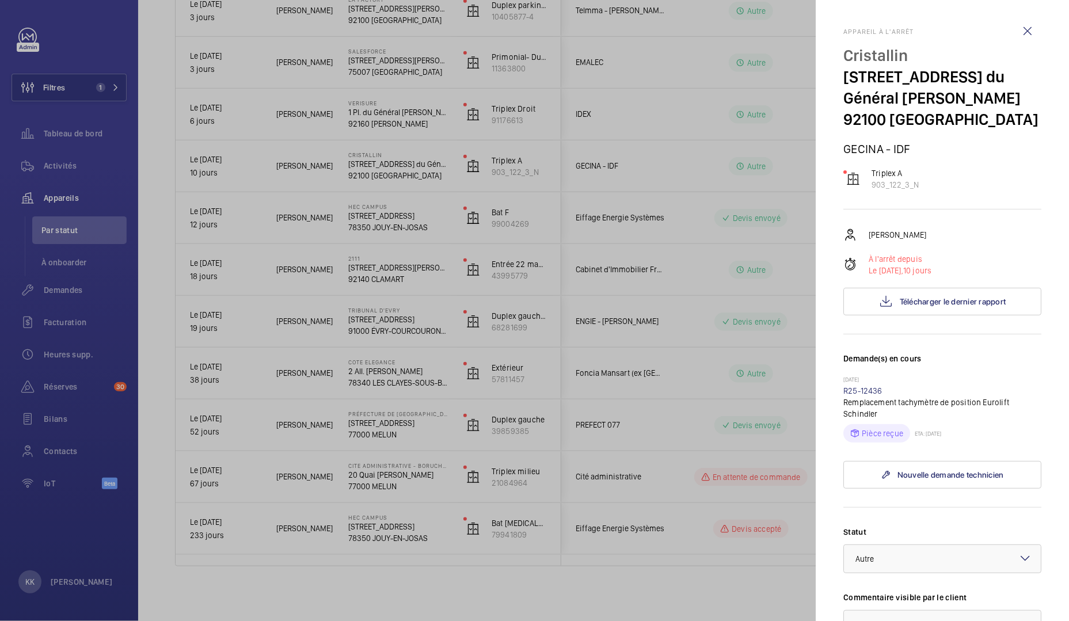
click at [588, 176] on div at bounding box center [534, 310] width 1069 height 621
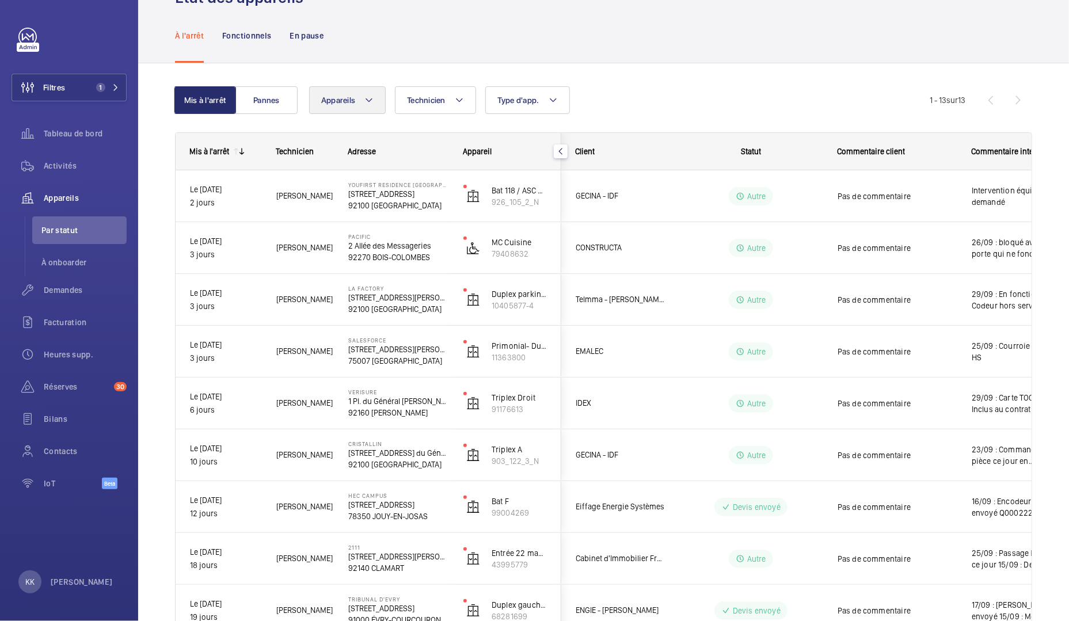
scroll to position [0, 0]
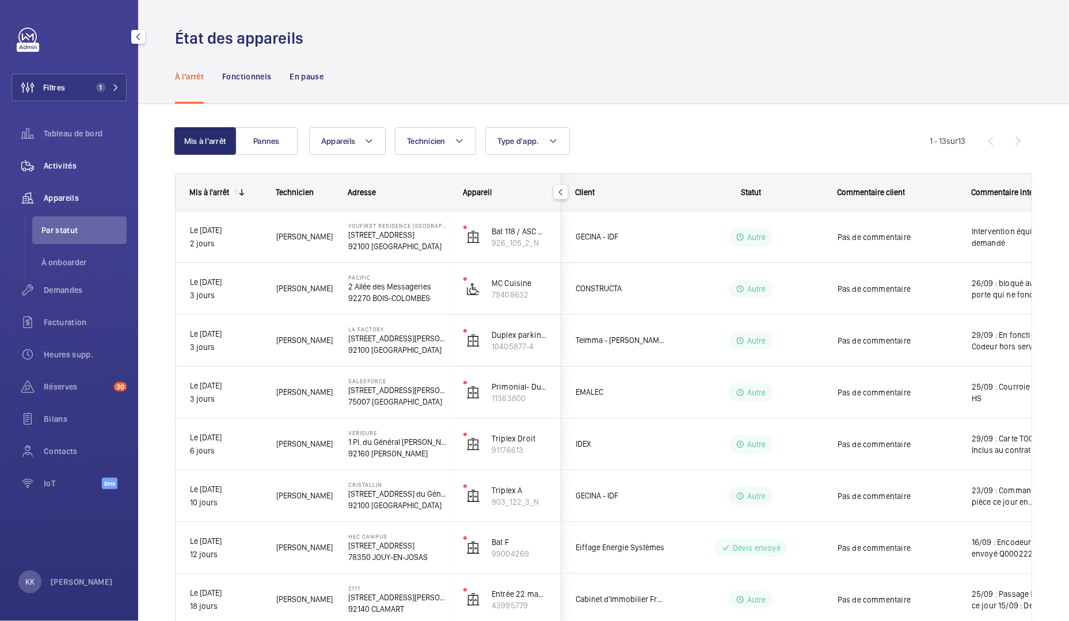
click at [78, 166] on span "Activités" at bounding box center [85, 166] width 83 height 12
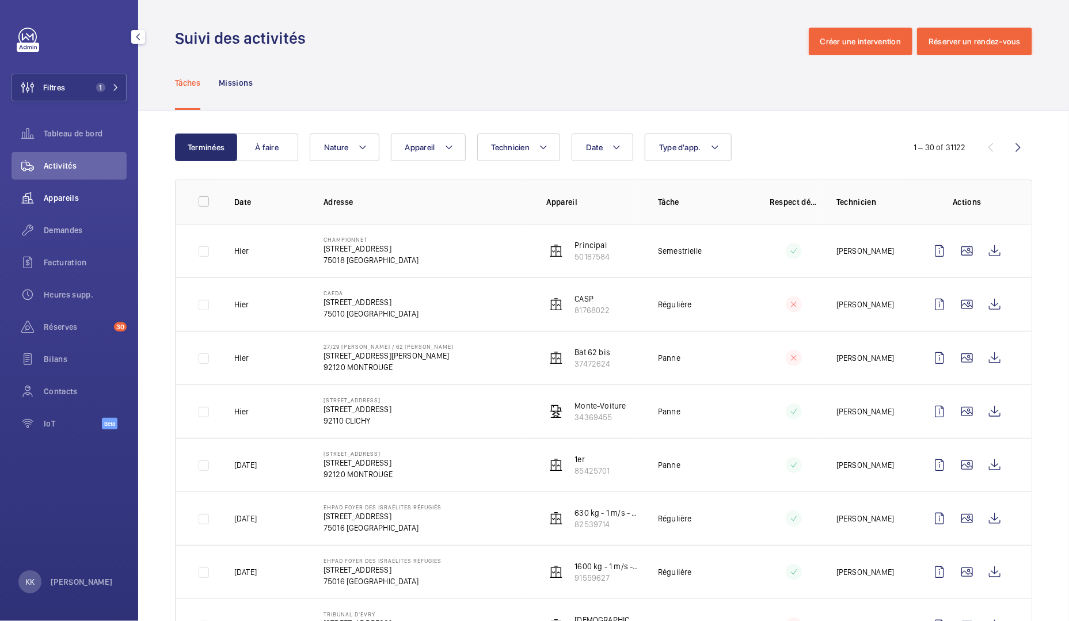
click at [78, 200] on span "Appareils" at bounding box center [85, 198] width 83 height 12
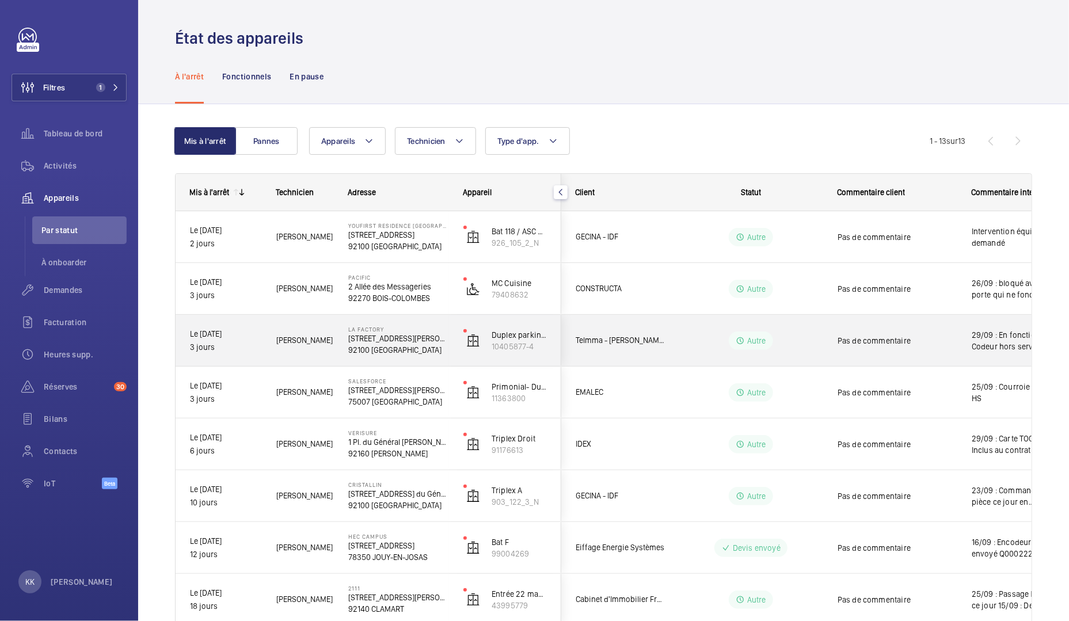
scroll to position [3, 0]
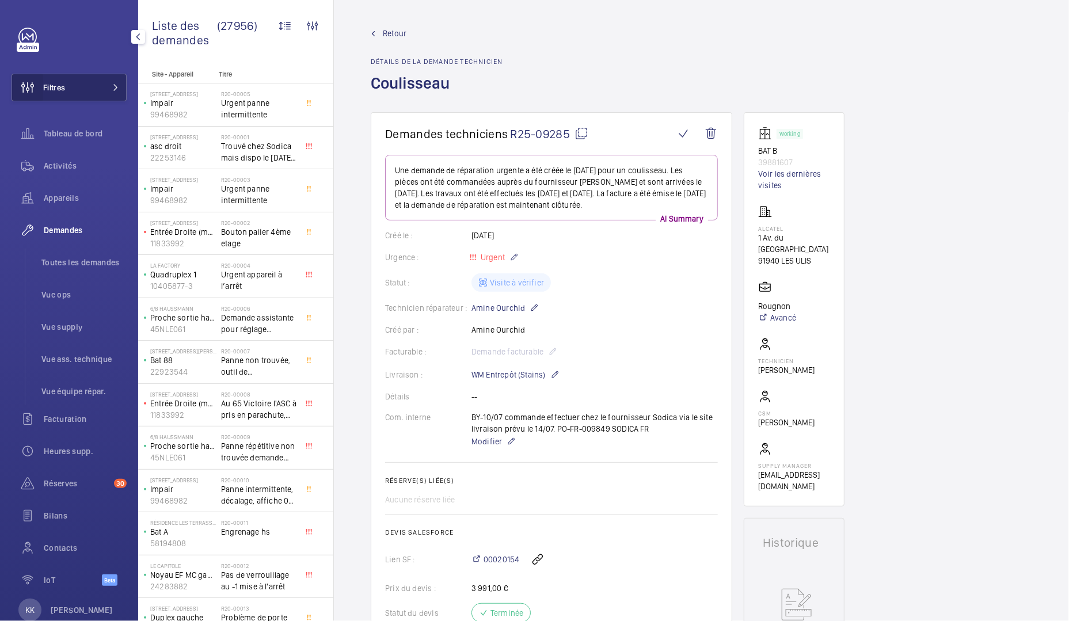
click at [41, 98] on wm-front-icon-button at bounding box center [27, 88] width 31 height 28
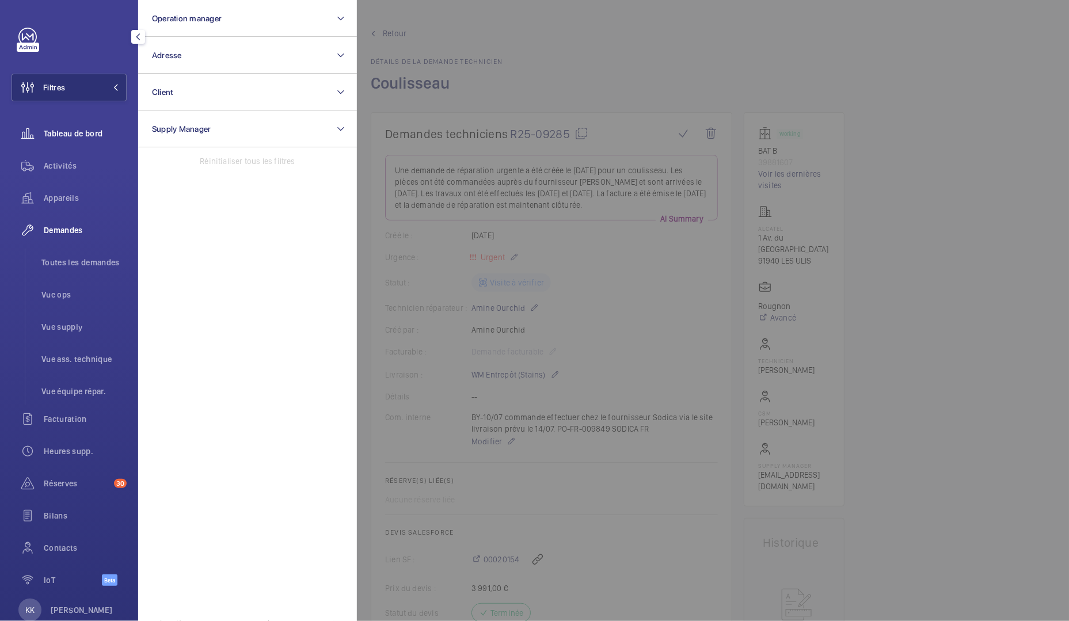
click at [49, 130] on span "Tableau de bord" at bounding box center [85, 134] width 83 height 12
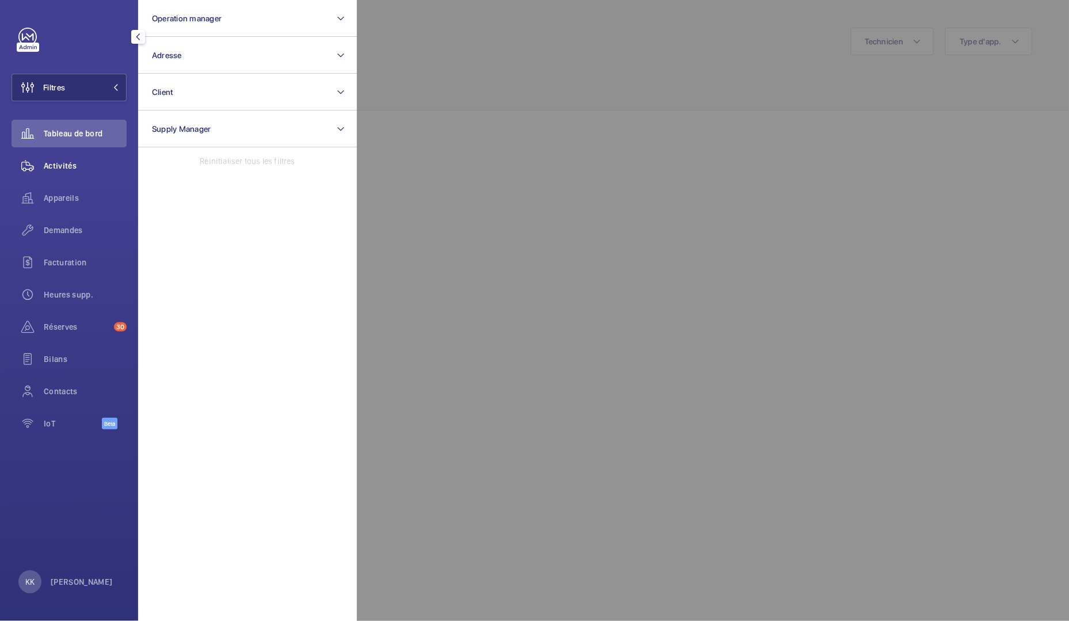
click at [55, 155] on div "Activités" at bounding box center [69, 166] width 115 height 28
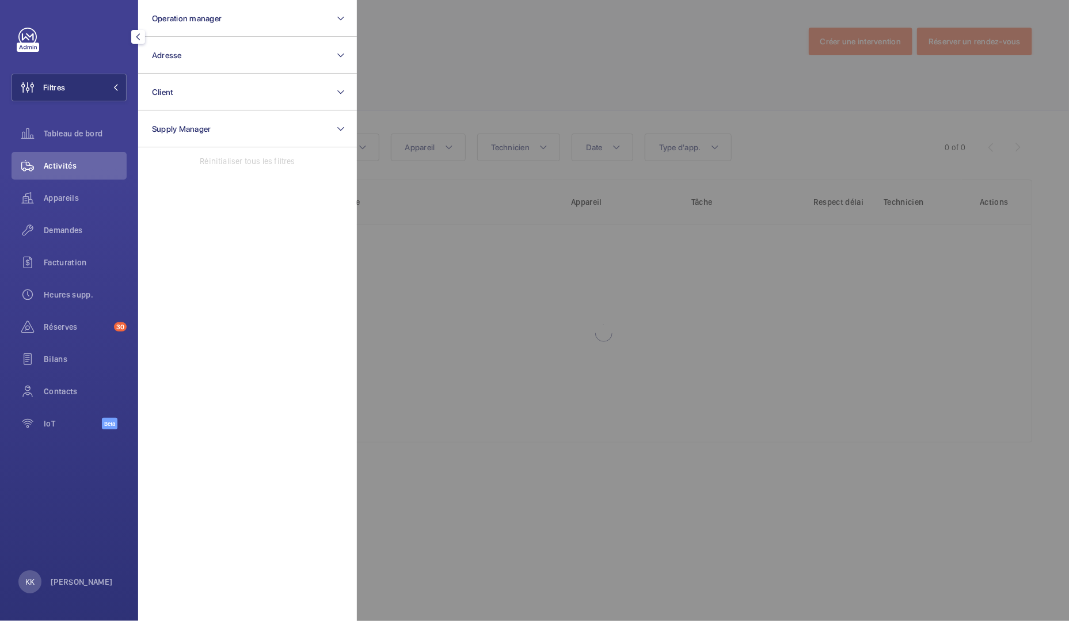
click at [378, 78] on div at bounding box center [891, 310] width 1069 height 621
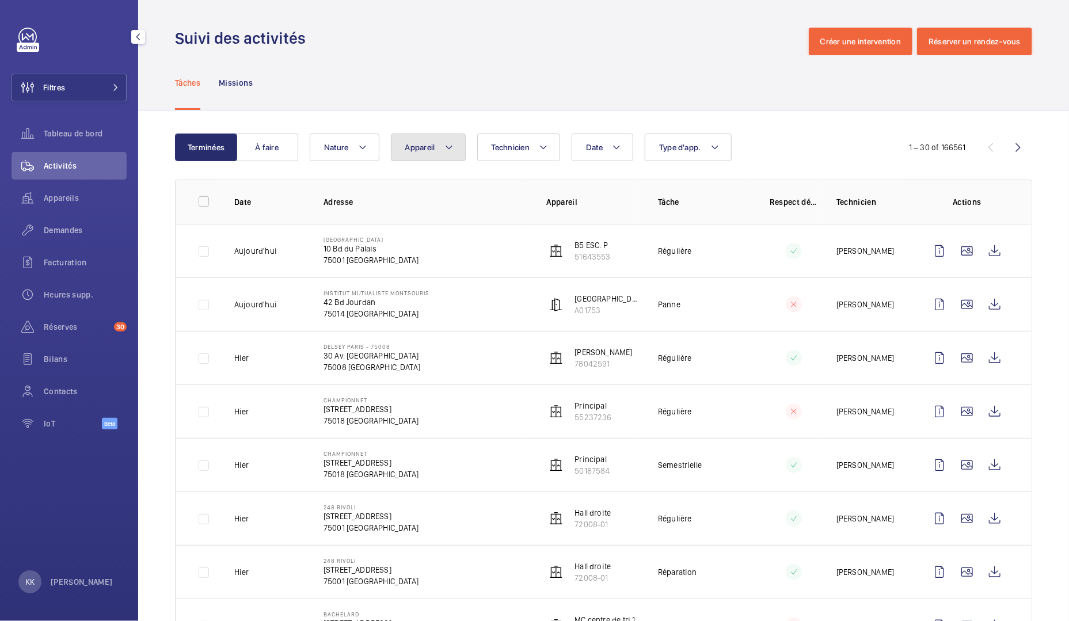
click at [401, 143] on button "Appareil" at bounding box center [428, 148] width 75 height 28
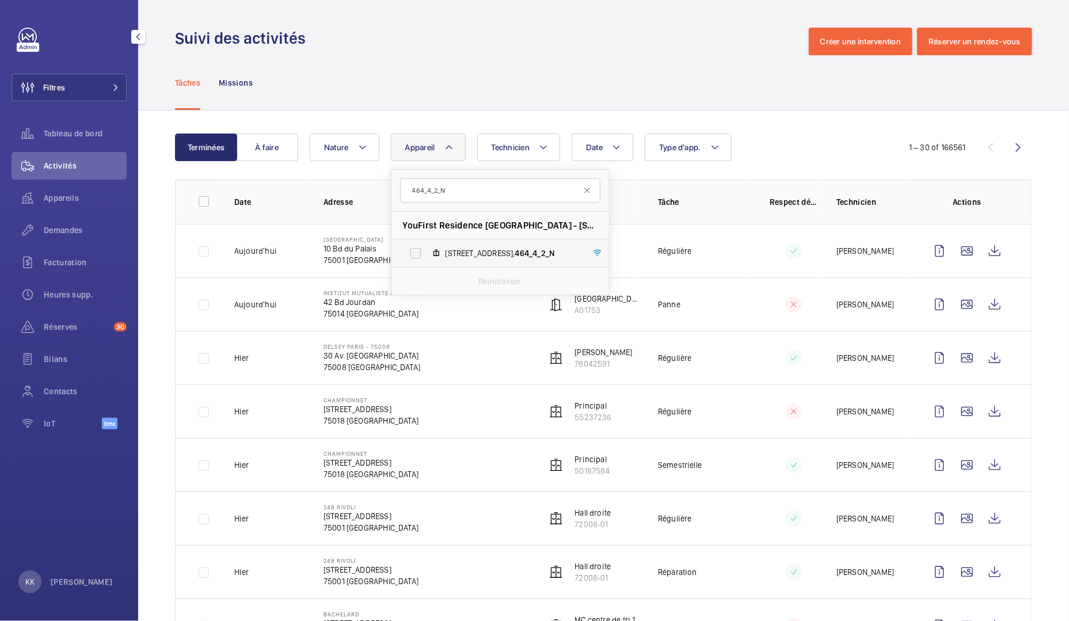
type input "464_4_2_N"
click at [465, 258] on span "4 impasse du château de la solitude, 464_4_2_N" at bounding box center [513, 254] width 134 height 12
click at [427, 258] on input "4 impasse du château de la solitude, 464_4_2_N" at bounding box center [415, 253] width 23 height 23
checkbox input "true"
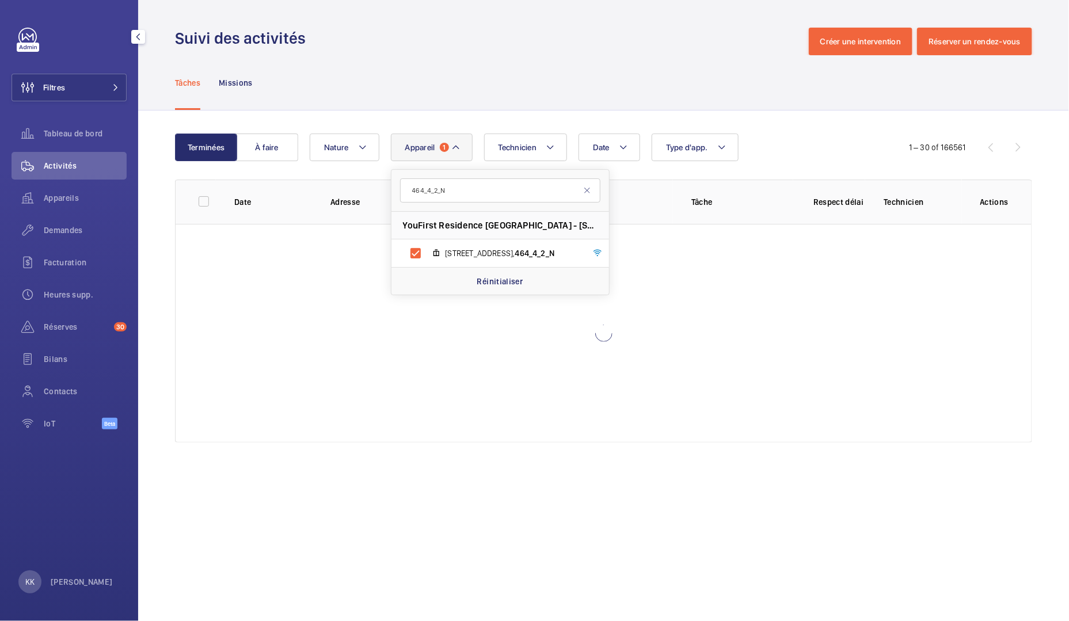
click at [476, 92] on div "Tâches Missions" at bounding box center [603, 82] width 857 height 55
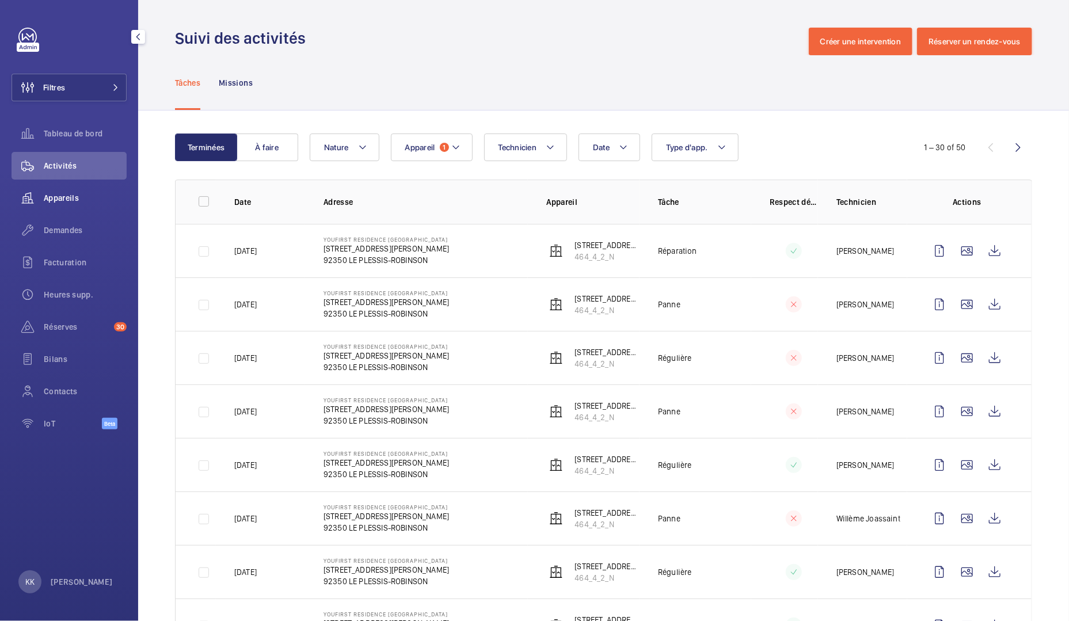
click at [74, 207] on div "Appareils" at bounding box center [69, 198] width 115 height 28
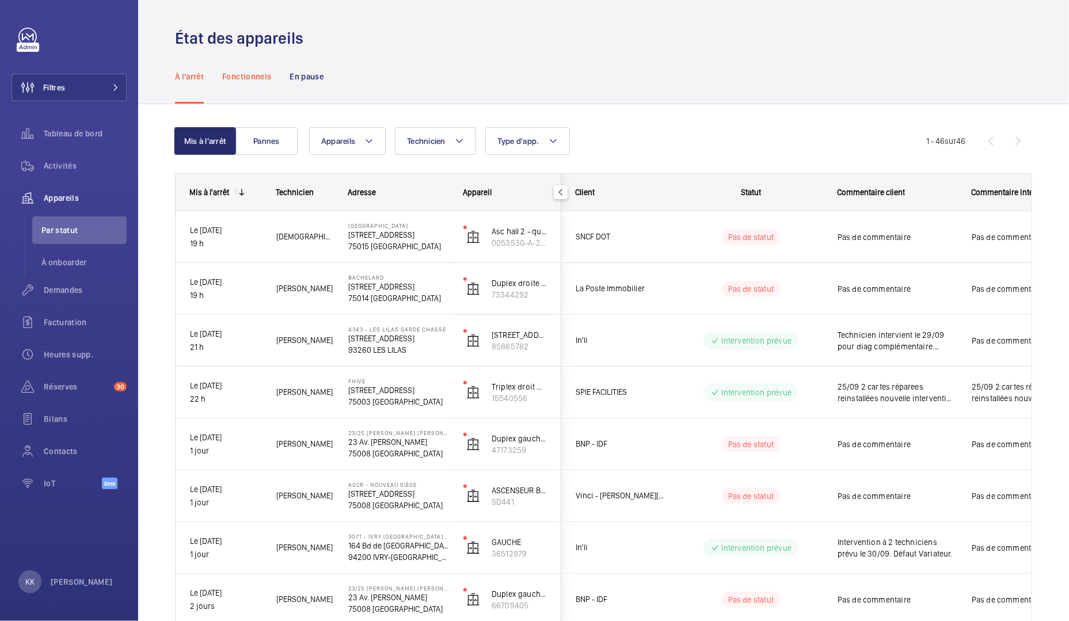
click at [262, 93] on div "Fonctionnels" at bounding box center [246, 76] width 49 height 55
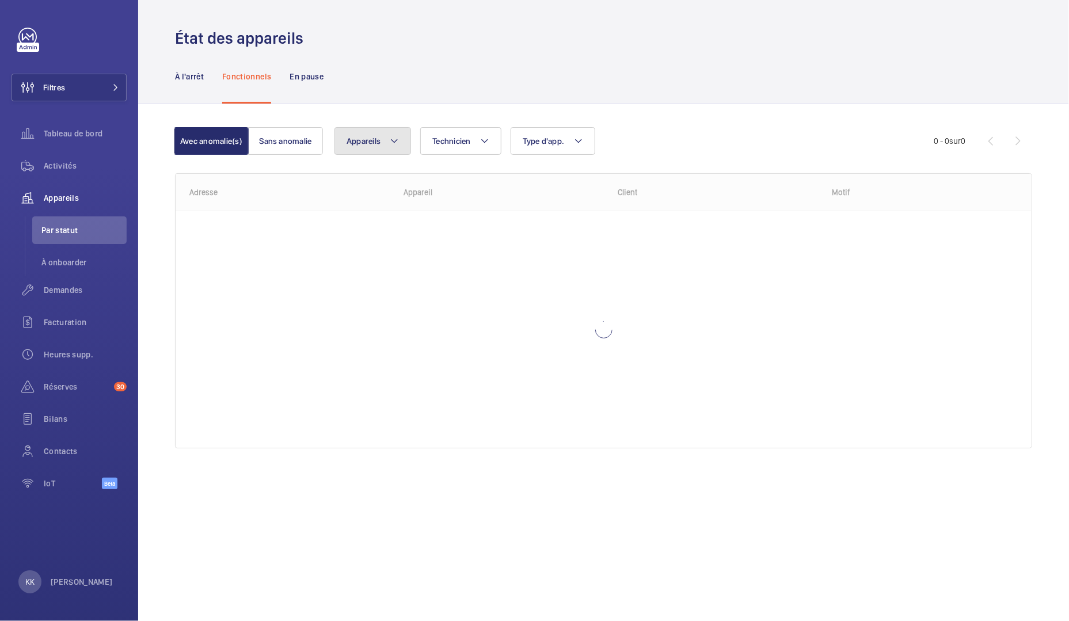
click at [349, 143] on span "Appareils" at bounding box center [364, 140] width 34 height 9
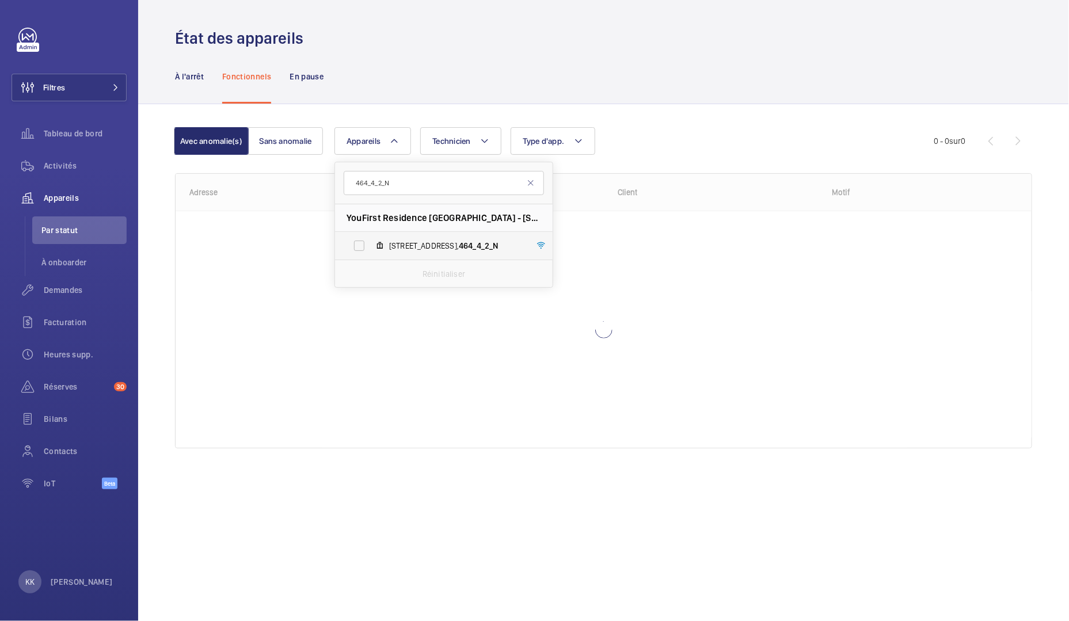
type input "464_4_2_N"
click at [419, 237] on label "4 impasse du château de la solitude, 464_4_2_N" at bounding box center [434, 246] width 199 height 28
click at [371, 237] on input "4 impasse du château de la solitude, 464_4_2_N" at bounding box center [359, 245] width 23 height 23
checkbox input "true"
click at [430, 64] on div "À l'arrêt Fonctionnels En pause" at bounding box center [603, 76] width 857 height 55
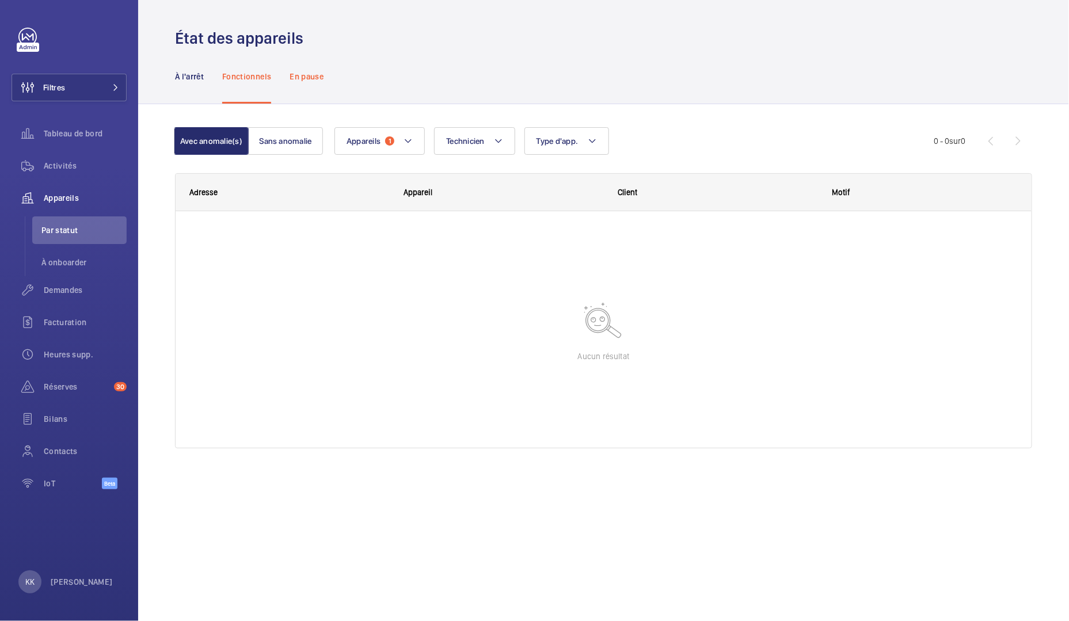
click at [293, 75] on p "En pause" at bounding box center [307, 77] width 34 height 12
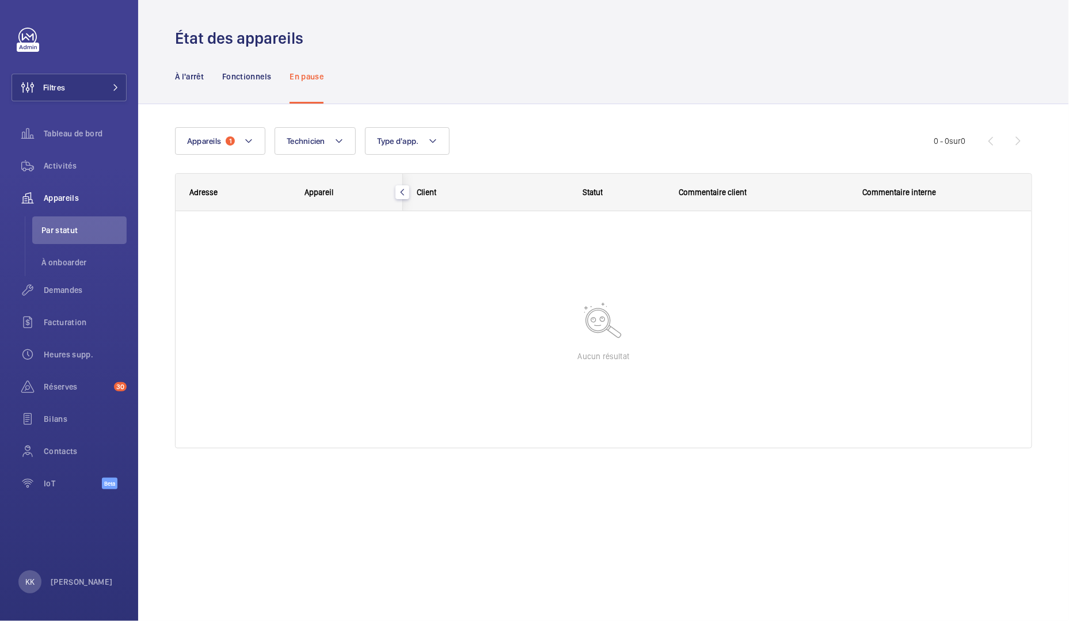
click at [170, 76] on div "À l'arrêt Fonctionnels En pause" at bounding box center [603, 76] width 931 height 55
click at [184, 75] on p "À l'arrêt" at bounding box center [189, 77] width 29 height 12
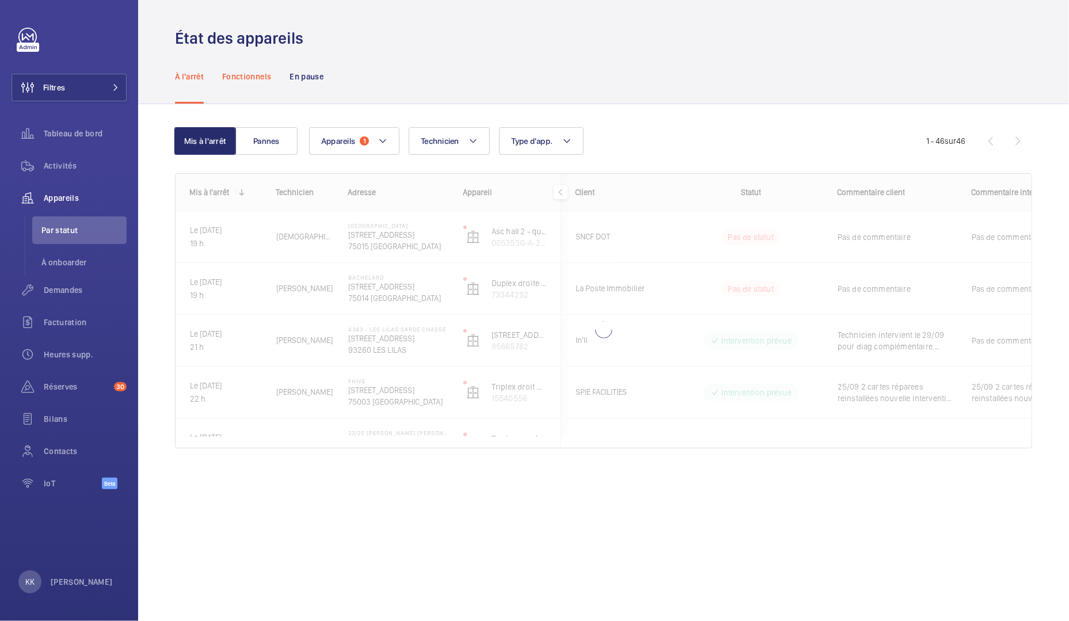
click at [249, 74] on p "Fonctionnels" at bounding box center [246, 77] width 49 height 12
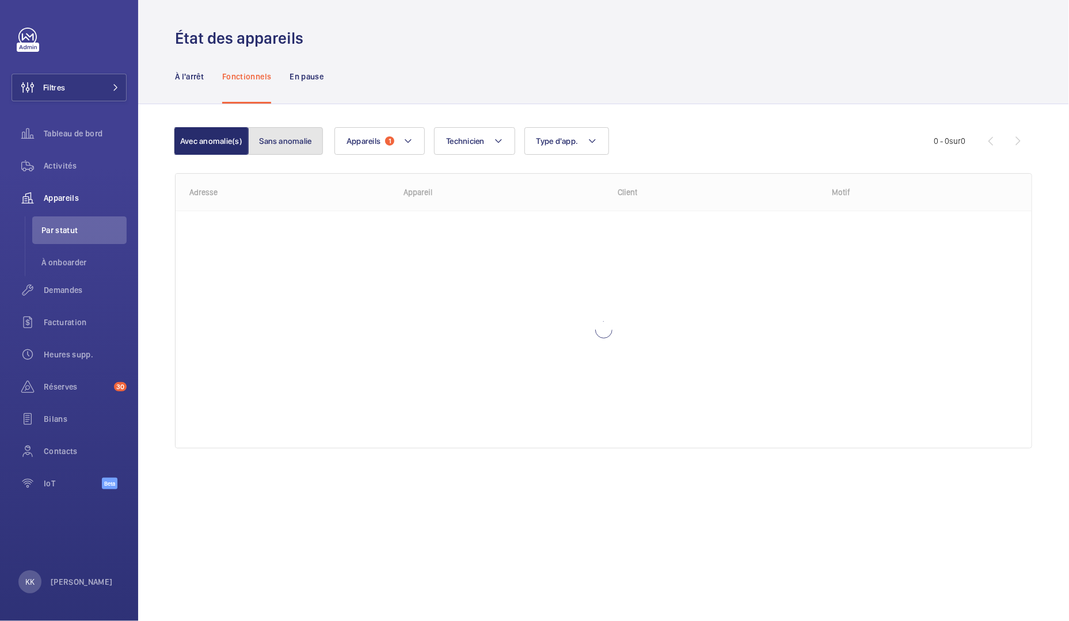
click at [286, 145] on button "Sans anomalie" at bounding box center [285, 141] width 75 height 28
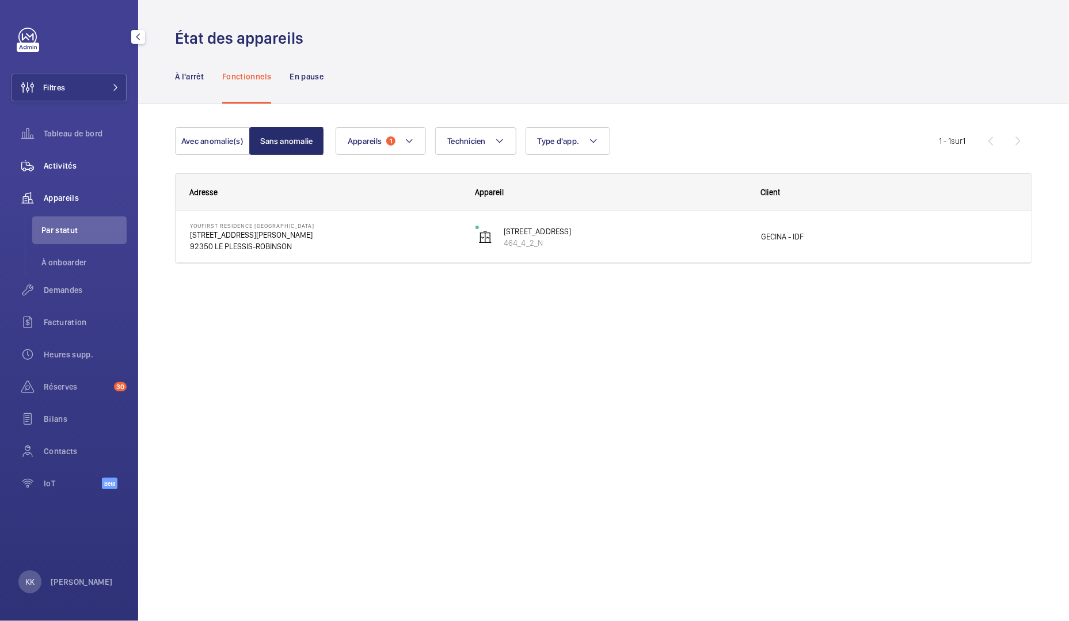
click at [59, 165] on span "Activités" at bounding box center [85, 166] width 83 height 12
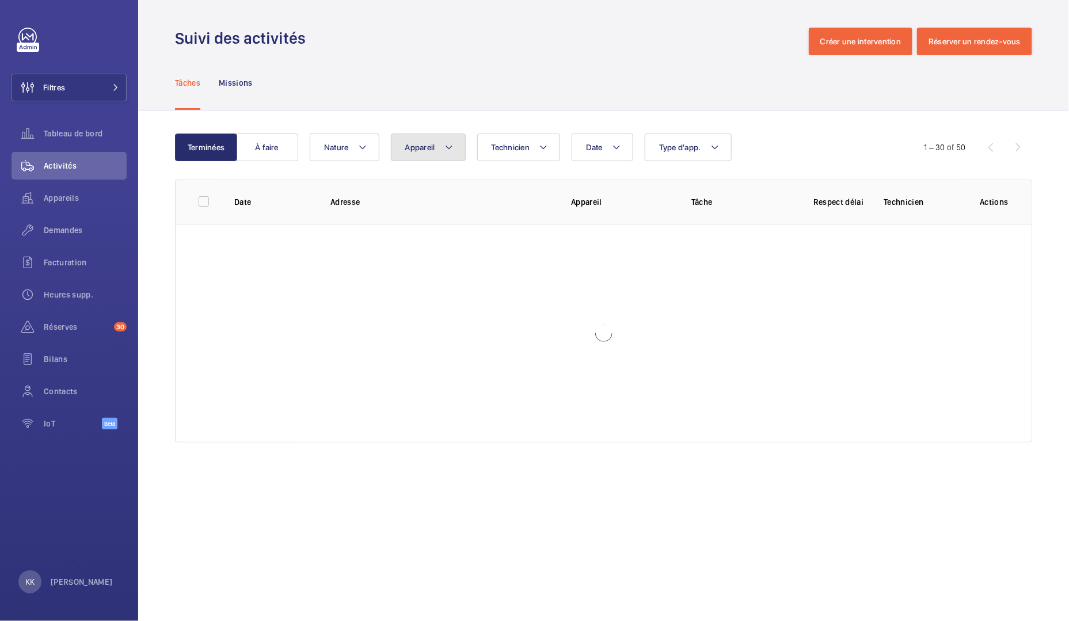
click at [416, 144] on span "Appareil" at bounding box center [420, 147] width 30 height 9
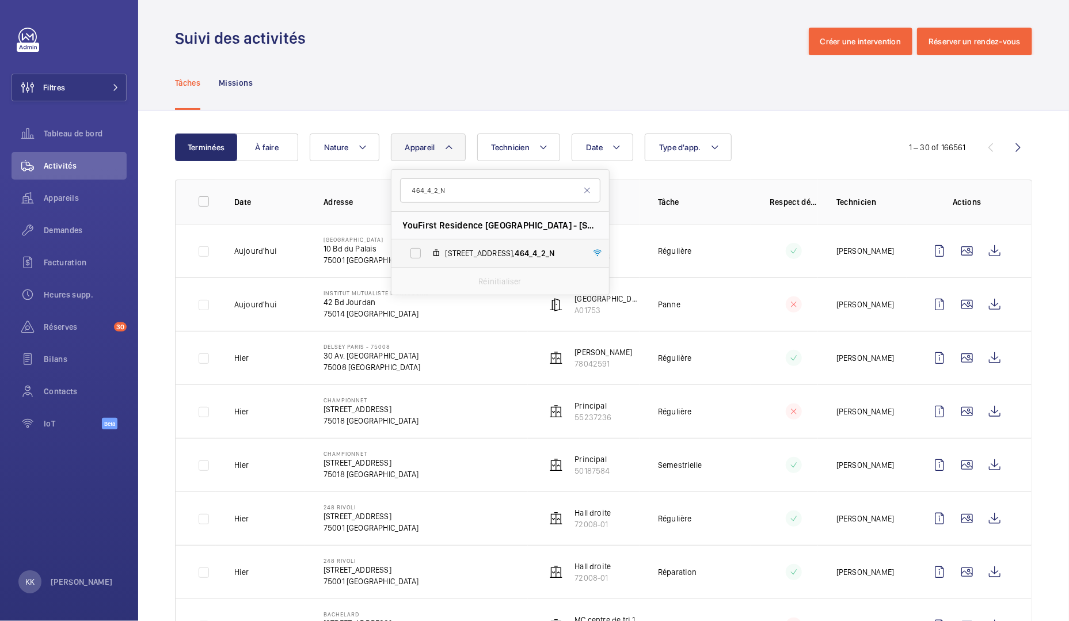
type input "464_4_2_N"
click at [429, 245] on label "4 impasse du château de la solitude, 464_4_2_N" at bounding box center [490, 253] width 199 height 28
click at [427, 245] on input "4 impasse du château de la solitude, 464_4_2_N" at bounding box center [415, 253] width 23 height 23
checkbox input "true"
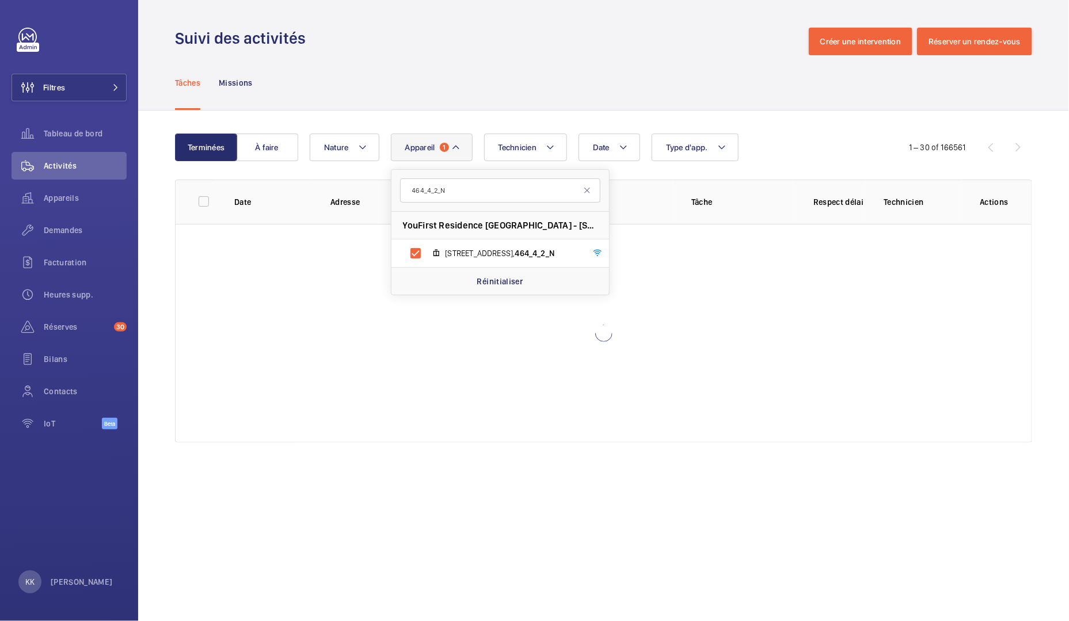
click at [471, 67] on div "Tâches Missions" at bounding box center [603, 82] width 857 height 55
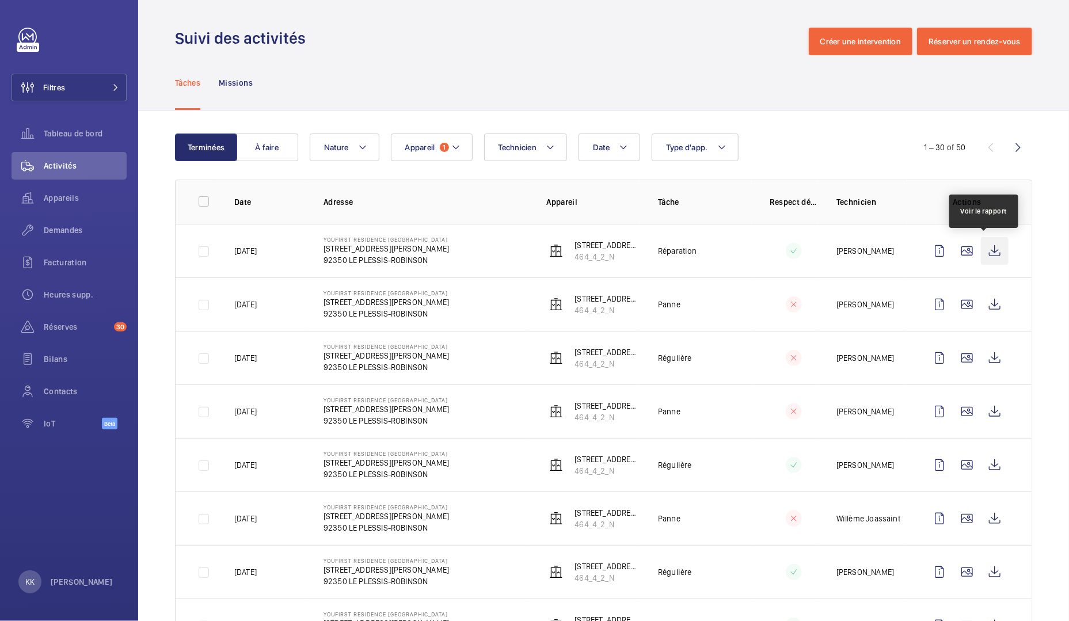
click at [991, 256] on wm-front-icon-button at bounding box center [995, 251] width 28 height 28
